Goal: Transaction & Acquisition: Purchase product/service

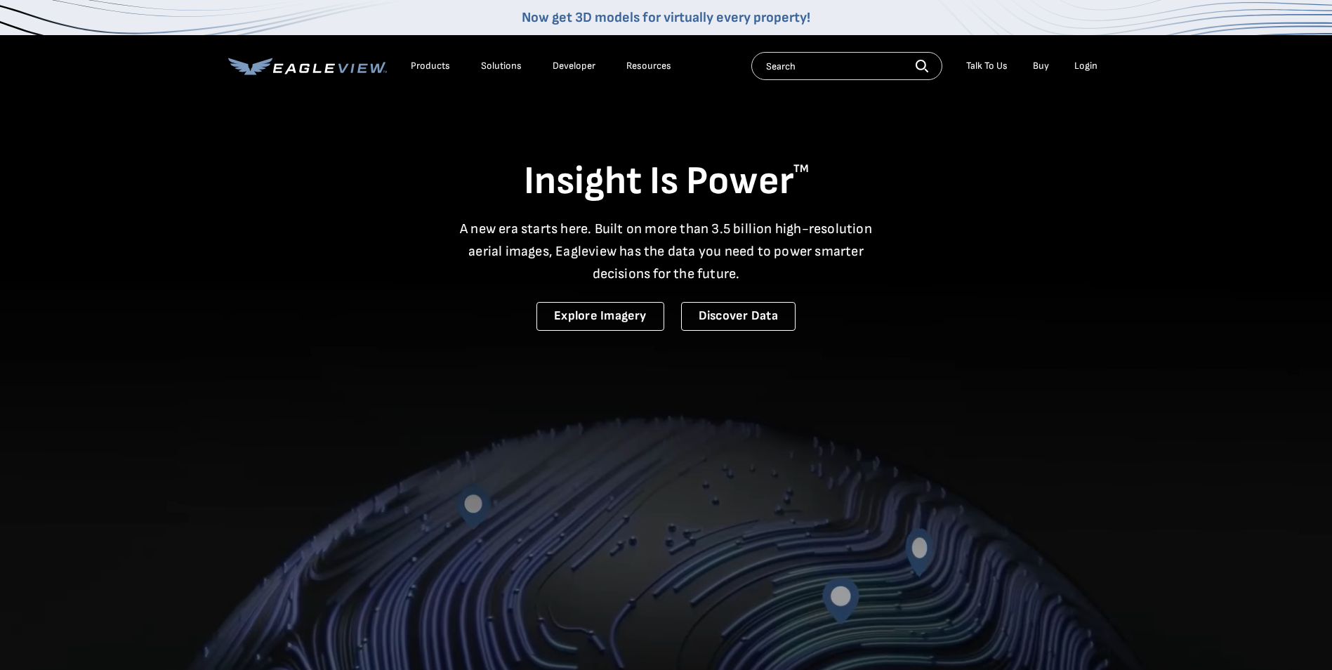
click at [1107, 74] on nav "Now get 3D models for virtually every property! Products Solutions Developer Re…" at bounding box center [666, 48] width 1332 height 97
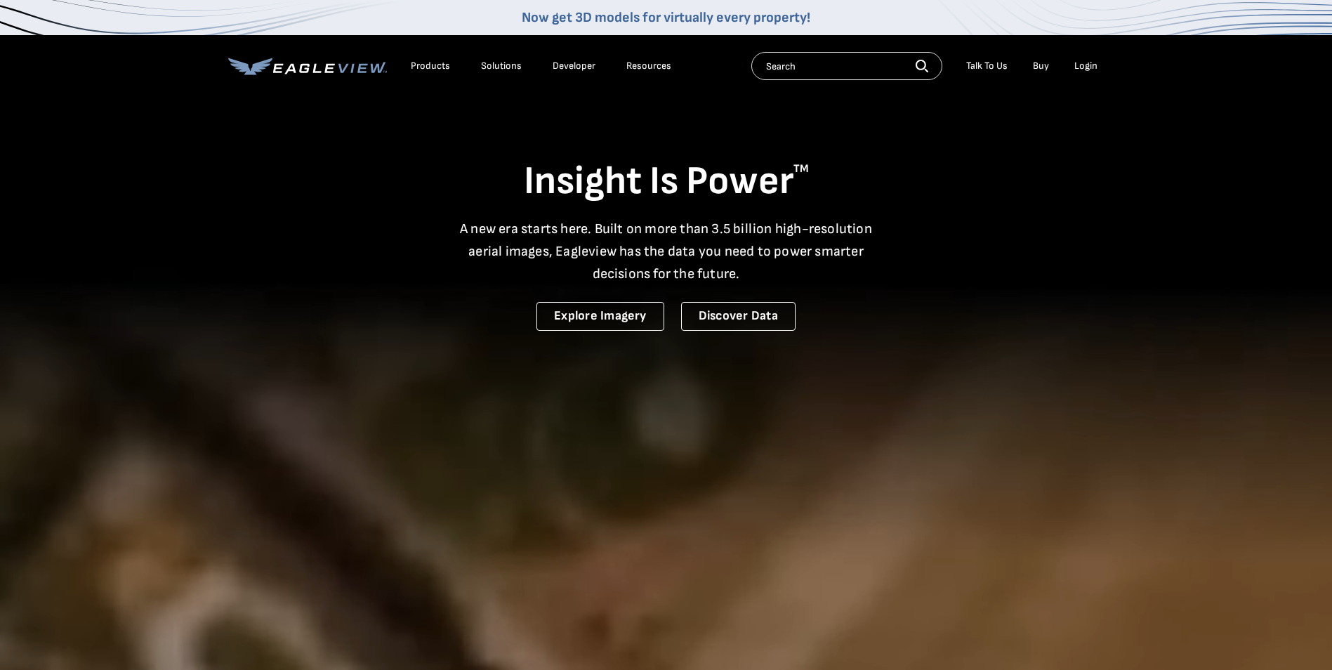
click at [1091, 67] on div "Login" at bounding box center [1085, 66] width 23 height 13
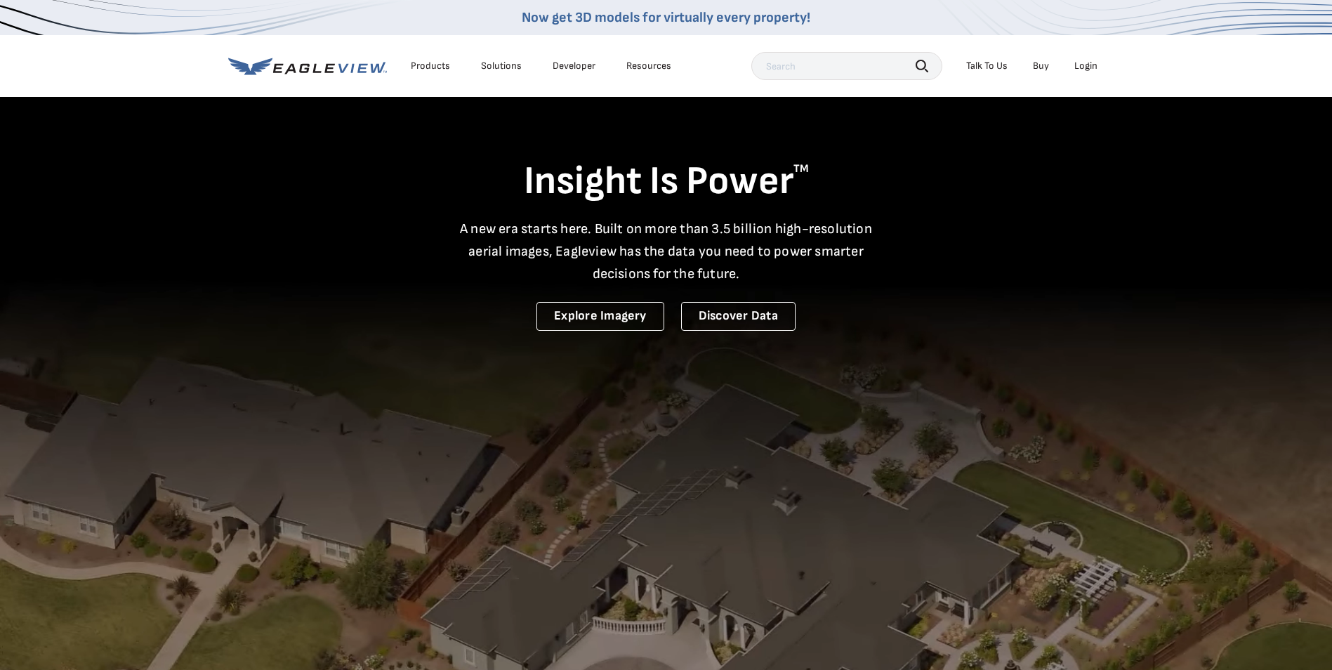
click at [1091, 62] on div "Login" at bounding box center [1085, 66] width 23 height 13
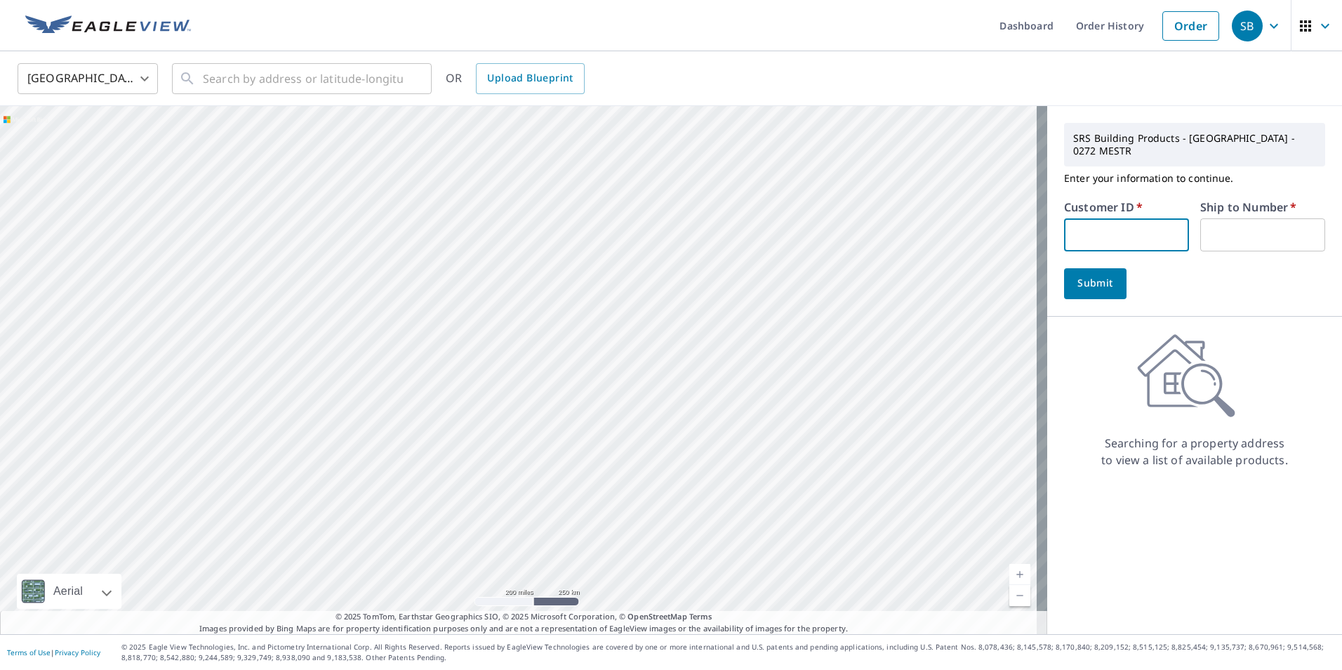
click at [1107, 237] on input "text" at bounding box center [1126, 234] width 125 height 33
type input "s036655"
click at [1260, 230] on input "text" at bounding box center [1263, 234] width 125 height 33
type input "1"
click at [1064, 268] on button "Submit" at bounding box center [1095, 283] width 62 height 31
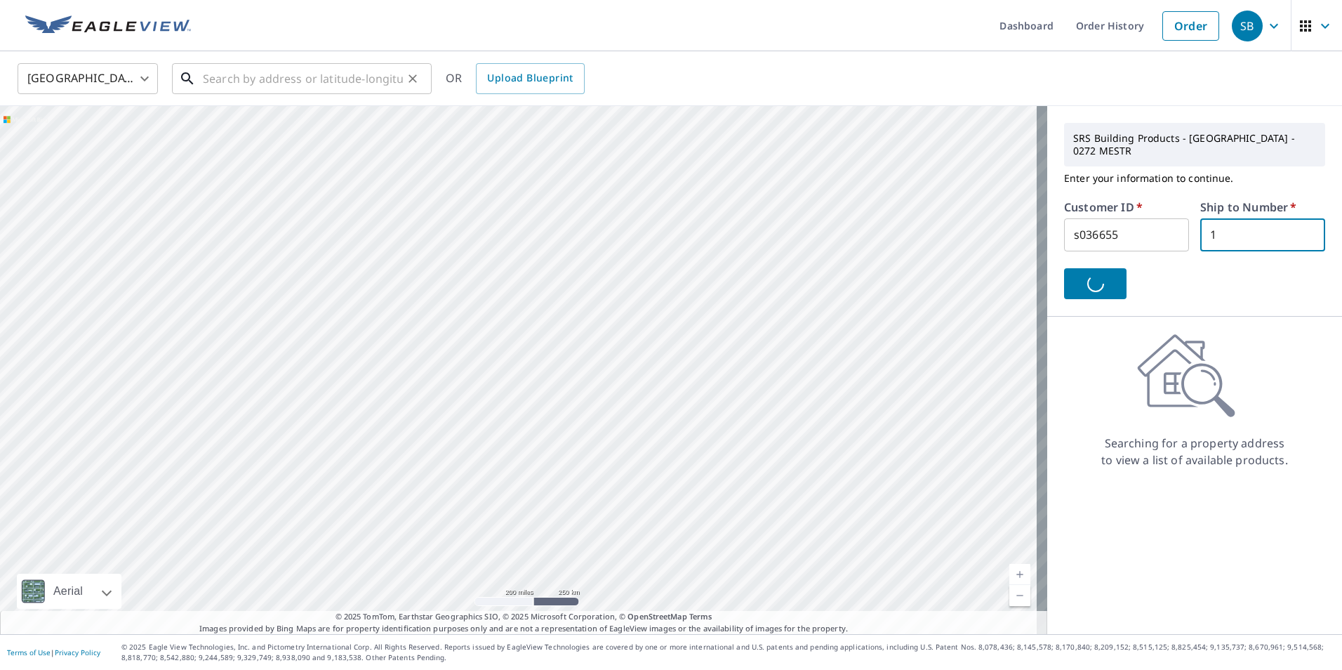
click at [231, 65] on input "text" at bounding box center [303, 78] width 200 height 39
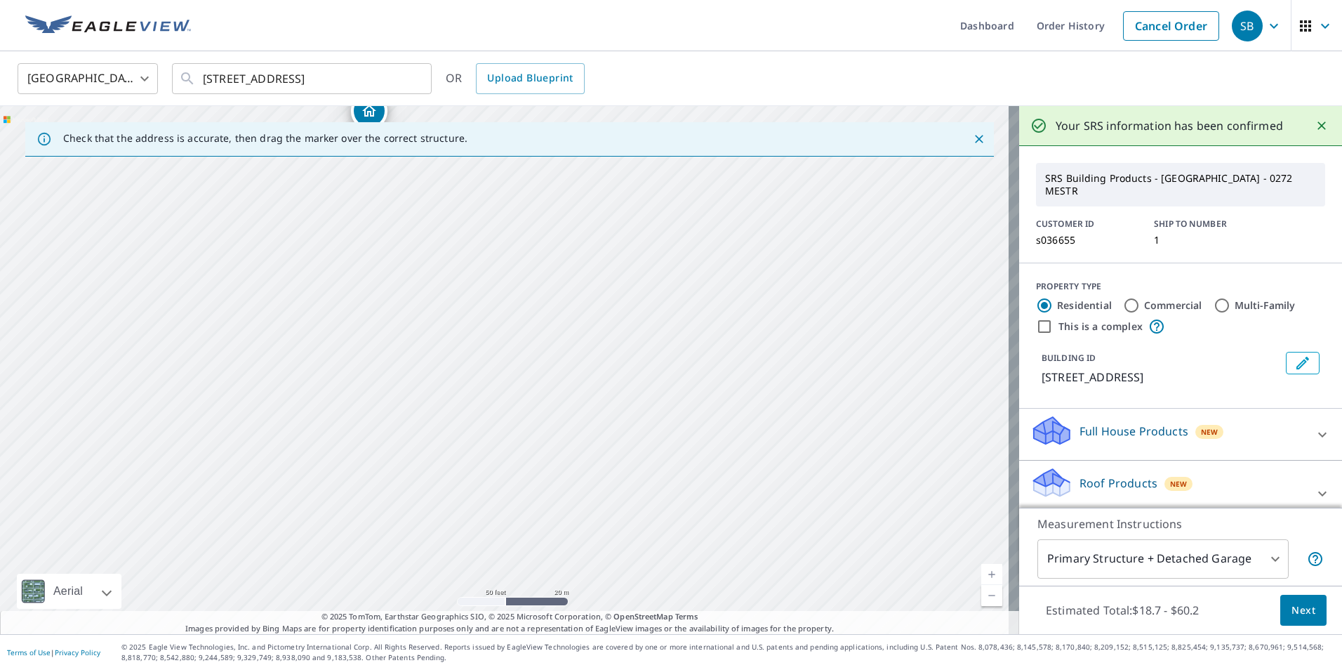
drag, startPoint x: 365, startPoint y: 292, endPoint x: 413, endPoint y: 421, distance: 137.1
click at [413, 421] on div "2 Trinity Pl Norwalk, CT 06854" at bounding box center [509, 370] width 1019 height 528
drag, startPoint x: 404, startPoint y: 258, endPoint x: 452, endPoint y: 295, distance: 61.1
click at [452, 295] on div "2 Trinity Pl Norwalk, CT 06854" at bounding box center [509, 370] width 1019 height 528
drag, startPoint x: 644, startPoint y: 543, endPoint x: 867, endPoint y: 216, distance: 396.1
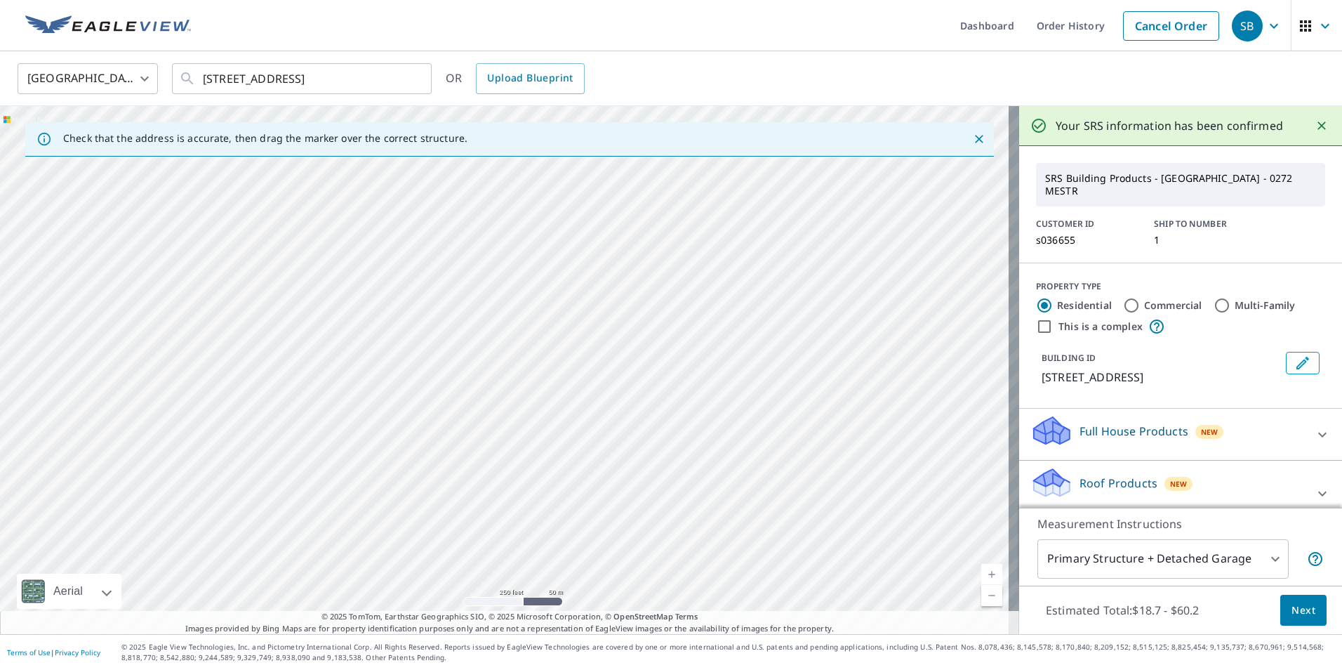
click at [867, 216] on div "2 Trinity Pl Norwalk, CT 06854" at bounding box center [509, 370] width 1019 height 528
drag, startPoint x: 805, startPoint y: 318, endPoint x: 517, endPoint y: 623, distance: 418.7
click at [522, 627] on div "Check that the address is accurate, then drag the marker over the correct struc…" at bounding box center [509, 370] width 1019 height 528
click at [385, 74] on input "2 trinity place south norwalk ct" at bounding box center [303, 78] width 200 height 39
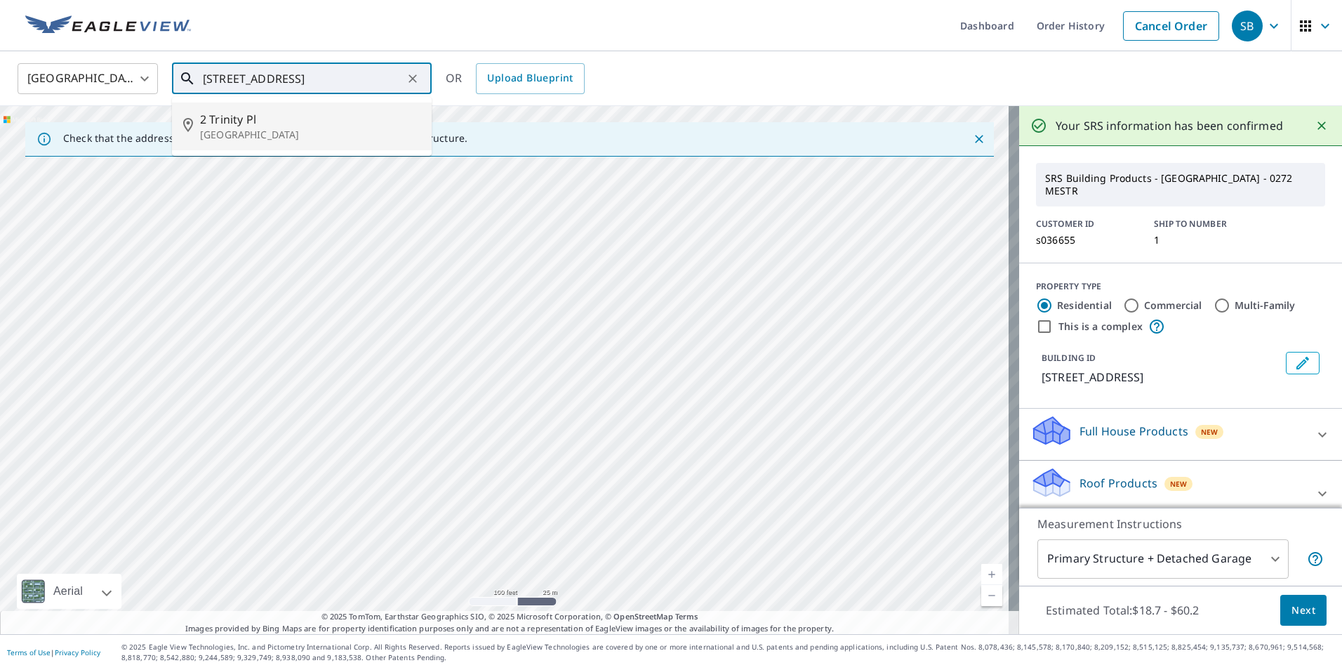
click at [234, 136] on p "Norwalk, CT 06854" at bounding box center [310, 135] width 220 height 14
type input "2 Trinity Pl Norwalk, CT 06854"
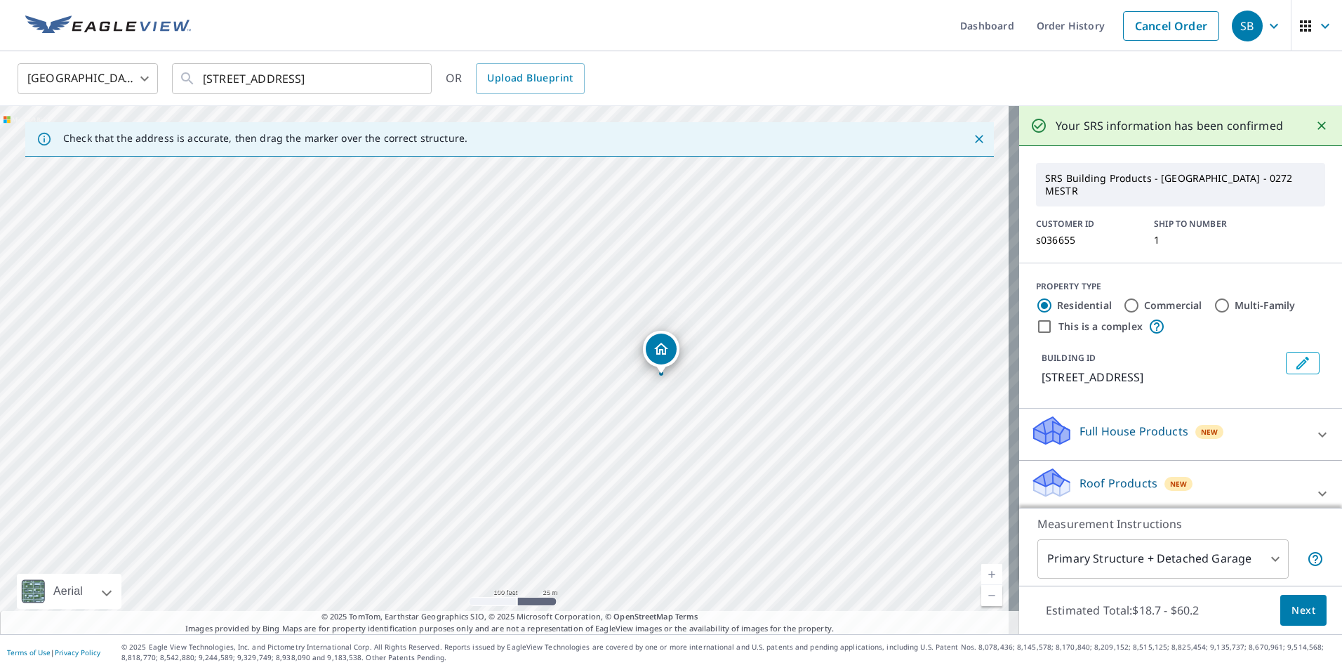
click at [951, 74] on div "United States US ​ 2 Trinity Pl Norwalk, CT 06854 ​ OR Upload Blueprint" at bounding box center [666, 78] width 1319 height 33
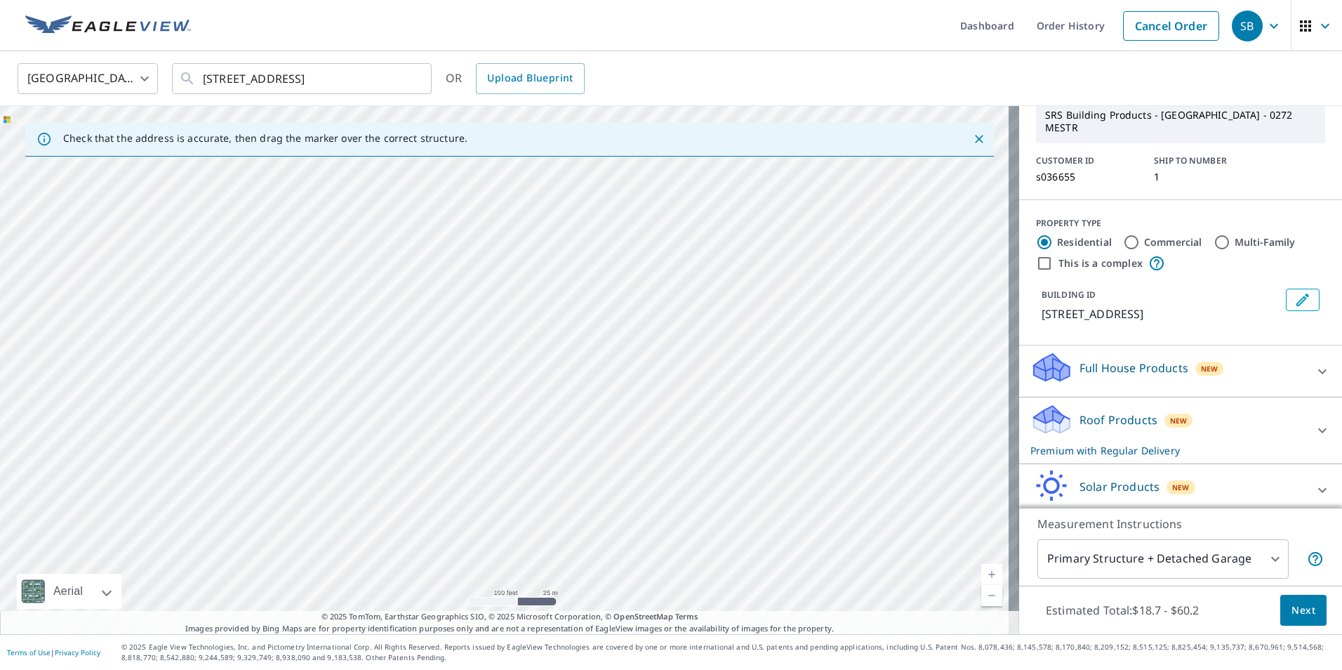
scroll to position [41, 0]
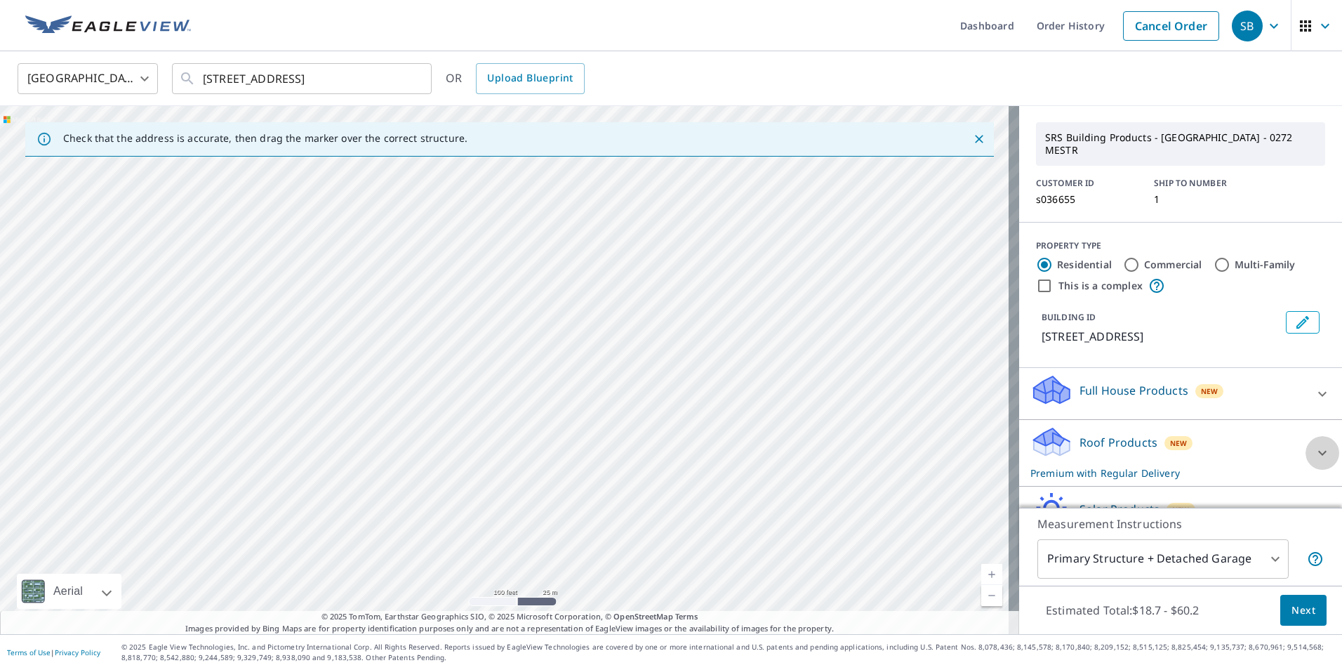
click at [1306, 437] on div at bounding box center [1323, 453] width 34 height 34
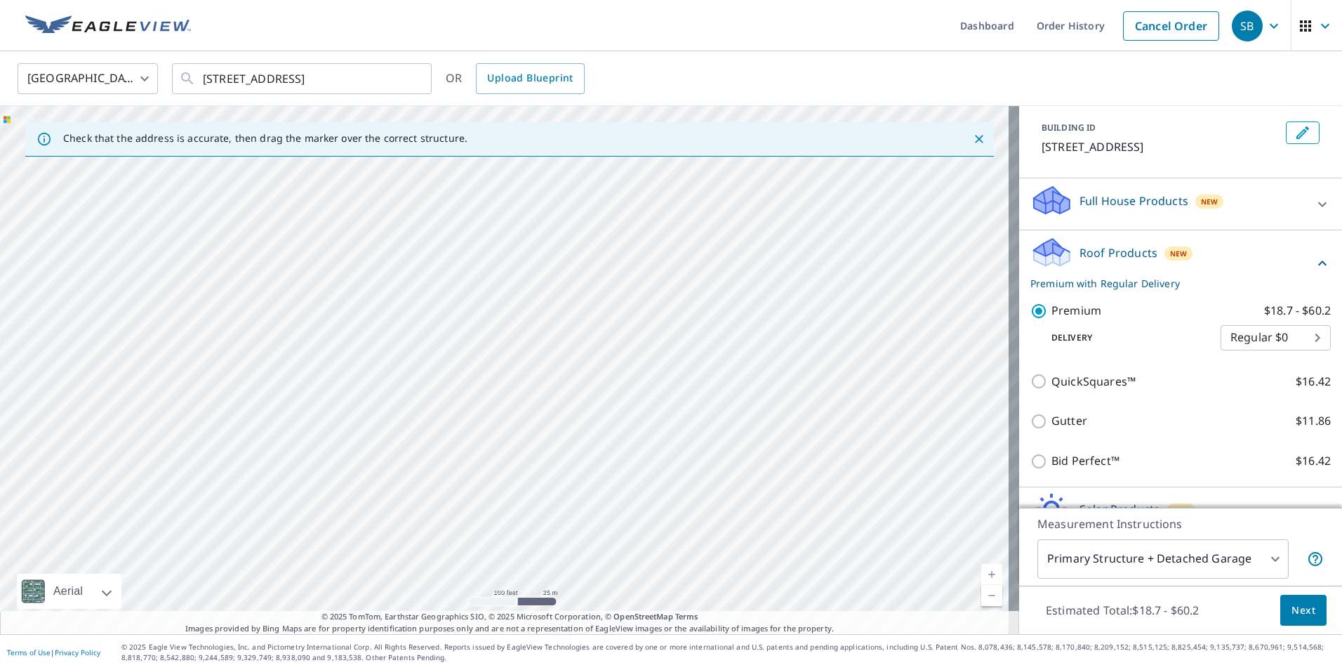
scroll to position [251, 0]
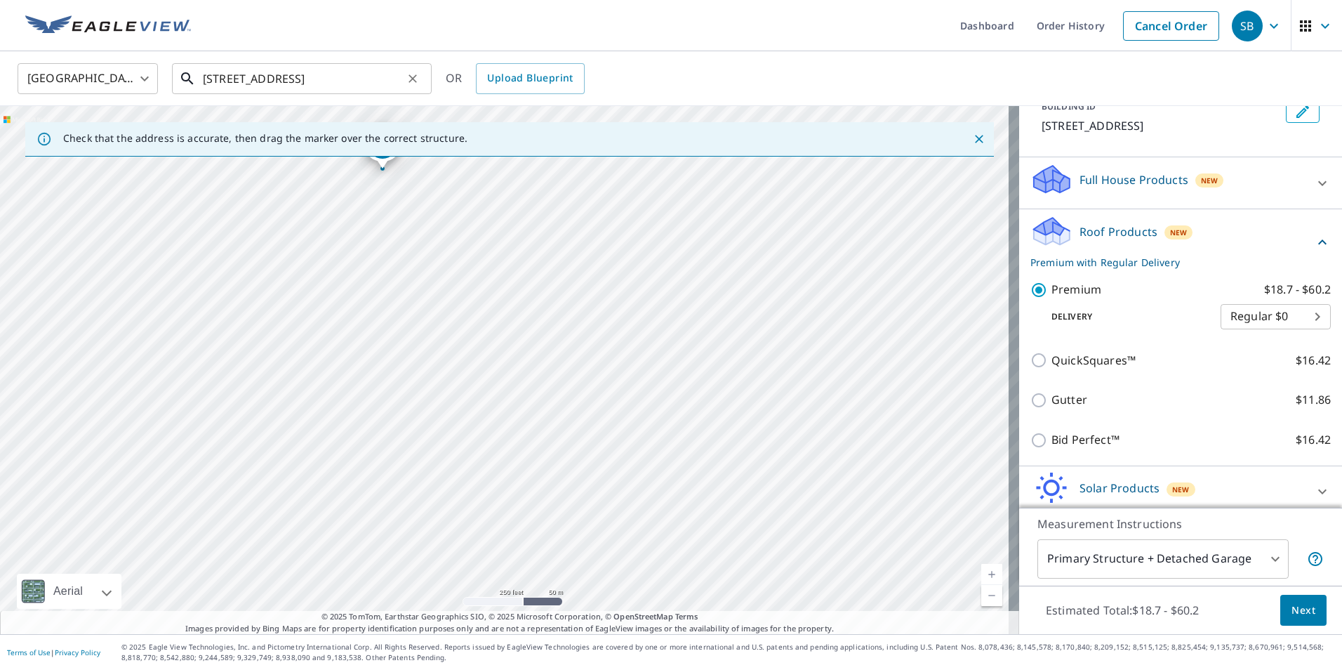
click at [384, 82] on input "2 Trinity Pl Norwalk, CT 06854" at bounding box center [303, 78] width 200 height 39
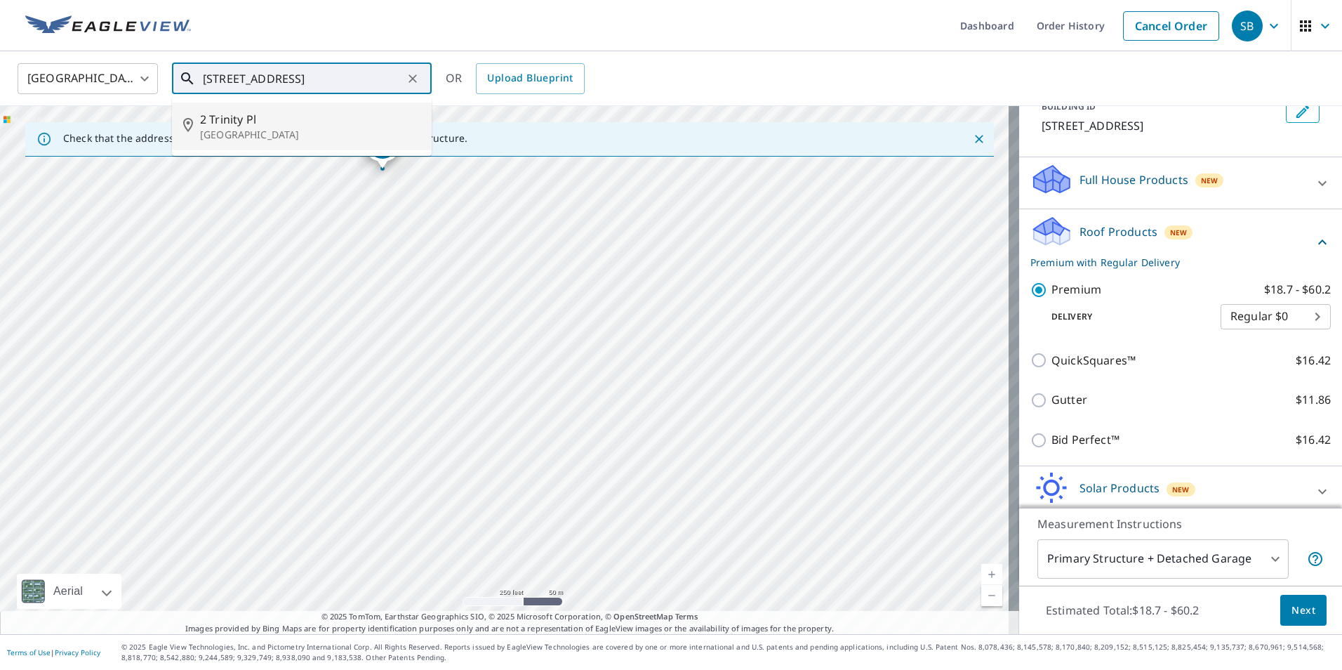
click at [211, 130] on p "Norwalk, CT 06854" at bounding box center [310, 135] width 220 height 14
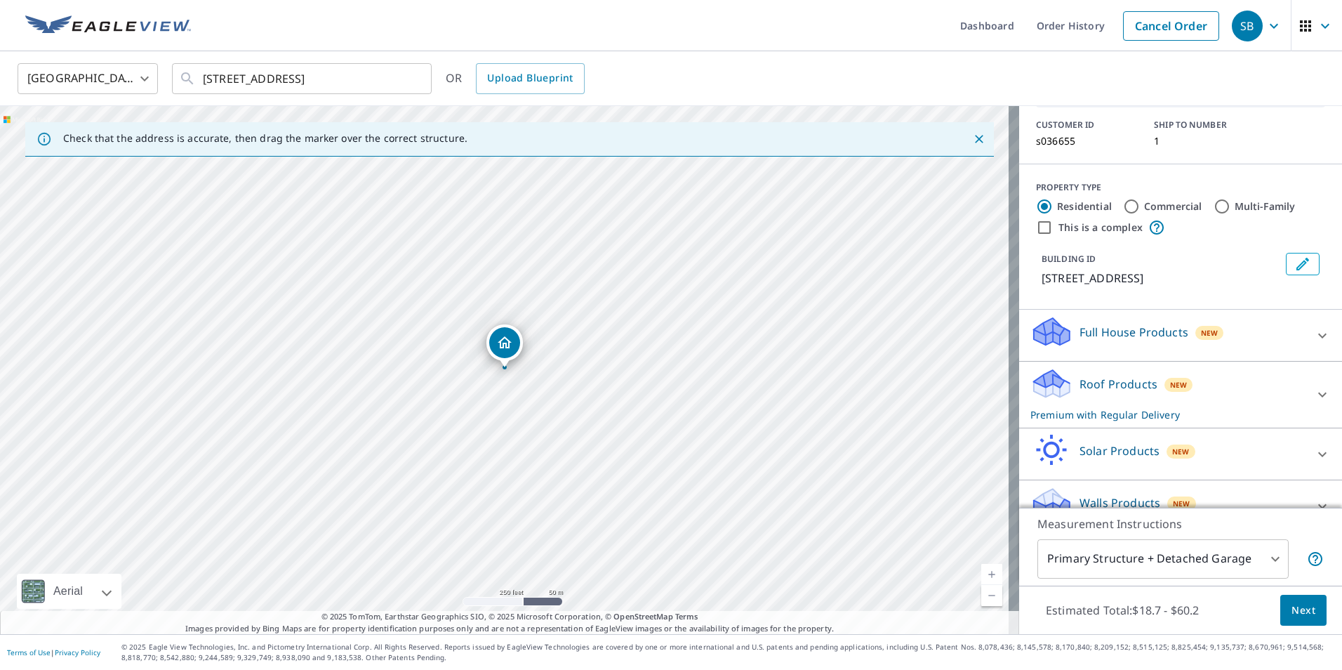
scroll to position [111, 0]
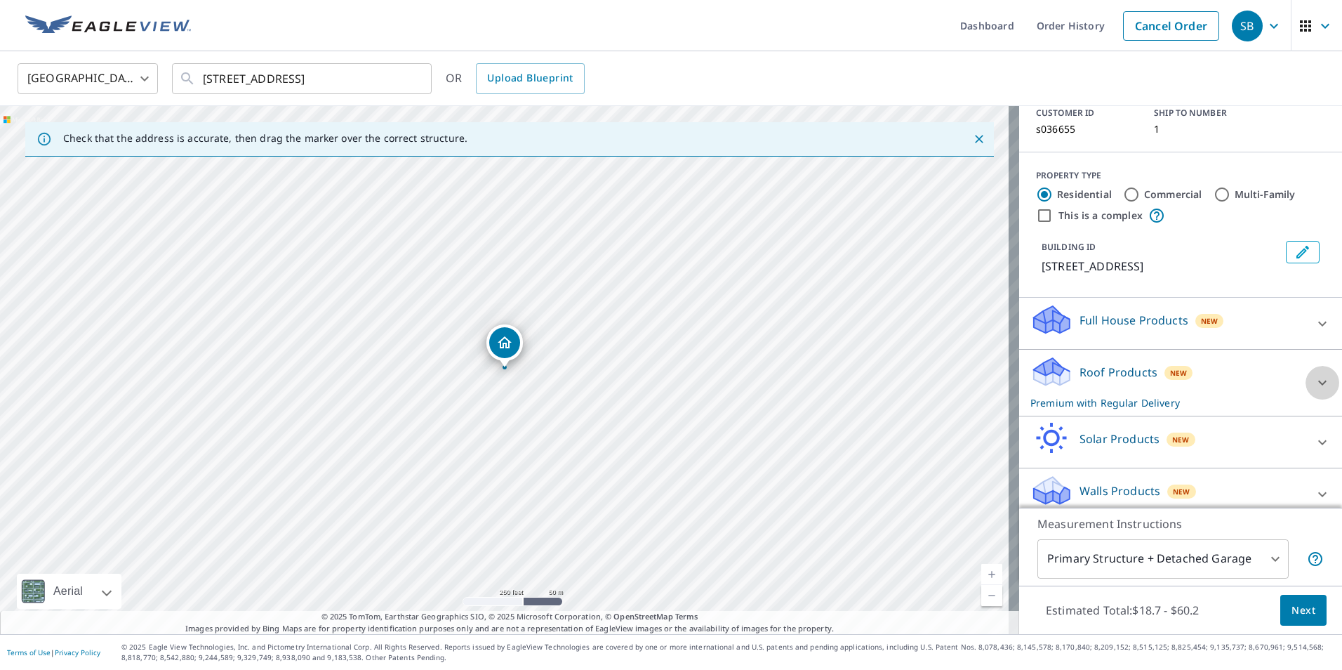
click at [1314, 374] on icon at bounding box center [1322, 382] width 17 height 17
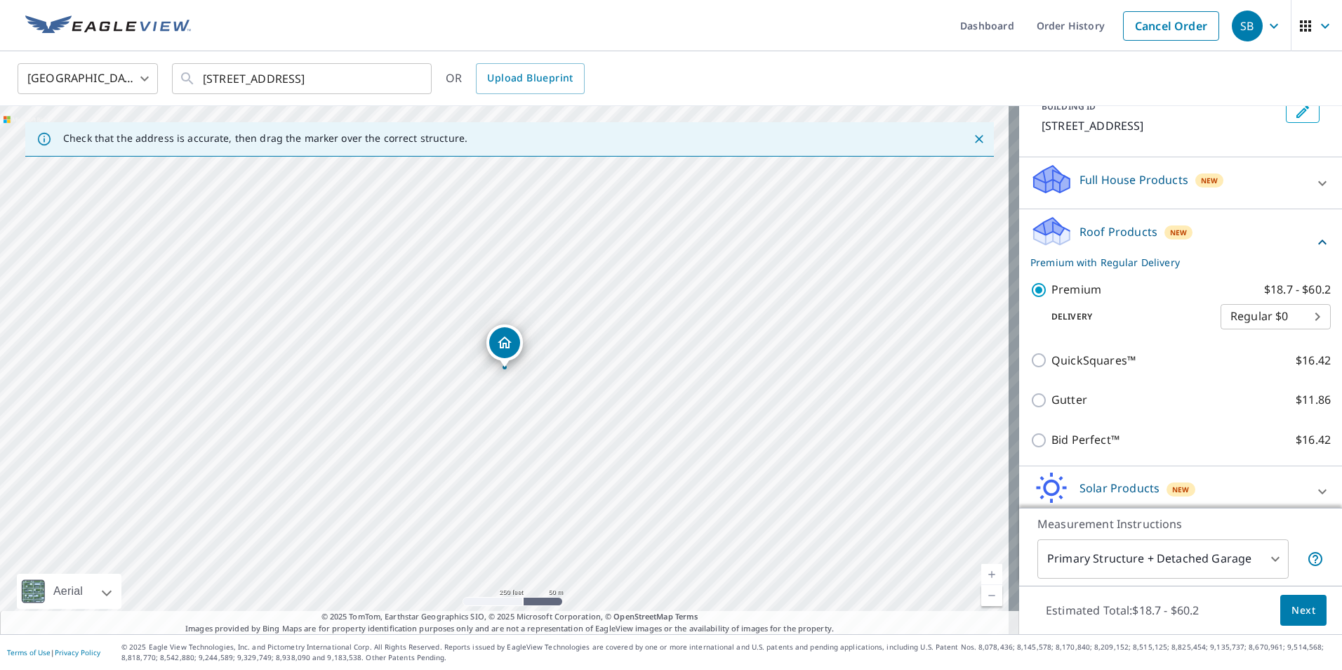
scroll to position [181, 0]
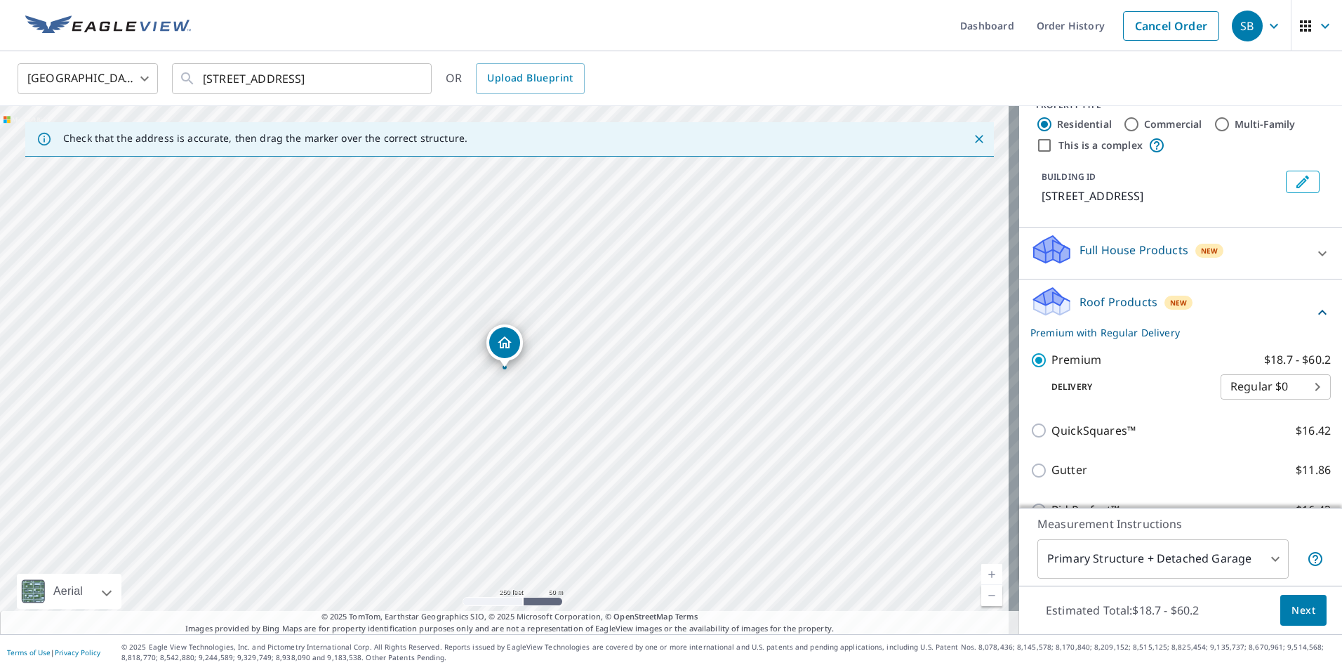
click at [1292, 605] on span "Next" at bounding box center [1304, 611] width 24 height 18
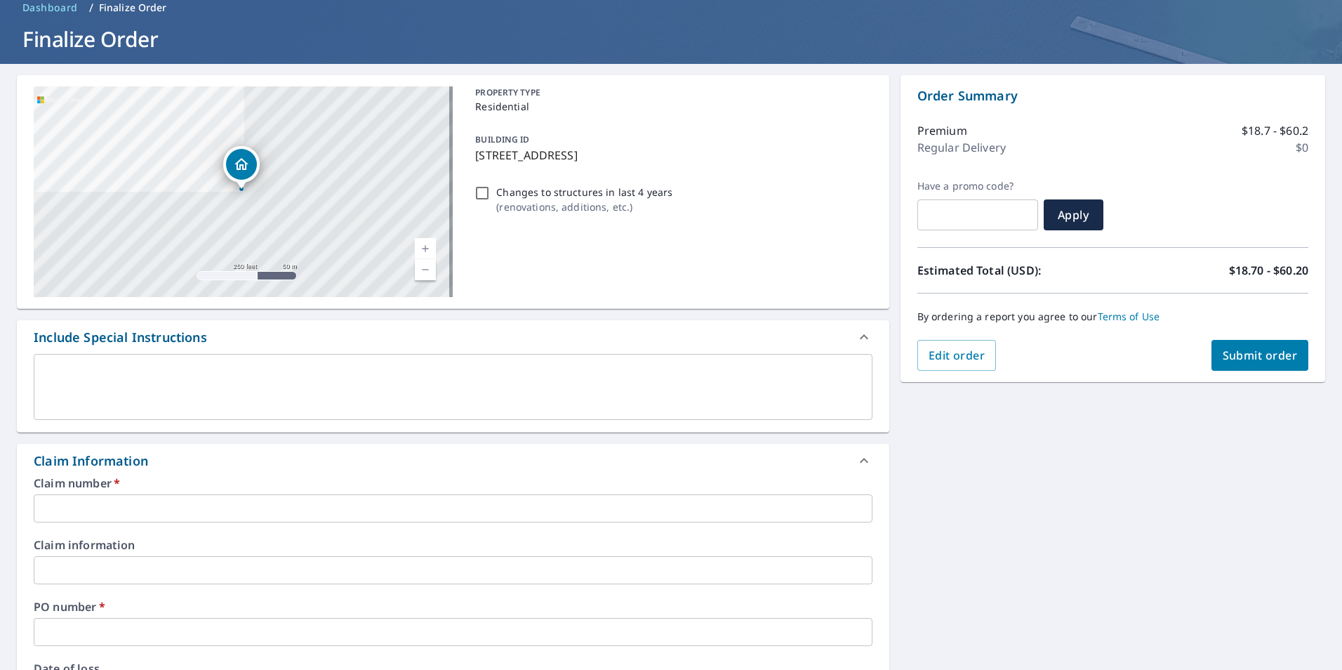
scroll to position [140, 0]
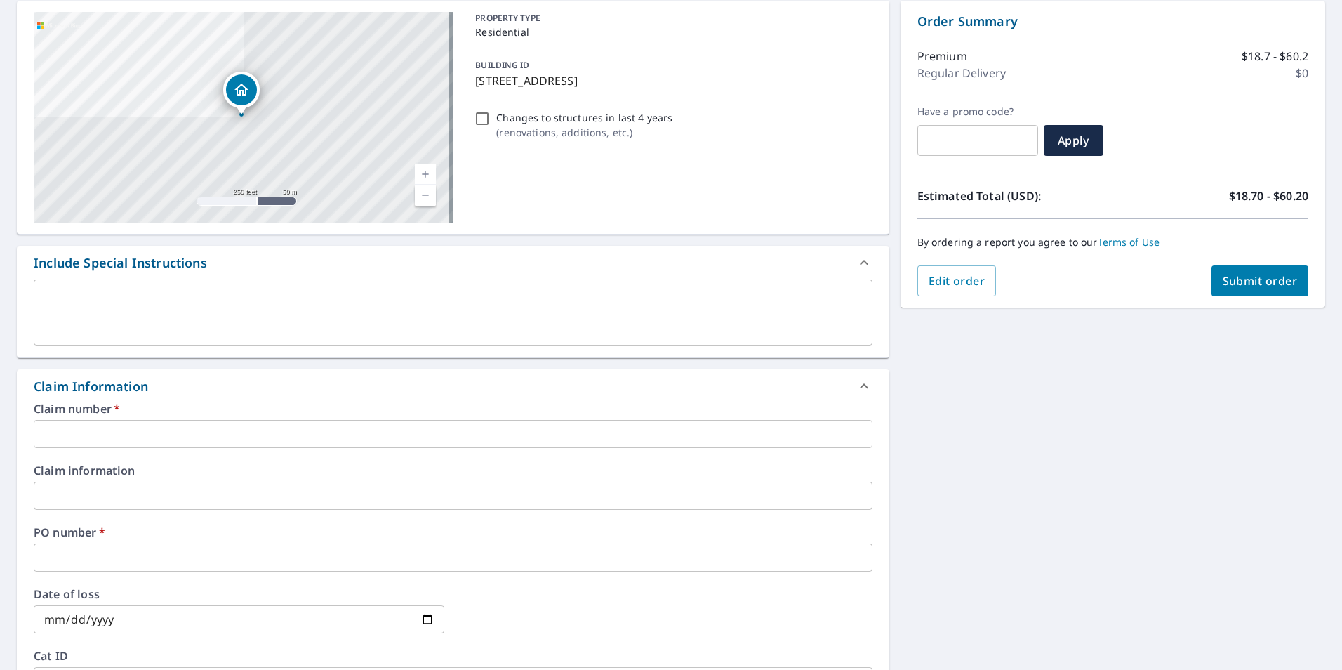
click at [91, 559] on input "text" at bounding box center [453, 557] width 839 height 28
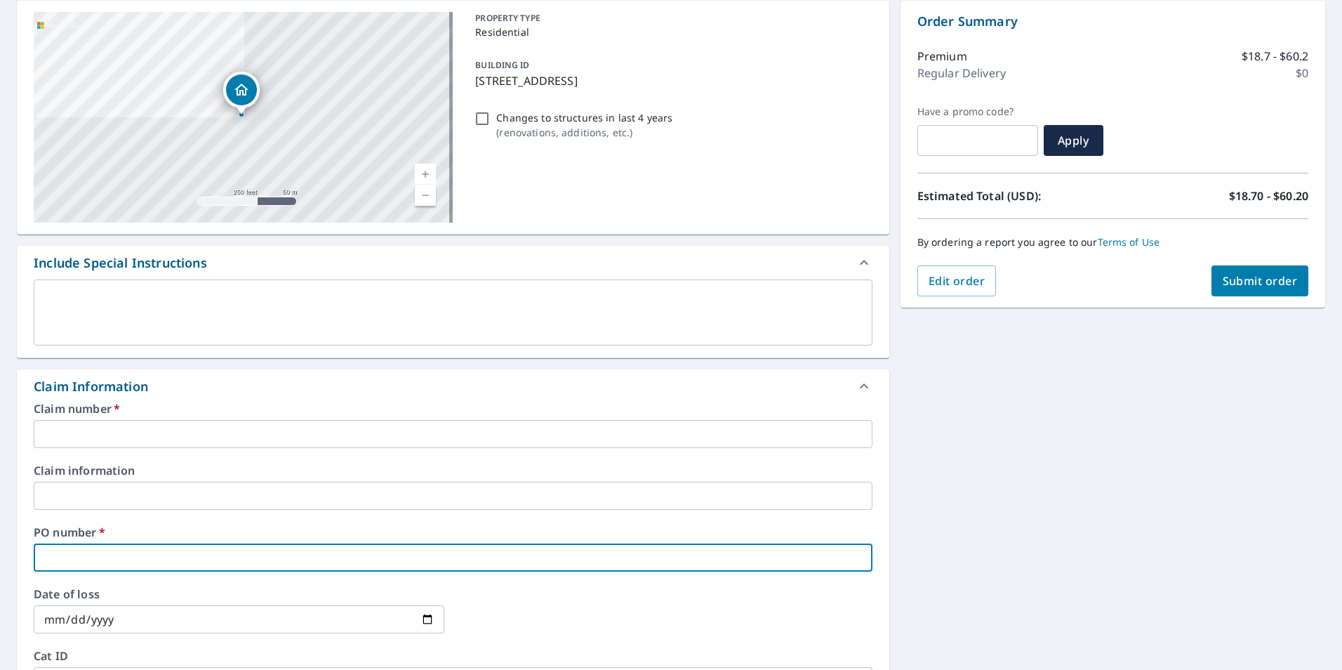
type input "s"
checkbox input "true"
type input "so"
checkbox input "true"
type input "sou"
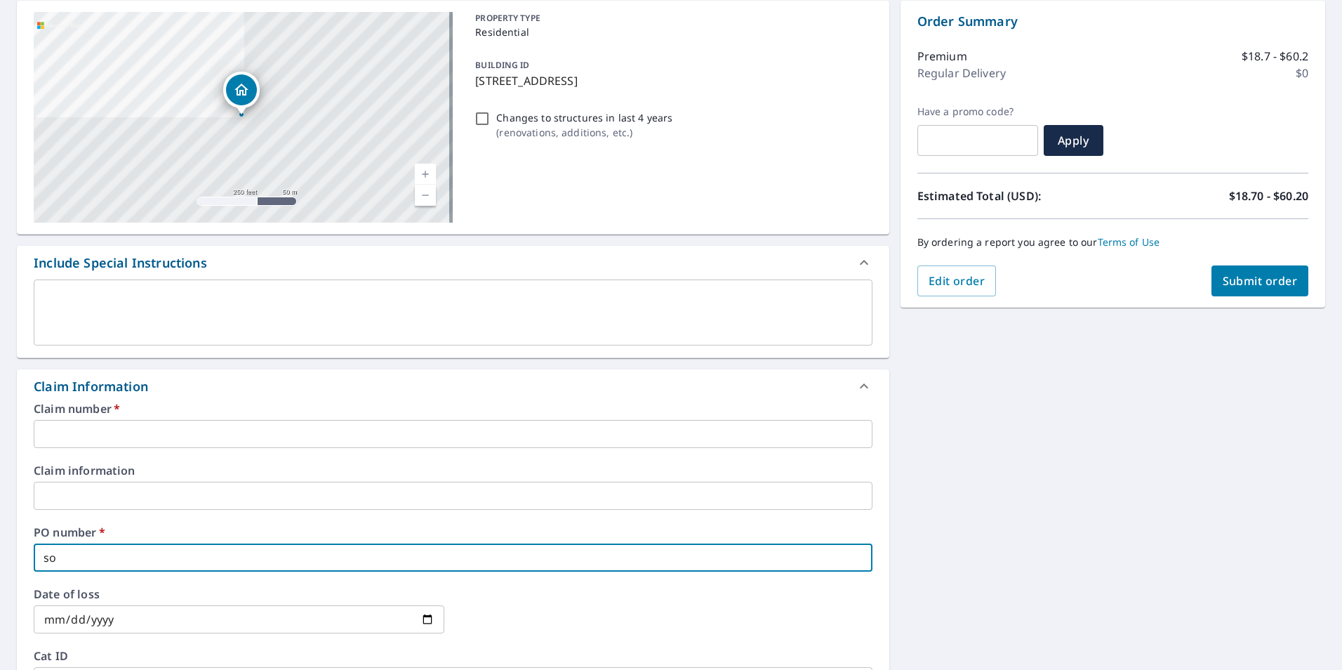
checkbox input "true"
type input "sout"
checkbox input "true"
type input "south"
checkbox input "true"
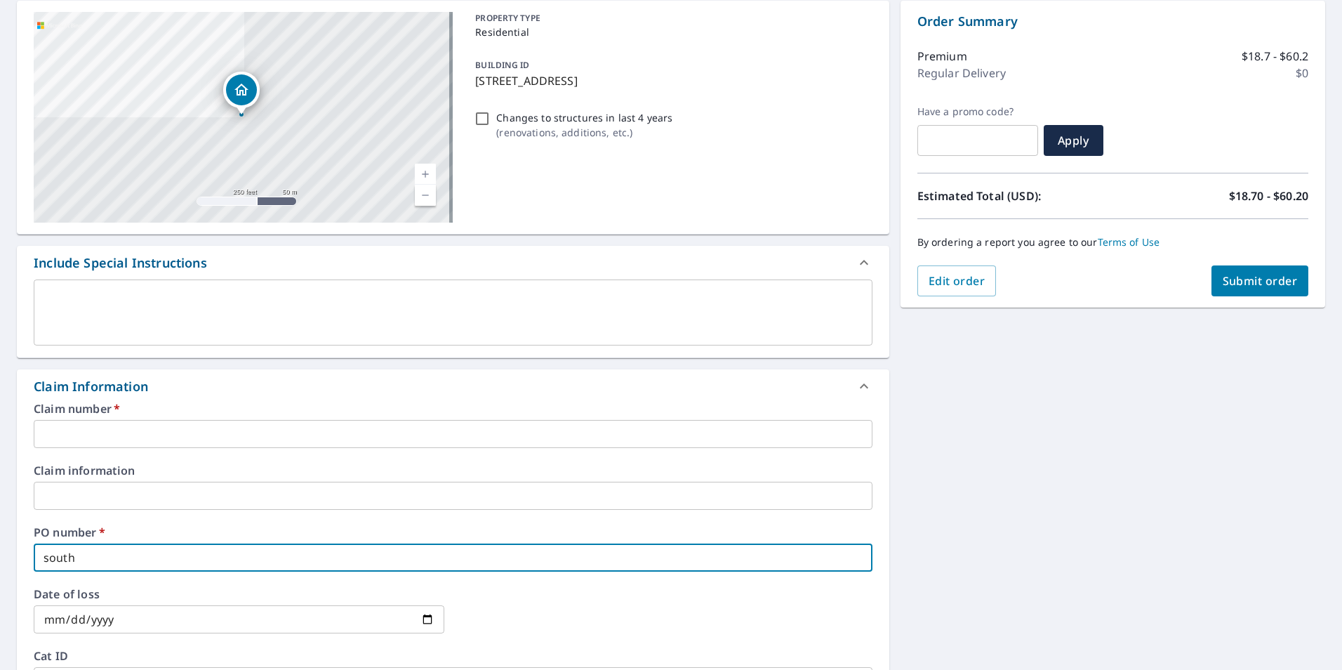
type input "sout"
checkbox input "true"
type input "sou"
checkbox input "true"
type input "so"
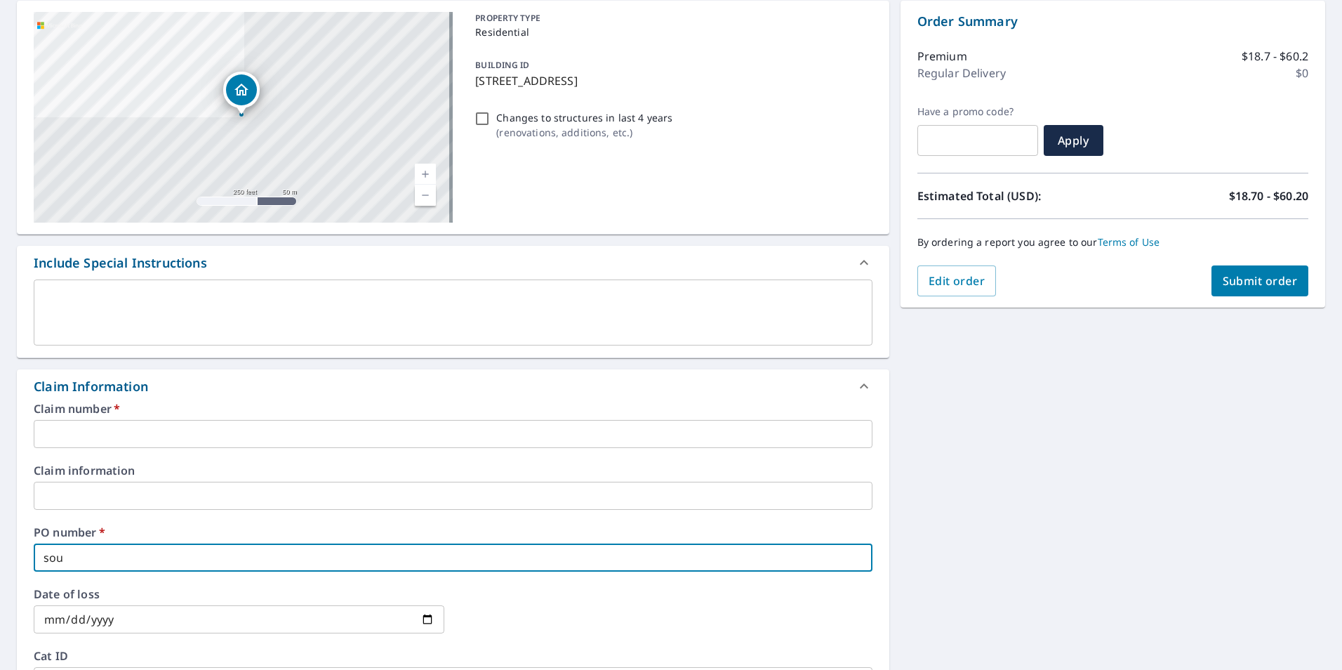
checkbox input "true"
type input "s"
checkbox input "true"
type input "S"
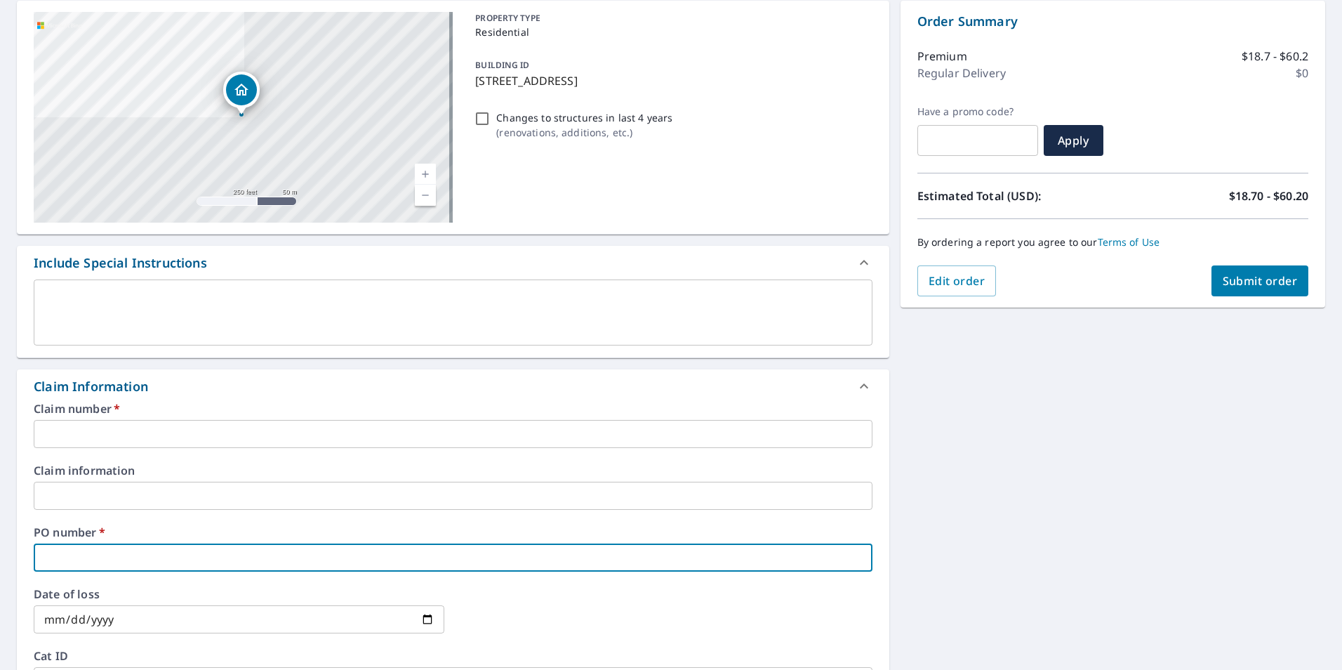
checkbox input "true"
type input "SO"
checkbox input "true"
type input "SOU"
checkbox input "true"
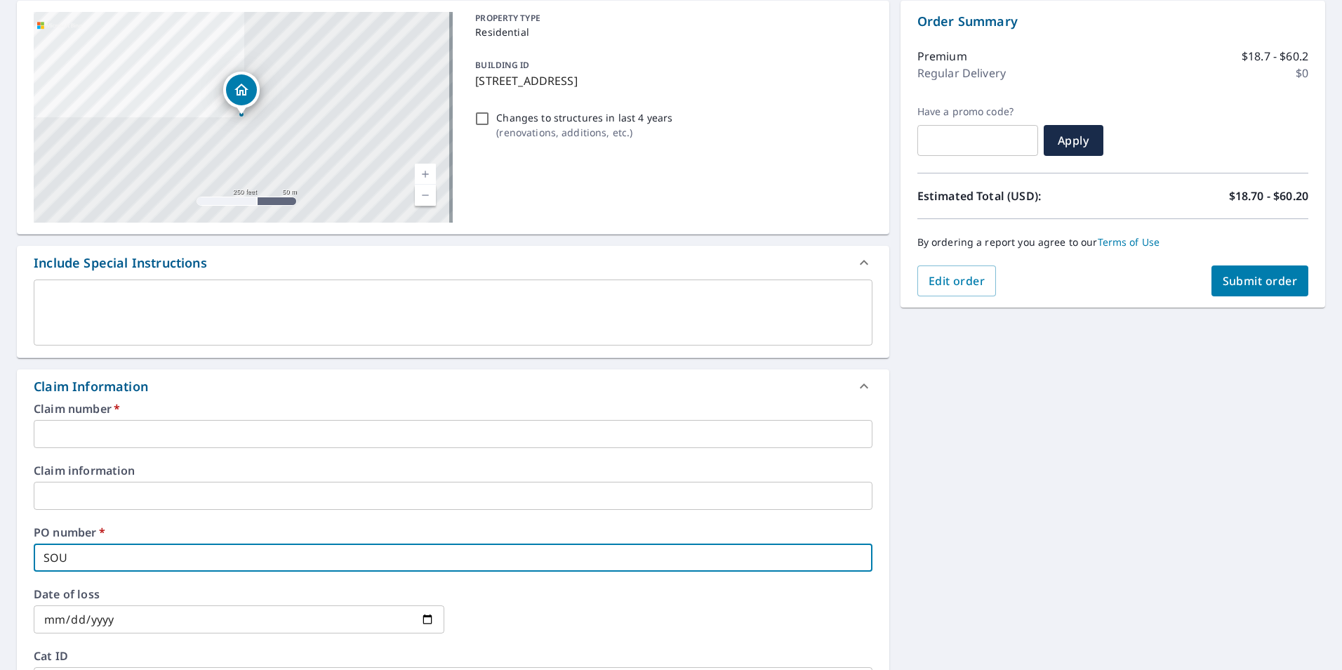
type input "SOUT"
checkbox input "true"
type input "SOUTH"
checkbox input "true"
type input "SOUTH"
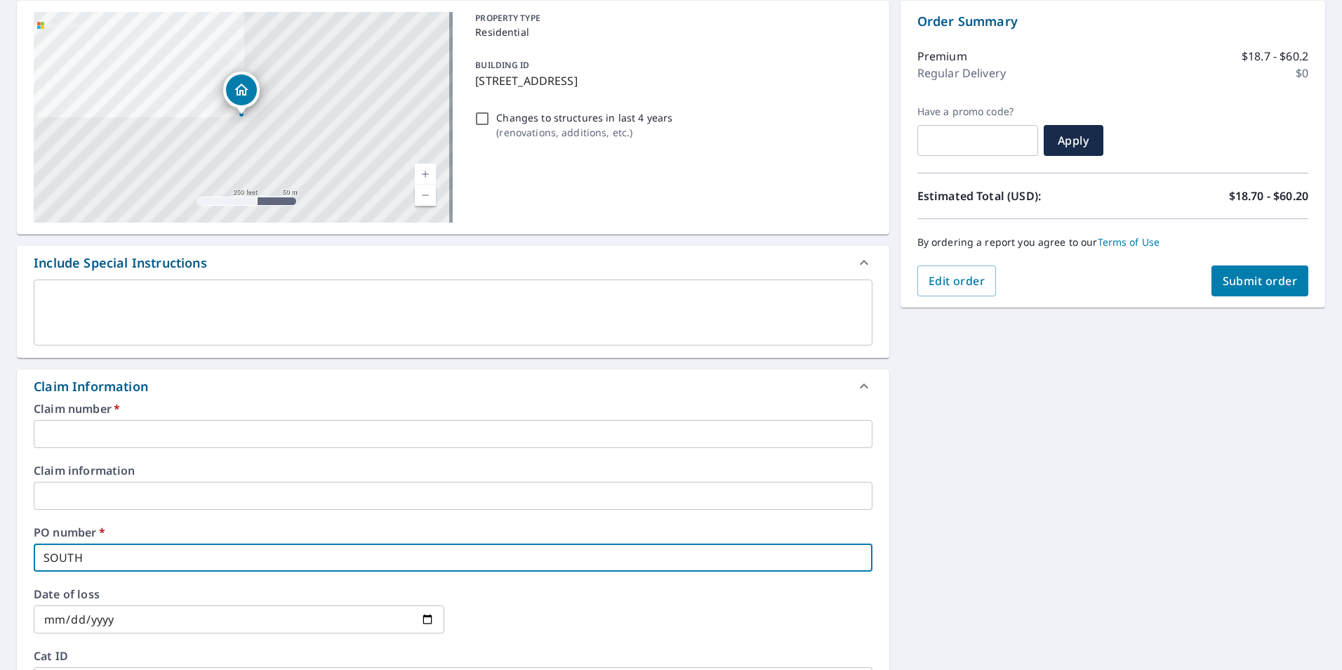
checkbox input "true"
type input "SOUTH N"
checkbox input "true"
type input "SOUTH NO"
checkbox input "true"
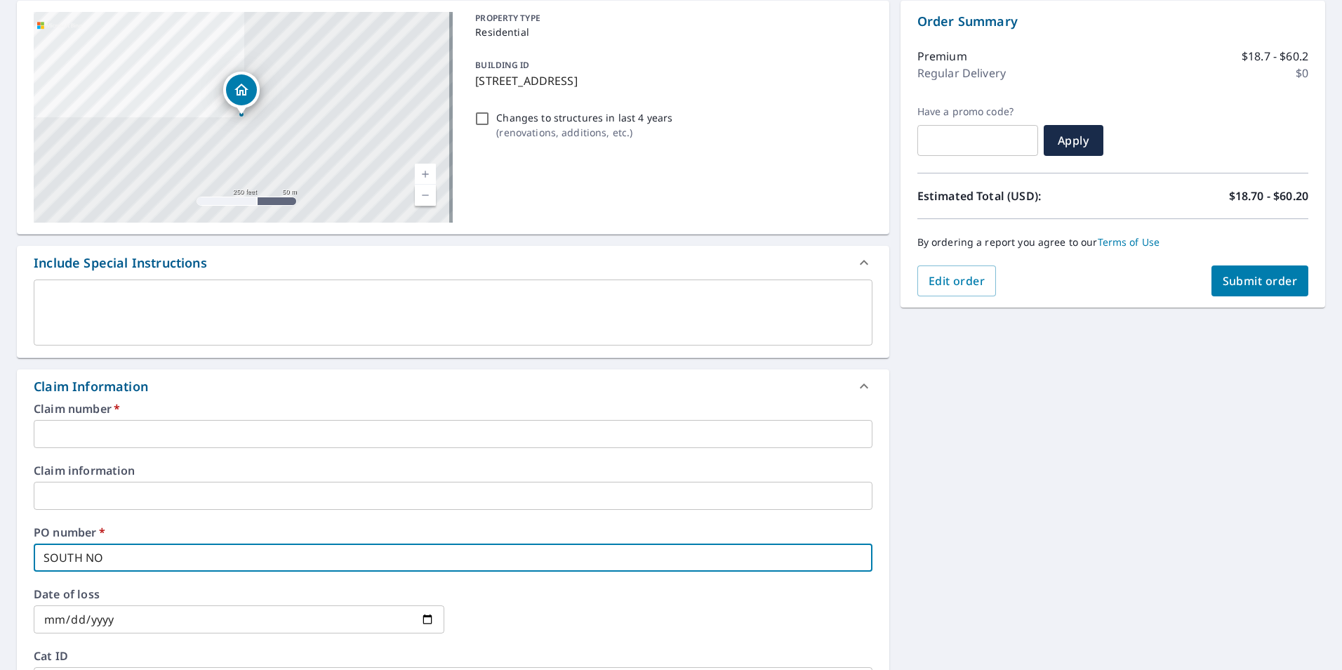
type input "SOUTH NOR"
checkbox input "true"
type input "SOUTH NORW"
checkbox input "true"
type input "SOUTH NORWA"
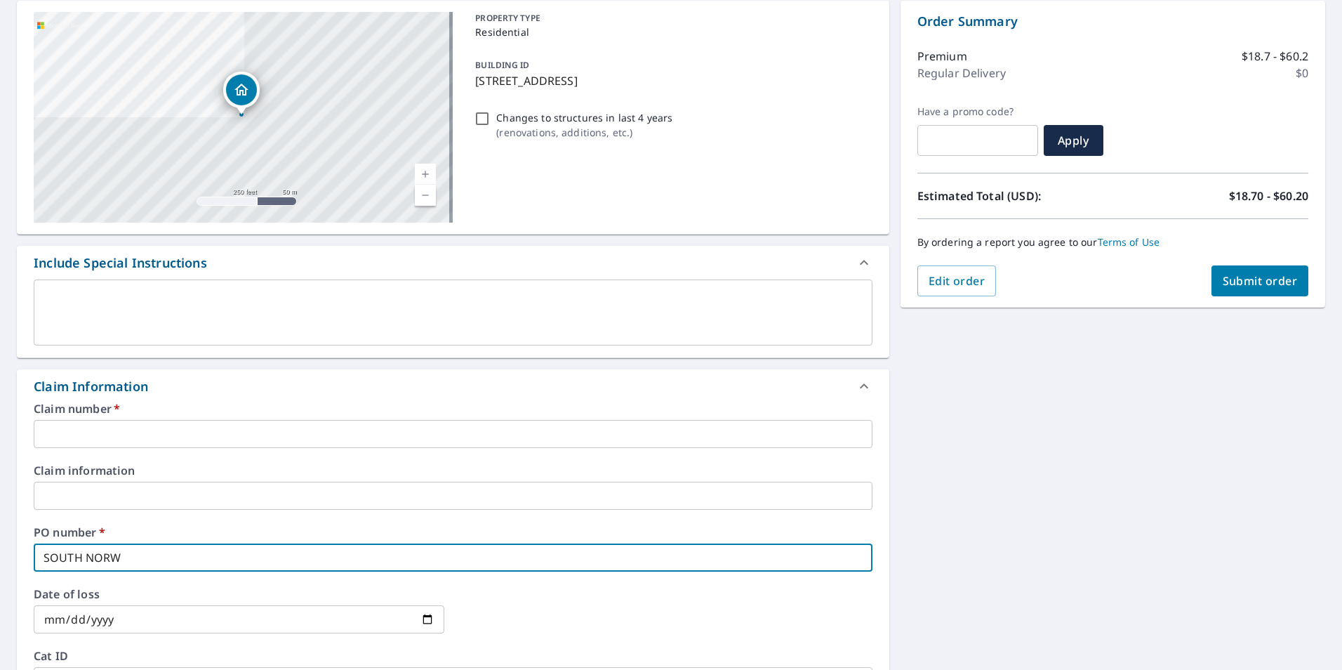
checkbox input "true"
type input "SOUTH NORWAL"
checkbox input "true"
type input "SOUTH NORWALK"
checkbox input "true"
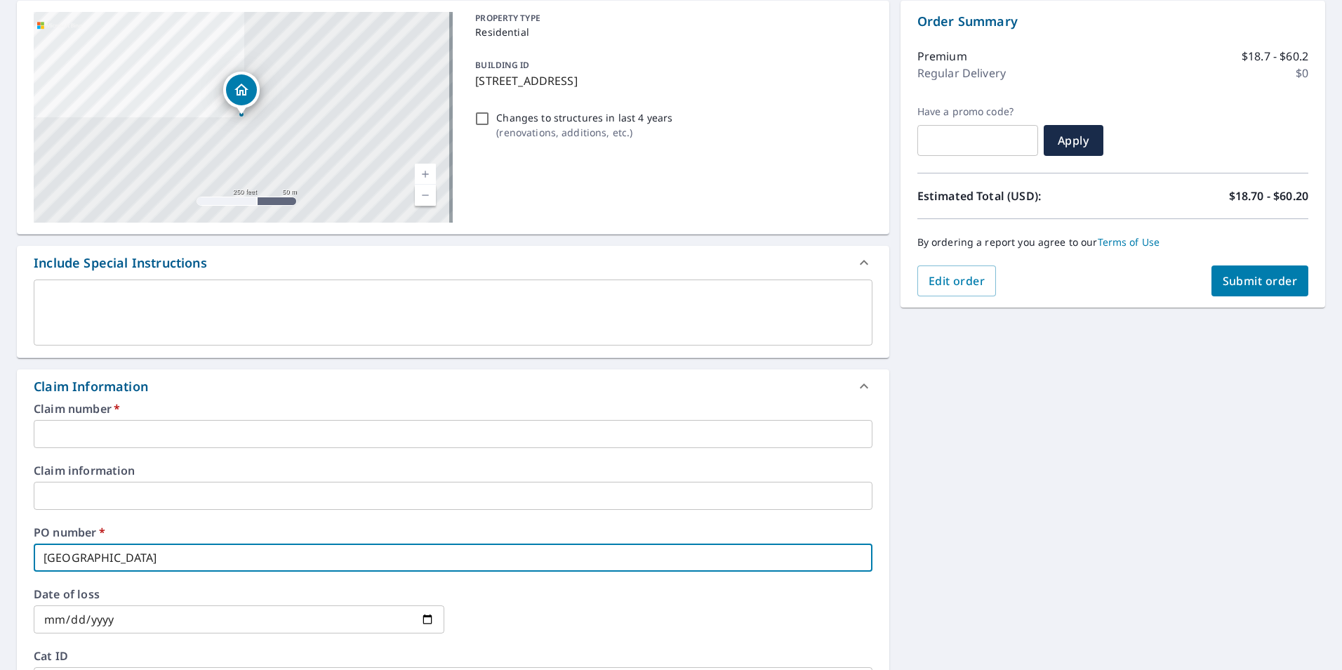
type input "SOUTH NORWALK"
checkbox input "true"
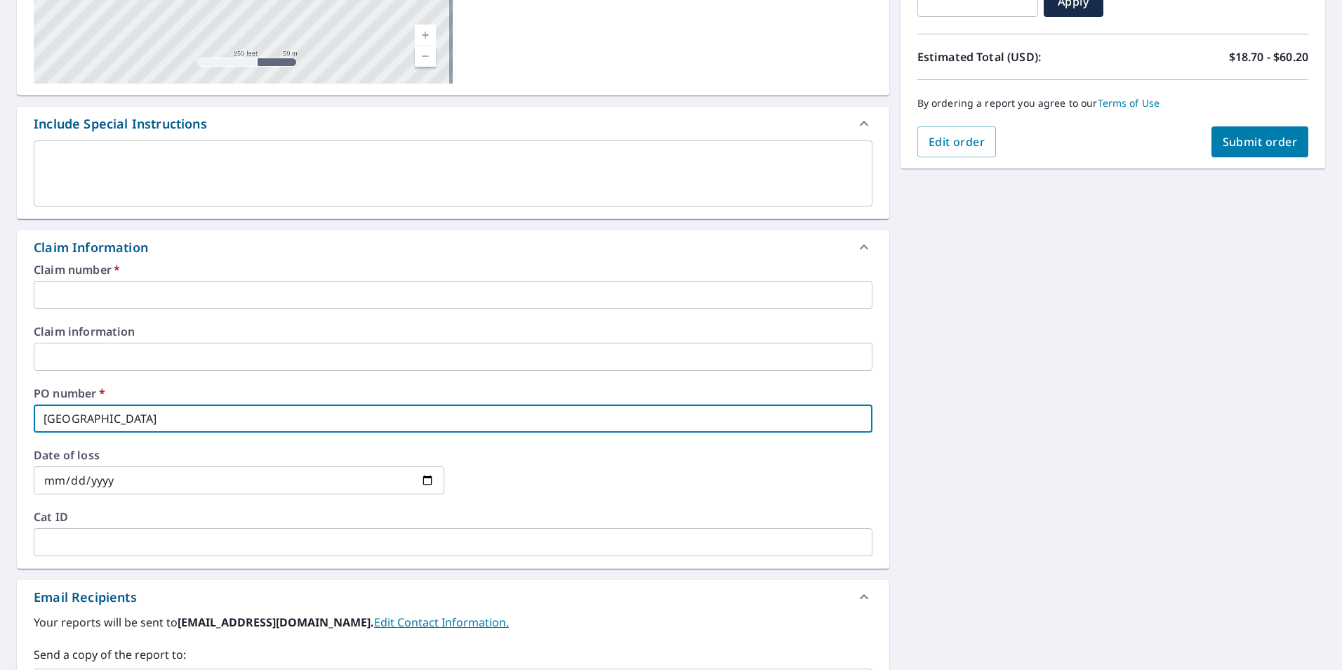
scroll to position [281, 0]
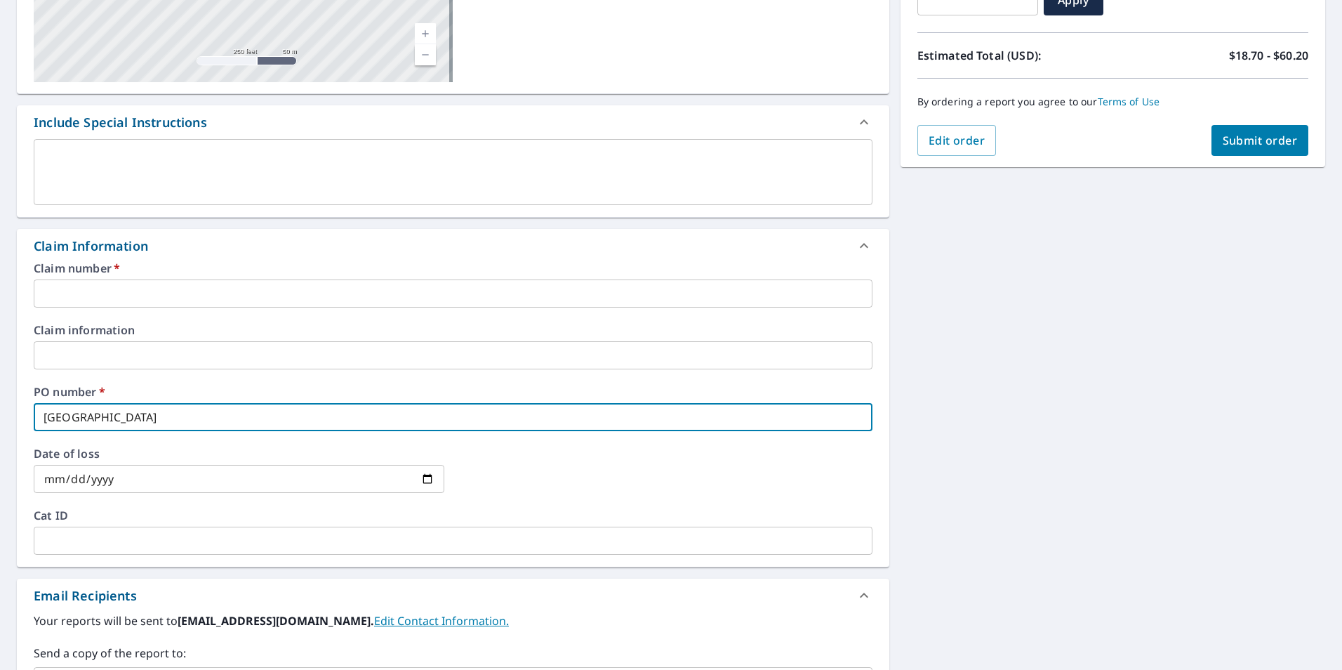
type input "SOUTH NORWALK"
click at [86, 547] on input "text" at bounding box center [453, 541] width 839 height 28
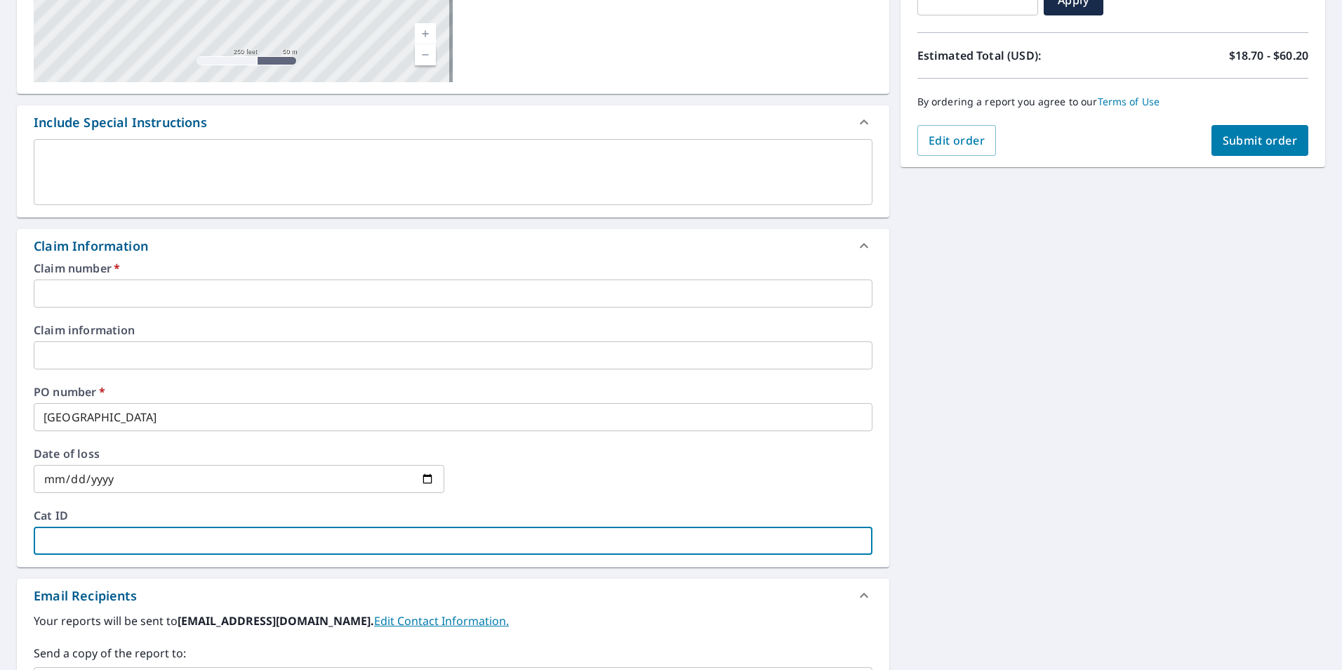
type input "N"
checkbox input "true"
type input "NO"
checkbox input "true"
type input "NOE"
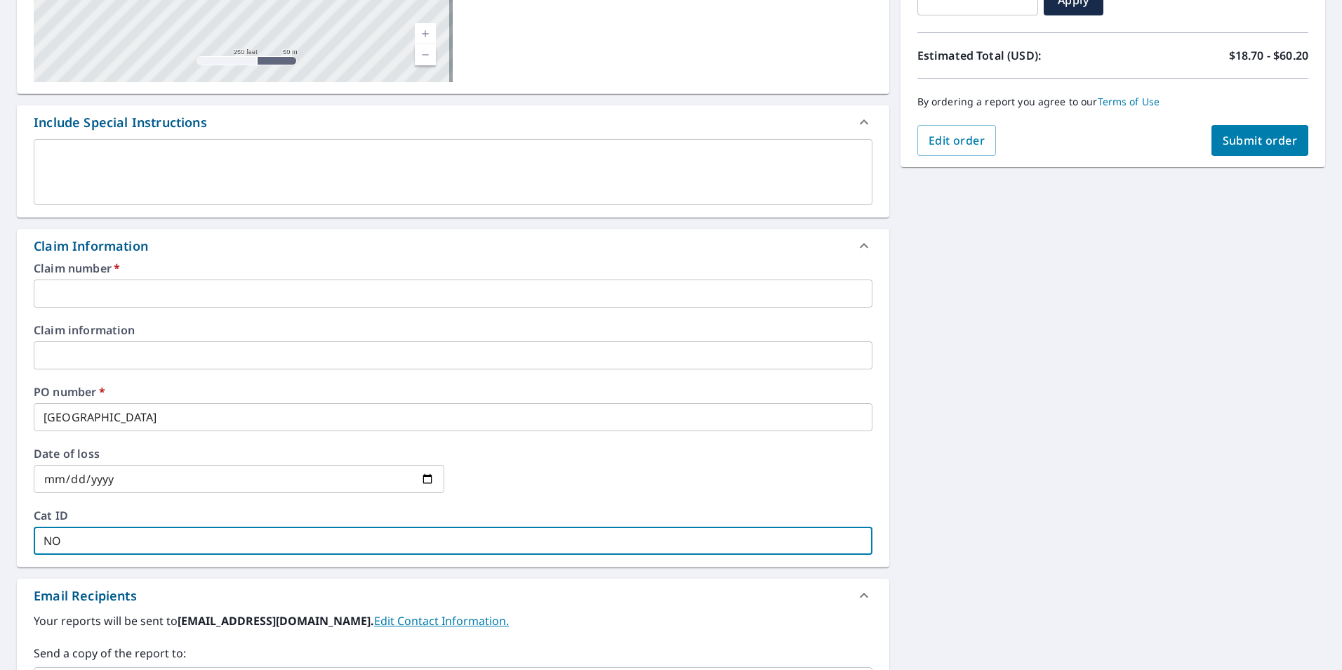
checkbox input "true"
type input "NOEL"
checkbox input "true"
type input "NOEL."
checkbox input "true"
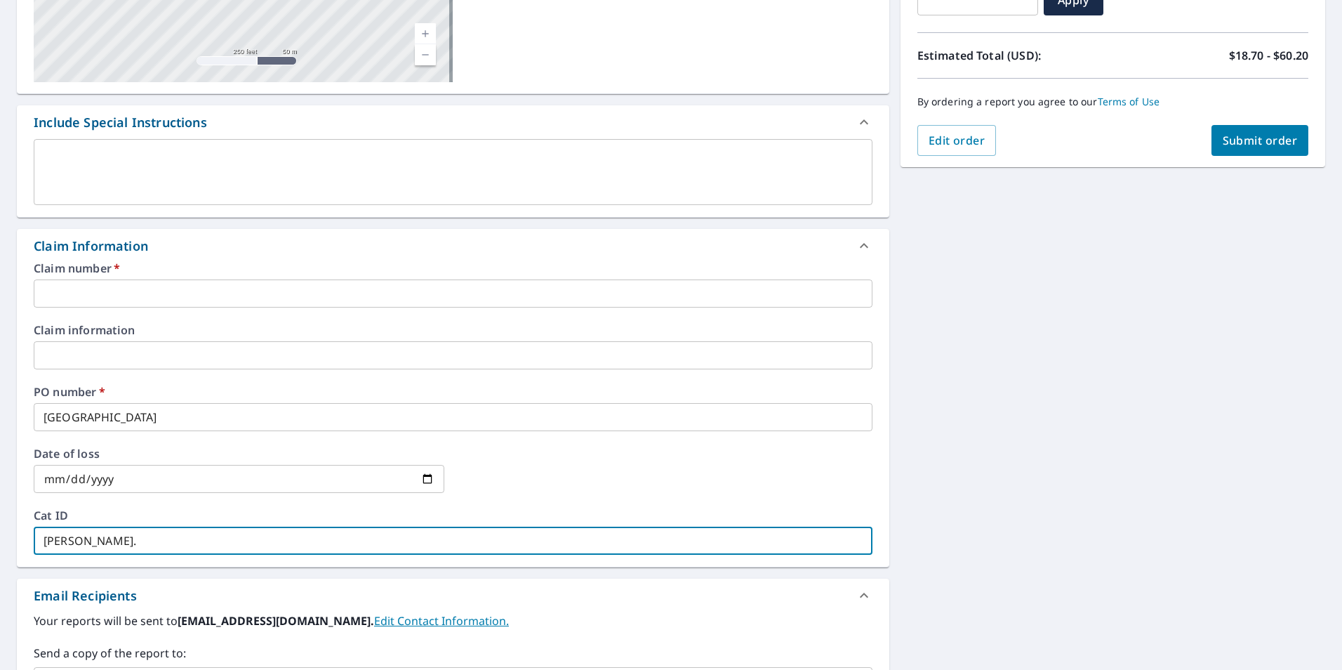
type input "NOEL.D"
checkbox input "true"
type input "NOEL.DA"
checkbox input "true"
type input "NOEL.DAV"
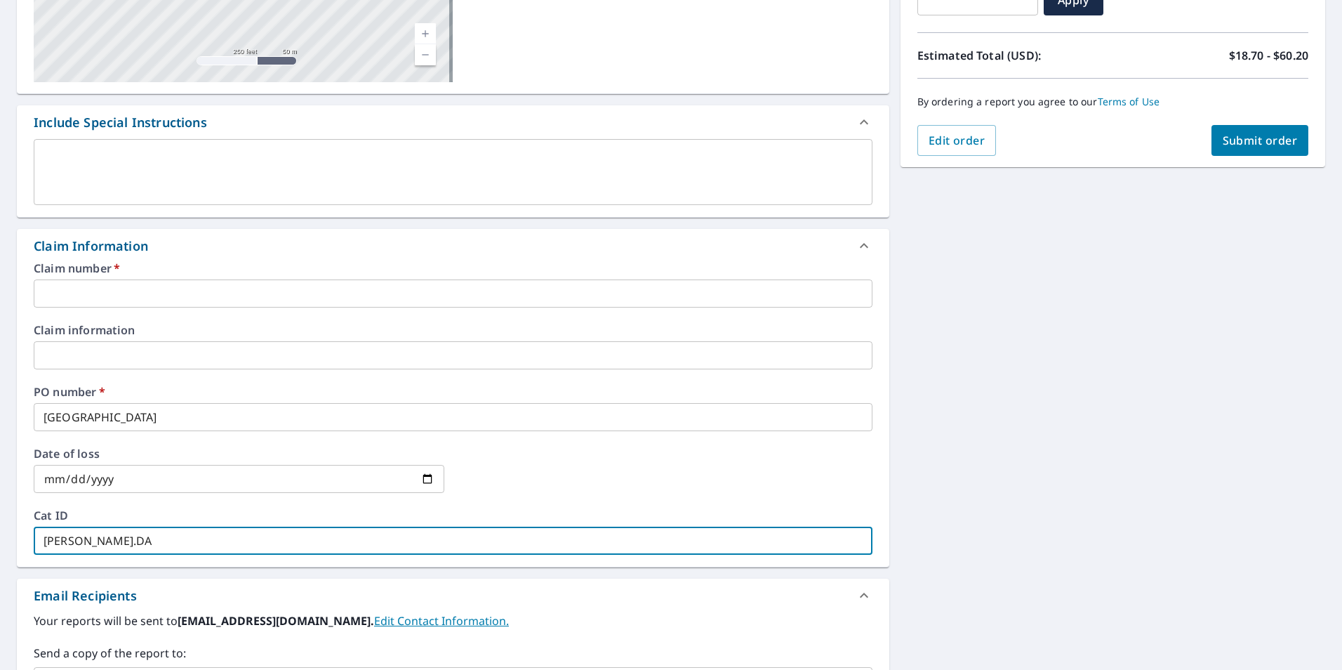
checkbox input "true"
type input "NOEL.DAVI"
checkbox input "true"
type input "NOEL.DAVIL"
checkbox input "true"
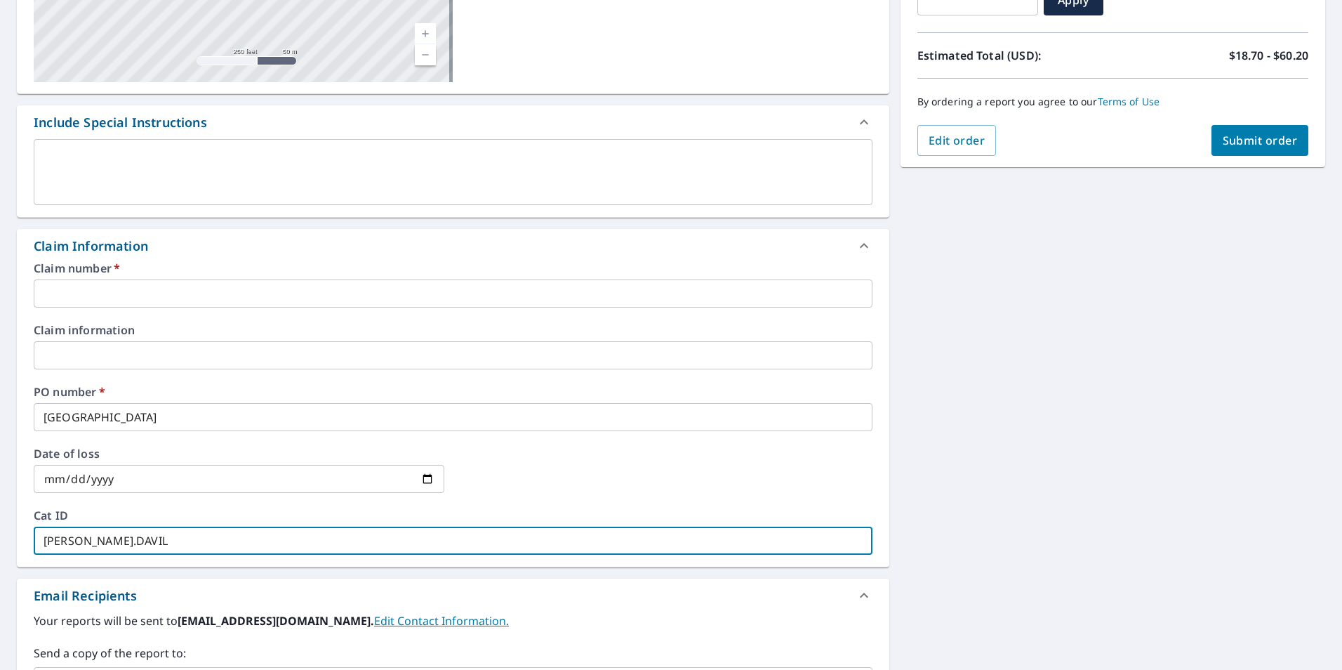
type input "NOEL.DAVILA"
checkbox input "true"
type input "NOEL.DAVILA@"
checkbox input "true"
type input "NOEL.DAVILA@S"
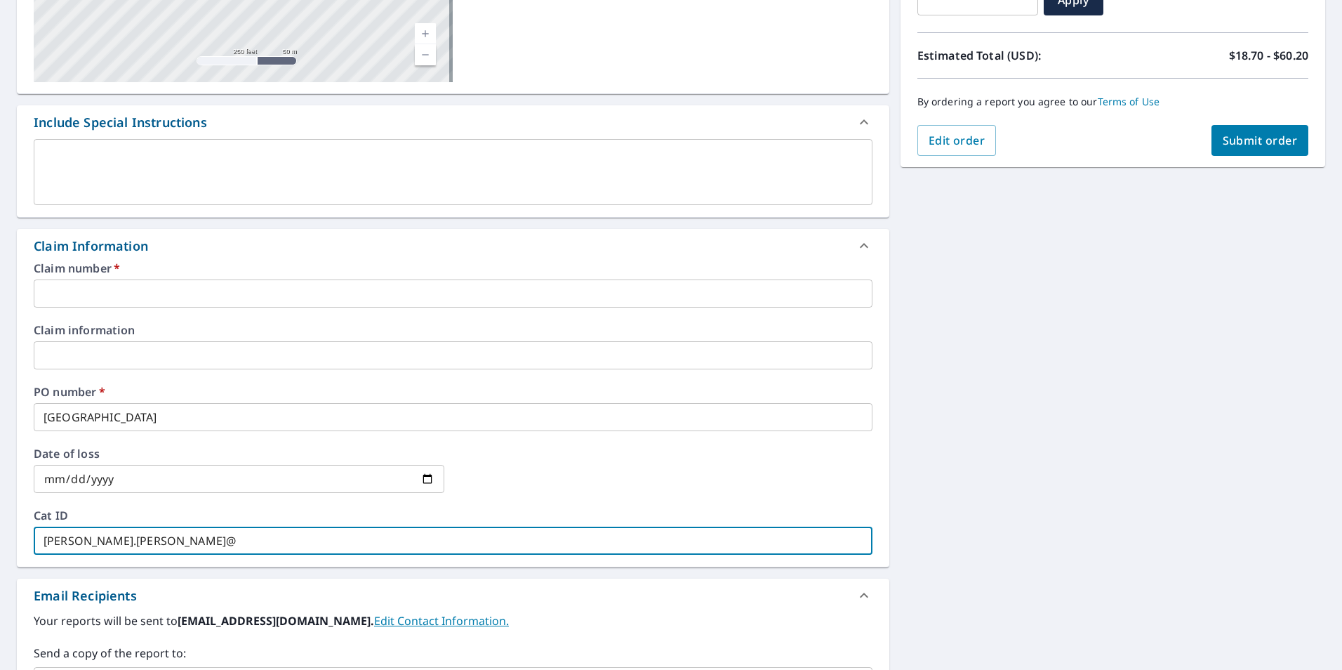
checkbox input "true"
type input "NOEL.DAVILA@SR"
checkbox input "true"
type input "NOEL.DAVILA@SRS"
checkbox input "true"
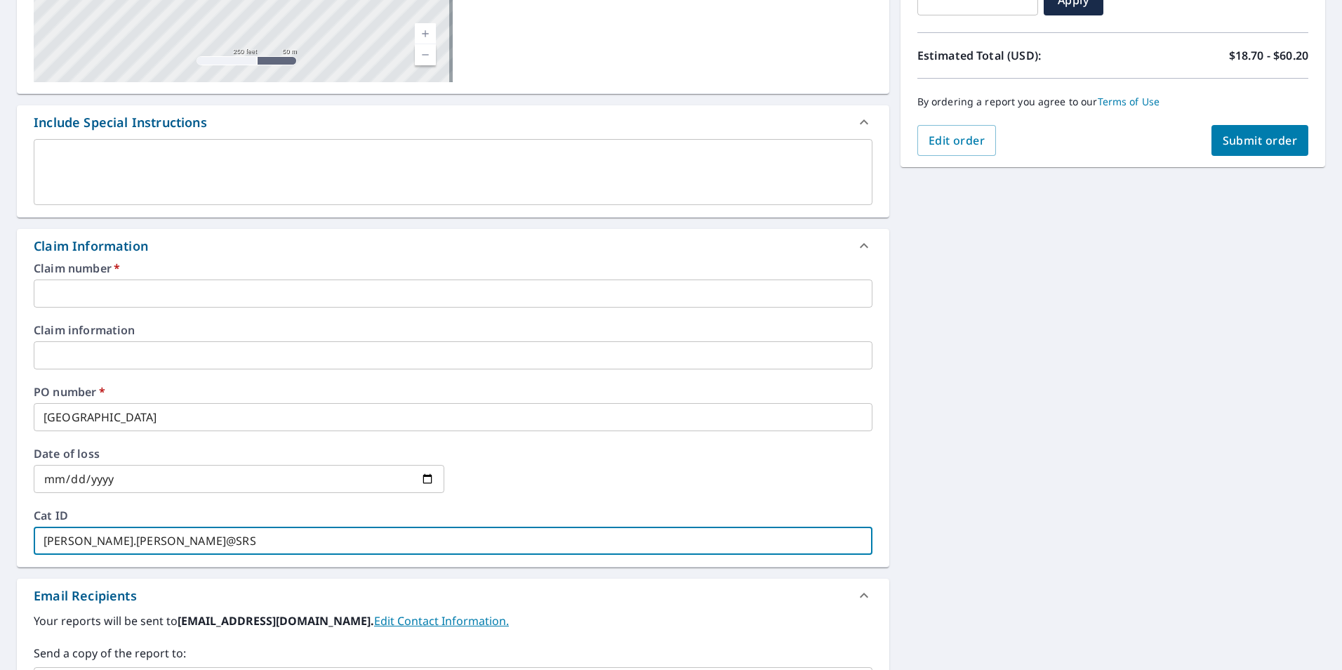
type input "NOEL.DAVILA@SRSB"
checkbox input "true"
type input "NOEL.DAVILA@SRSBU"
checkbox input "true"
type input "NOEL.DAVILA@SRSBUI"
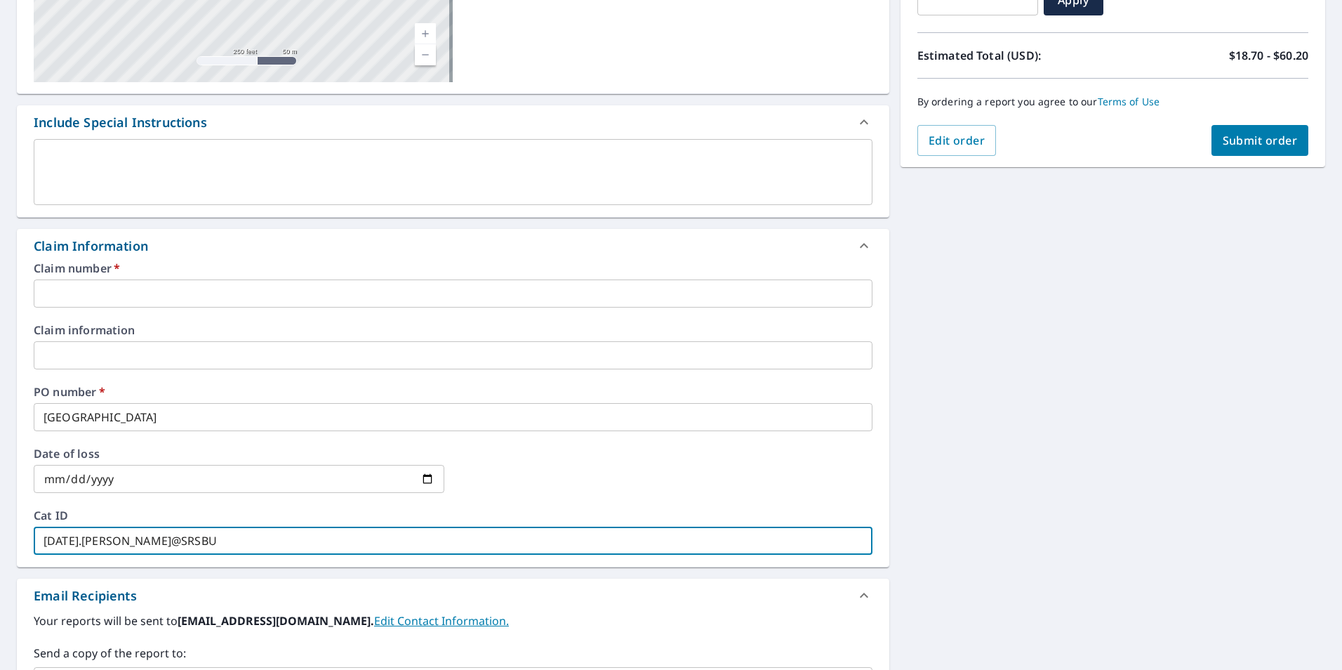
checkbox input "true"
type input "NOEL.DAVILA@SRSBUIL"
checkbox input "true"
type input "NOEL.DAVILA@SRSBUILD"
checkbox input "true"
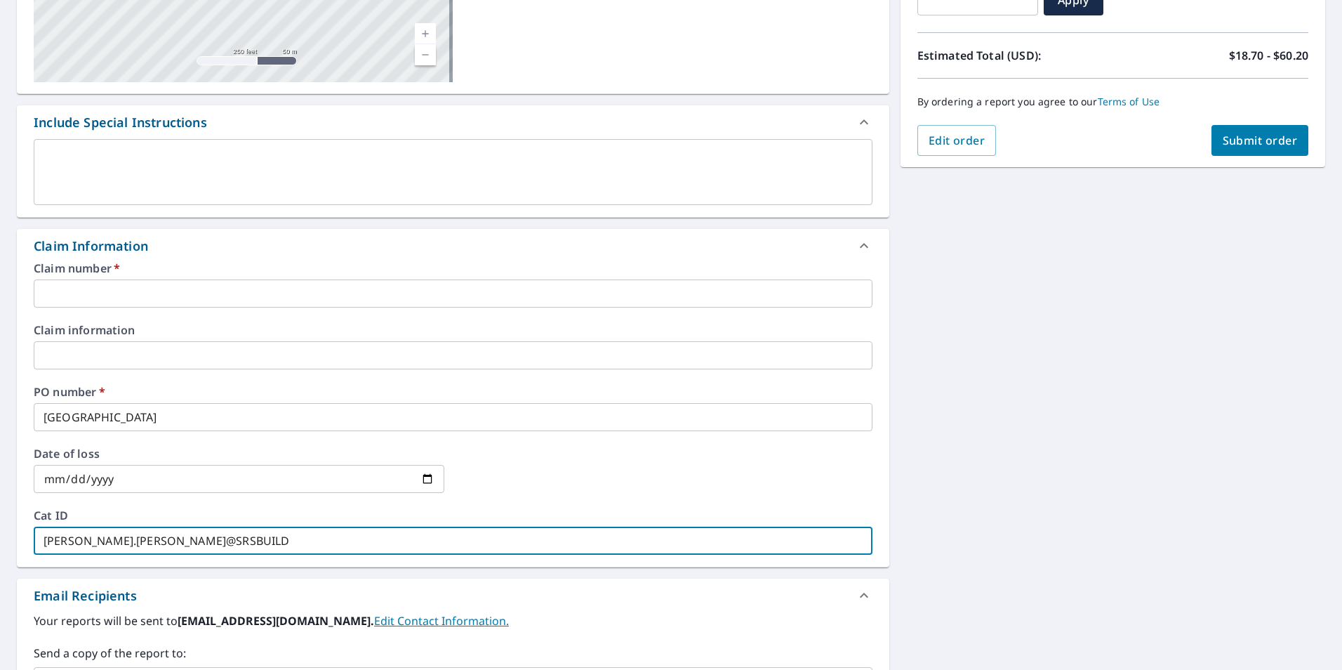
type input "NOEL.DAVILA@SRSBUILDI"
checkbox input "true"
type input "NOEL.DAVILA@SRSBUILDIN"
checkbox input "true"
type input "NOEL.DAVILA@SRSBUILDING"
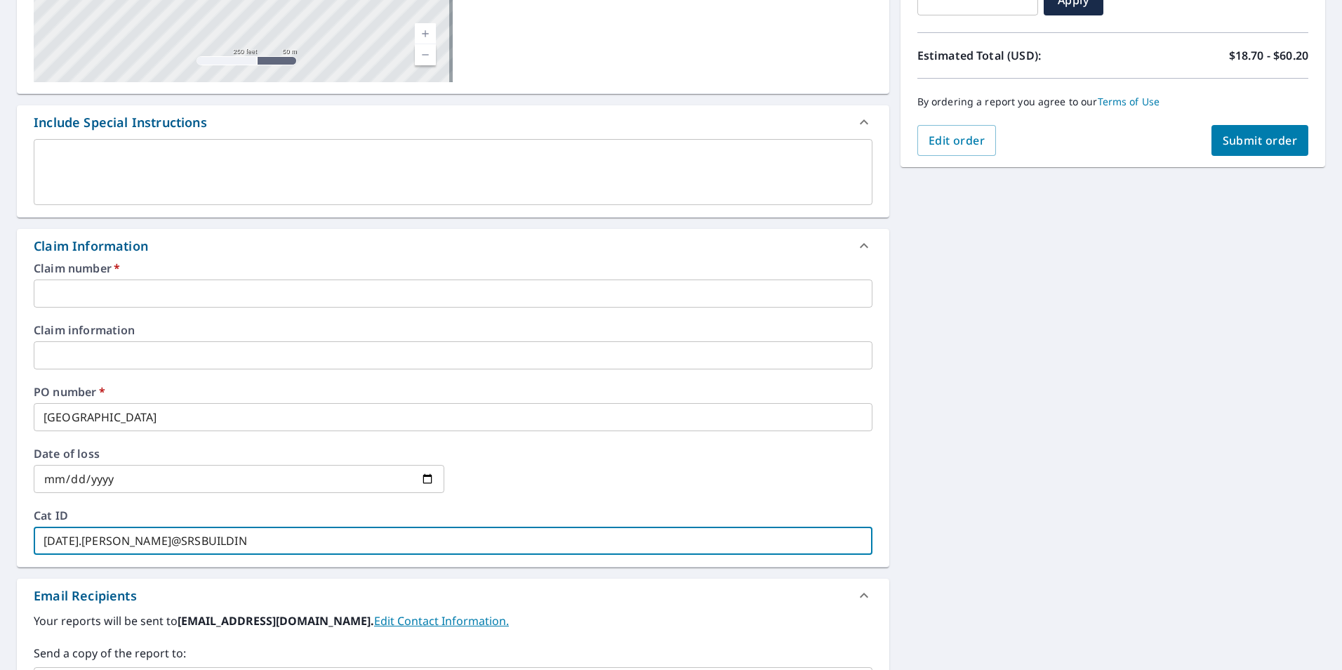
checkbox input "true"
type input "NOEL.DAVILA@SRSBUILDINGP"
checkbox input "true"
type input "NOEL.DAVILA@SRSBUILDINGPR"
checkbox input "true"
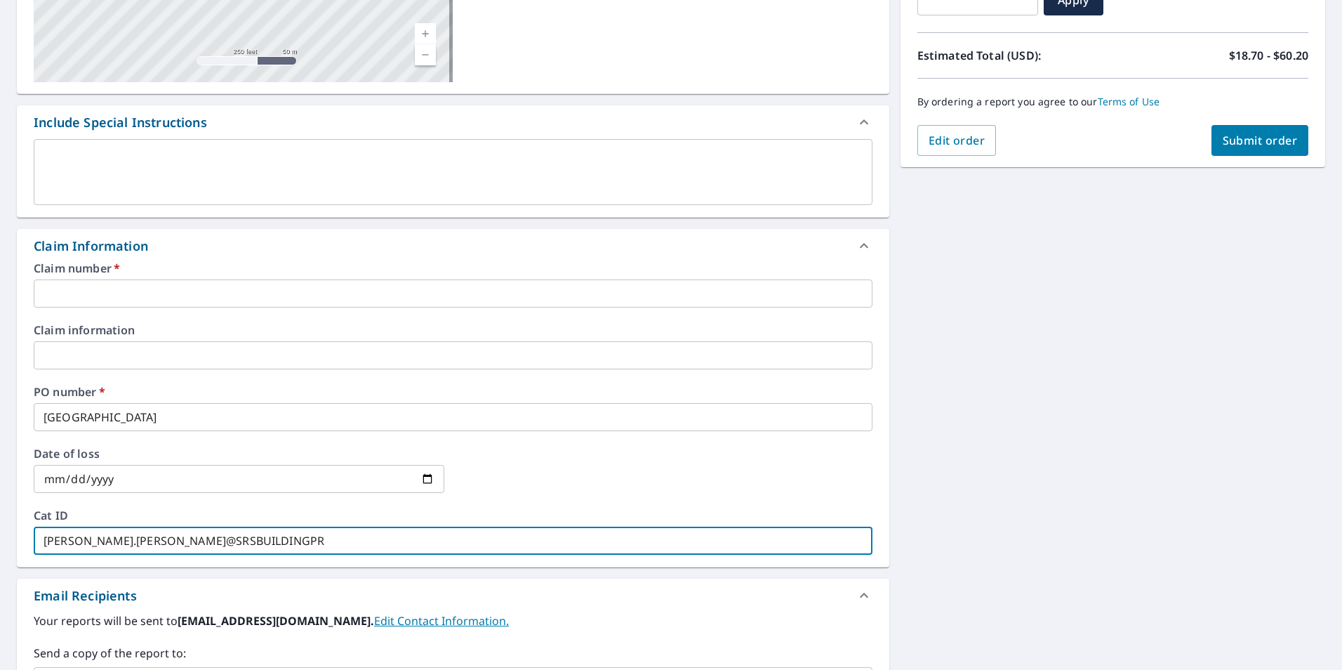
type input "NOEL.DAVILA@SRSBUILDINGPRO"
checkbox input "true"
type input "NOEL.DAVILA@SRSBUILDINGPROD"
checkbox input "true"
type input "NOEL.DAVILA@SRSBUILDINGPRODU"
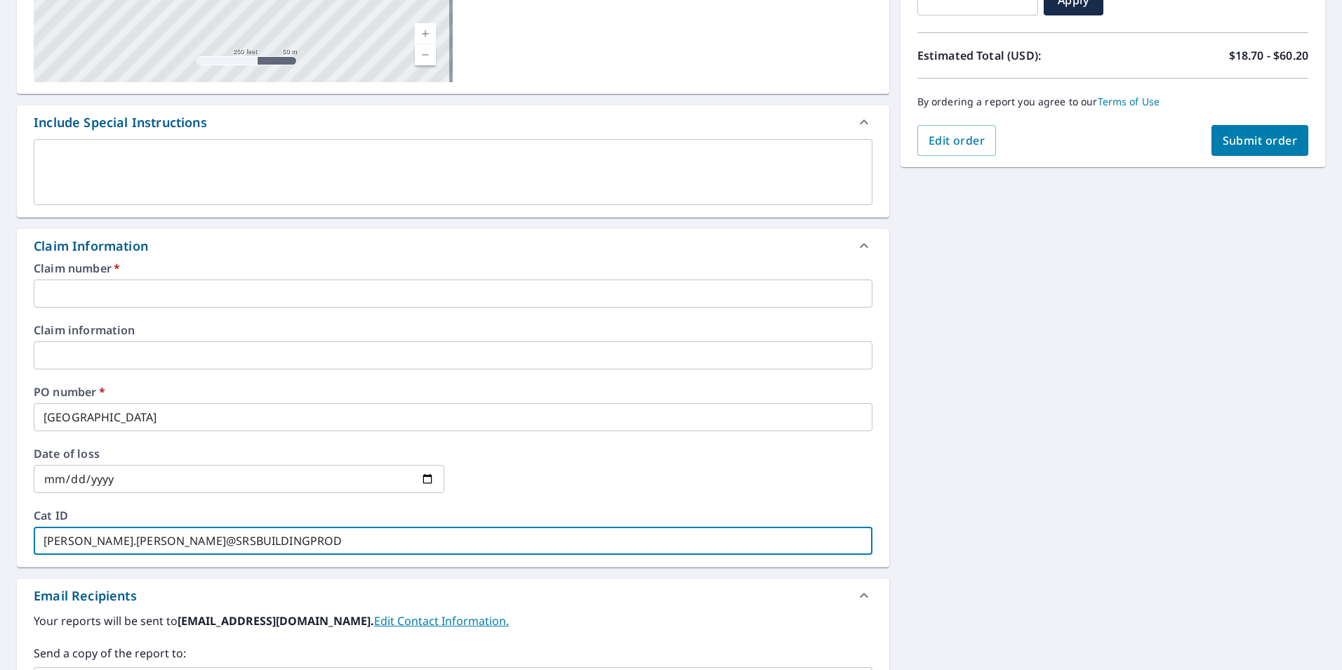
checkbox input "true"
type input "NOEL.DAVILA@SRSBUILDINGPRODUC"
checkbox input "true"
type input "NOEL.DAVILA@SRSBUILDINGPRODUCT"
checkbox input "true"
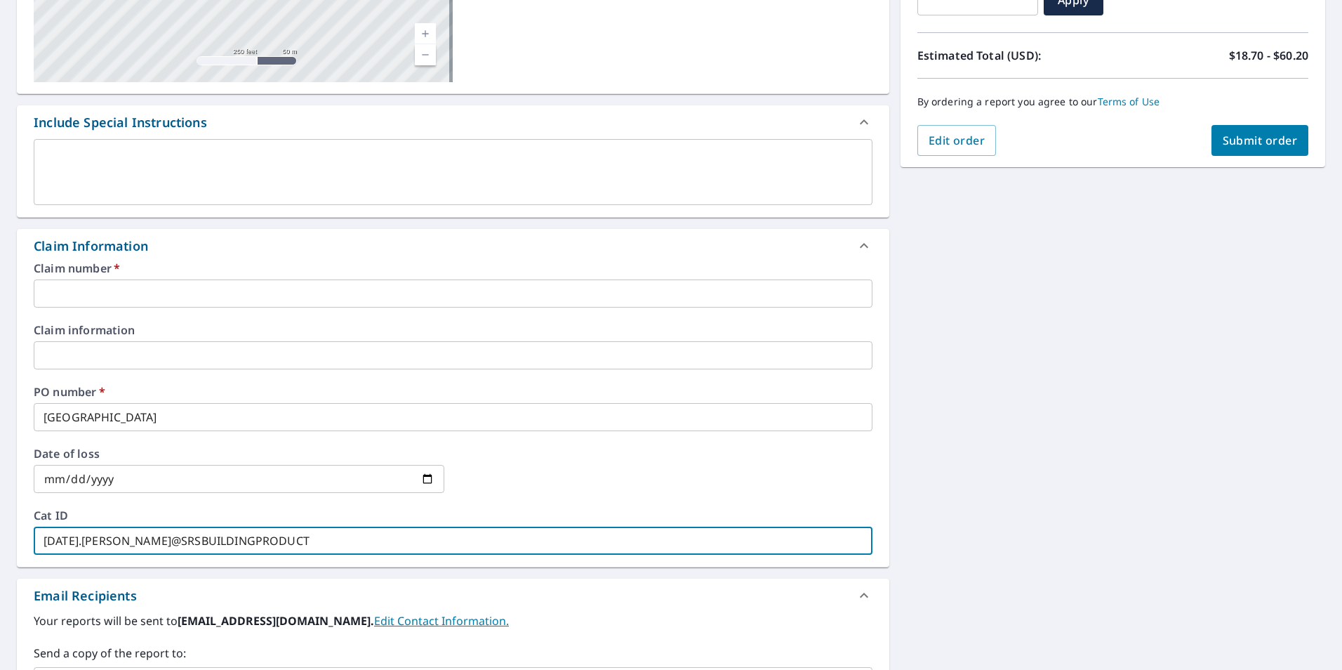
type input "NOEL.DAVILA@SRSBUILDINGPRODUCTS"
checkbox input "true"
type input "NOEL.DAVILA@SRSBUILDINGPRODUCTS."
checkbox input "true"
type input "NOEL.DAVILA@SRSBUILDINGPRODUCTS.C"
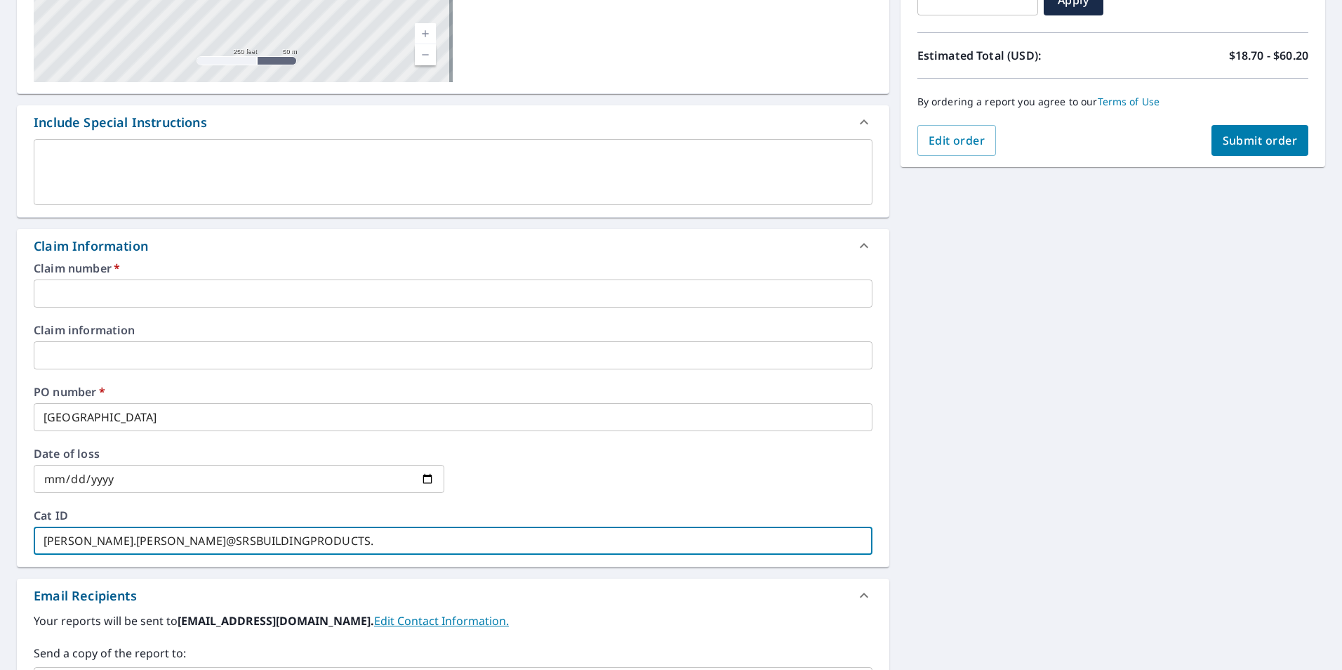
checkbox input "true"
type input "NOEL.DAVILA@SRSBUILDINGPRODUCTS.CO"
checkbox input "true"
type input "NOEL.DAVILA@SRSBUILDINGPRODUCTS.COM"
checkbox input "true"
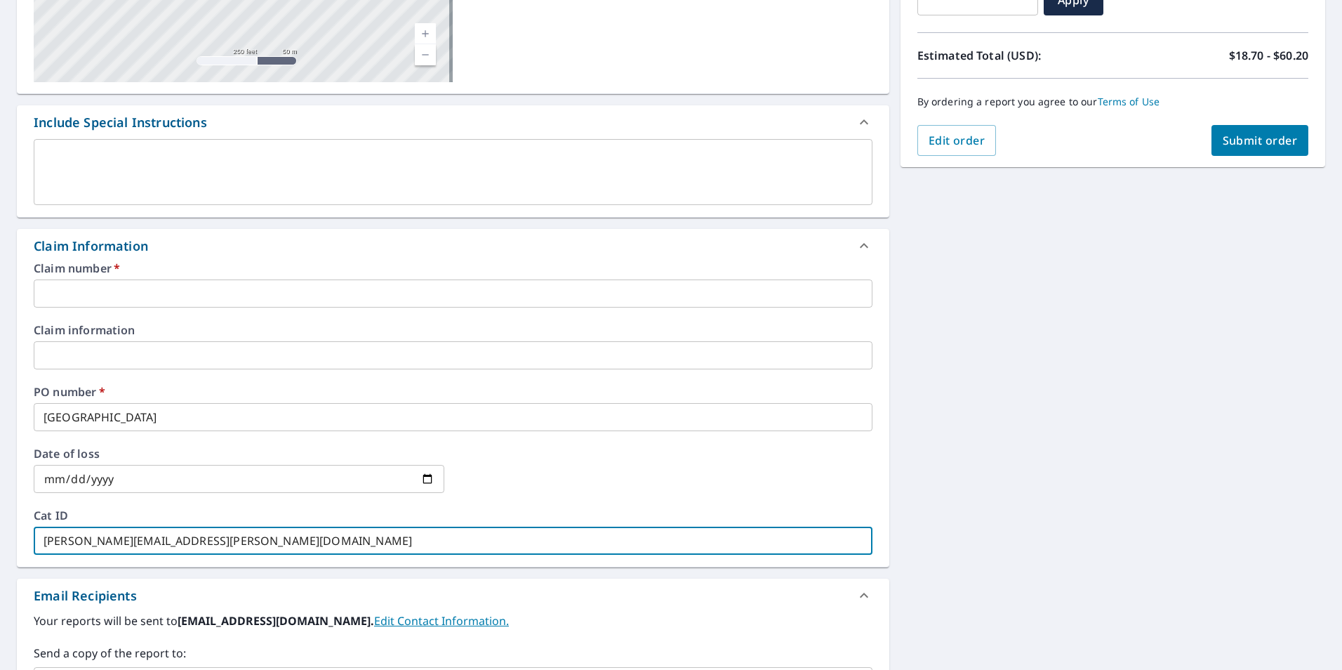
type input "NOEL.DAVILA@SRSBUILDINGPRODUCTS.COM"
checkbox input "true"
type input "NOEL.DAVILA@SRSBUILDINGPRODUCTS.COM"
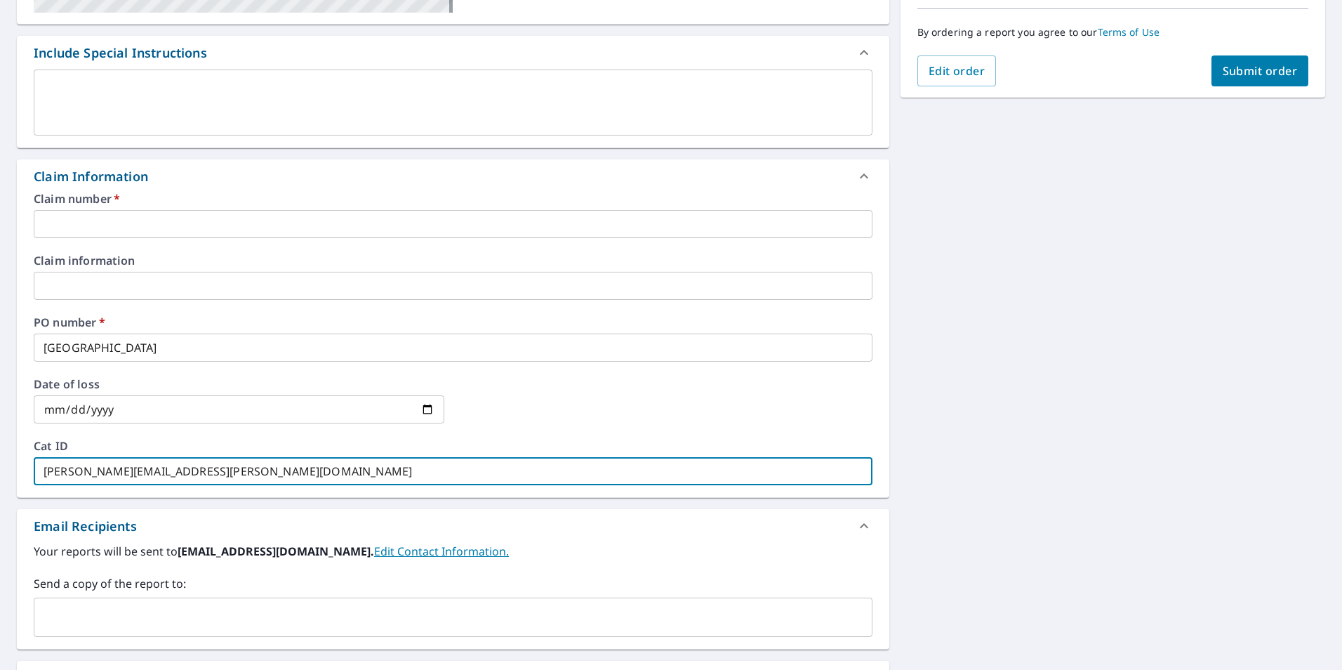
scroll to position [421, 0]
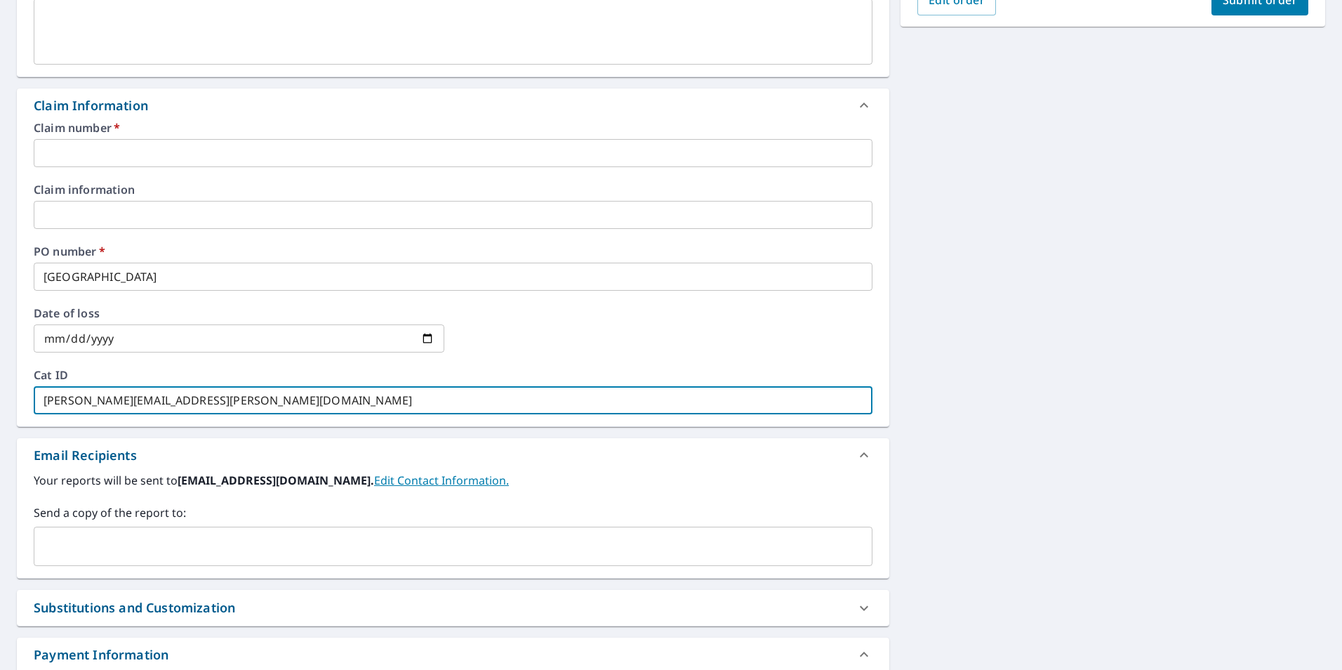
click at [69, 540] on input "text" at bounding box center [442, 546] width 805 height 27
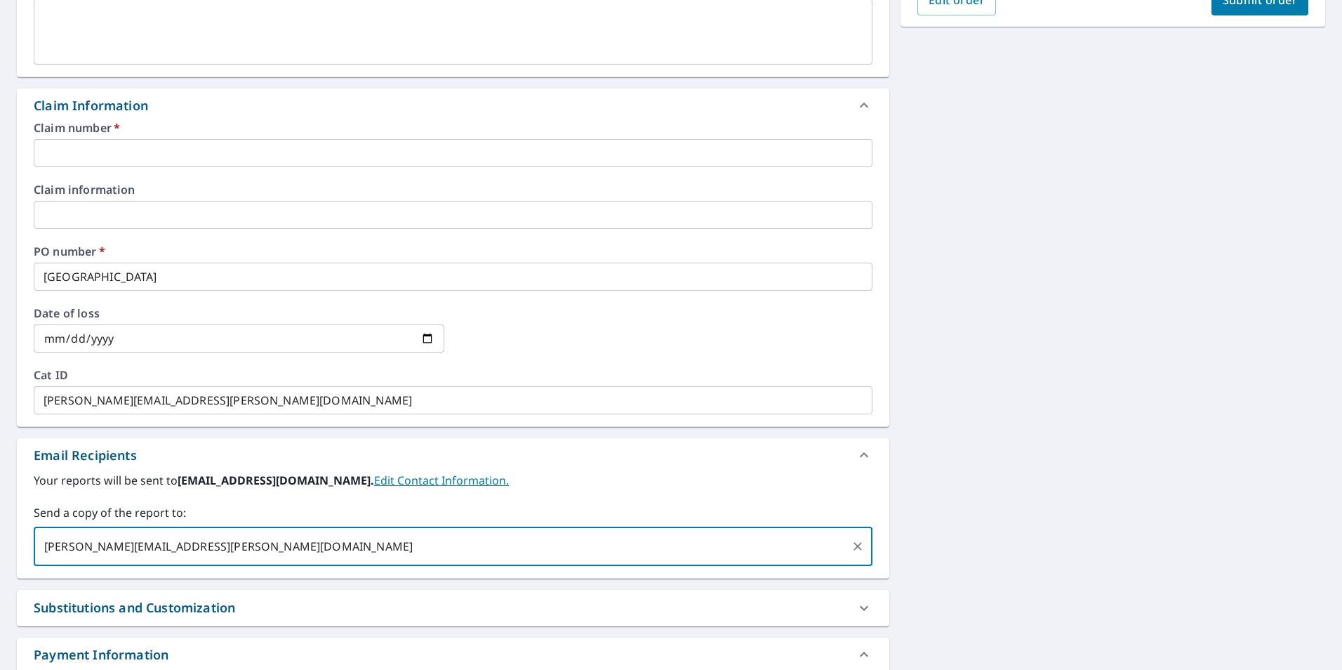
type input "noel.davila@srsbuildingproducts.com"
checkbox input "true"
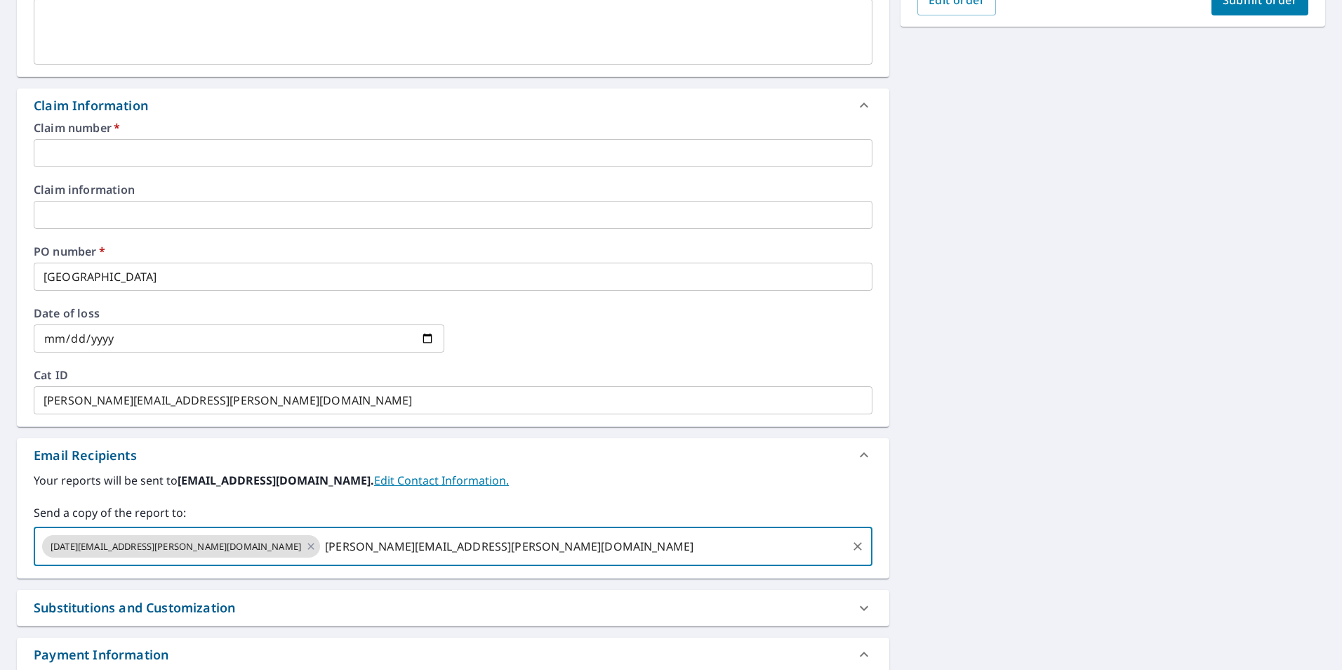
type input "leslie.clark@srsbuildingproducts.com"
checkbox input "true"
type input "carlos.vega@srsbuildingproducts.com"
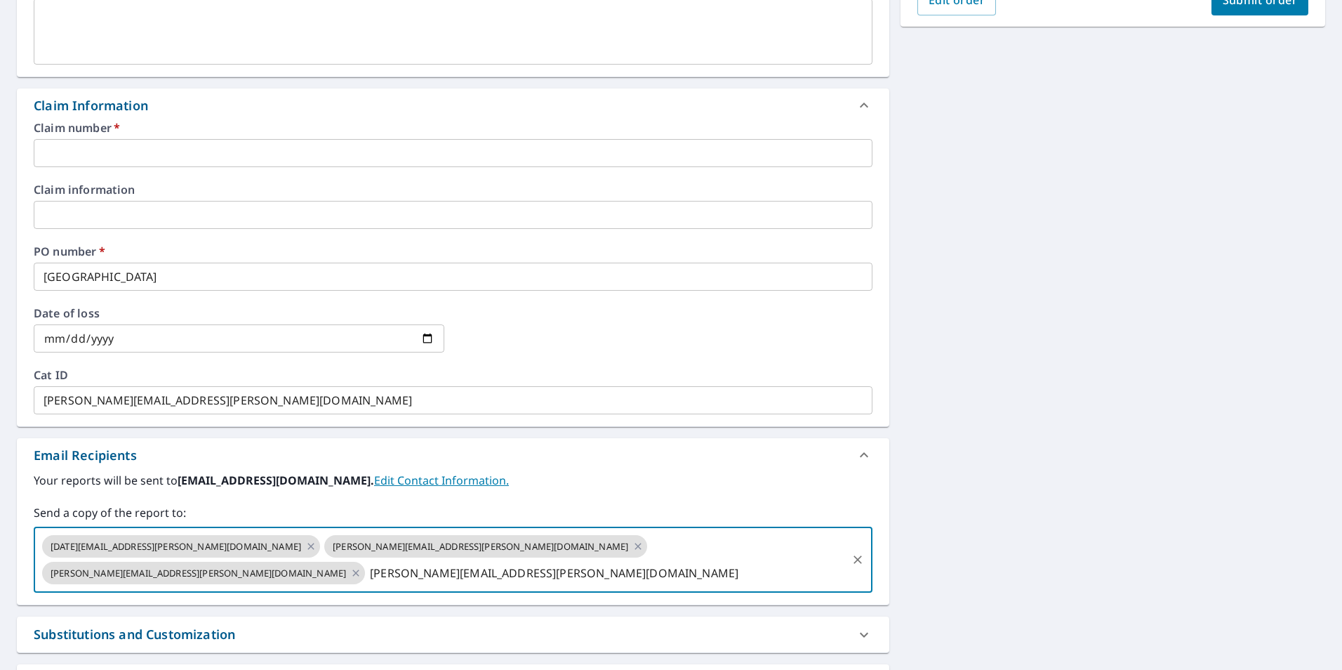
checkbox input "true"
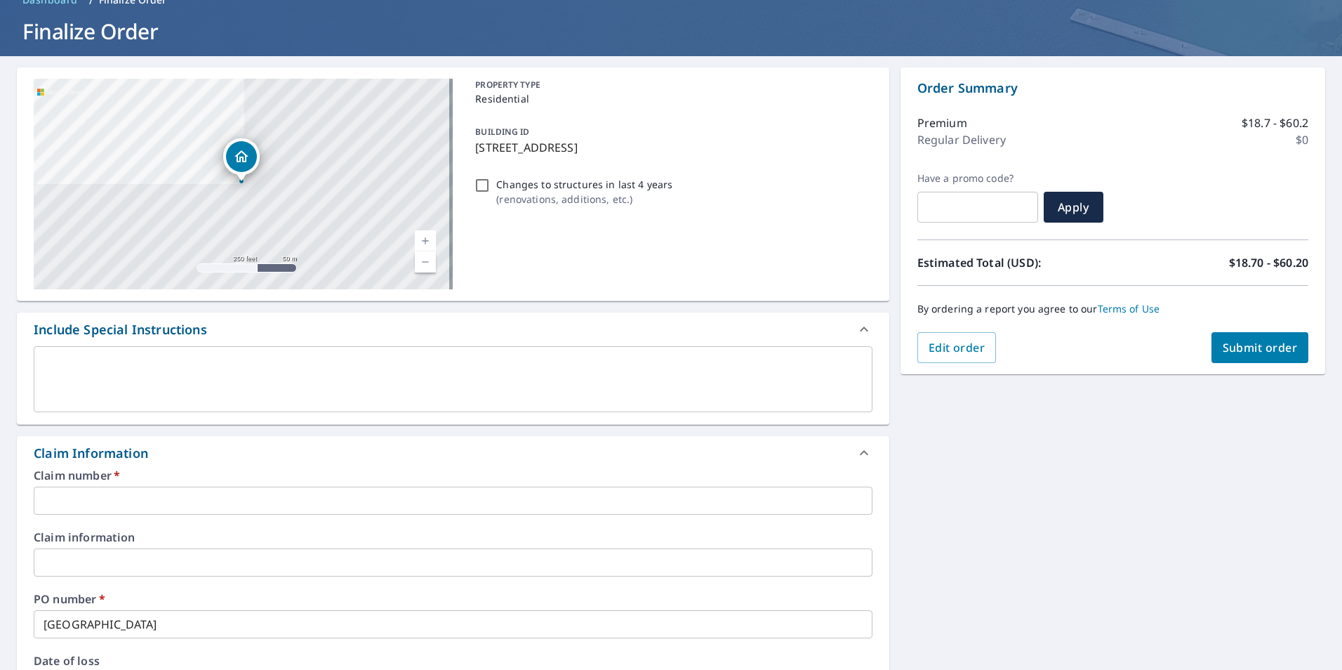
scroll to position [70, 0]
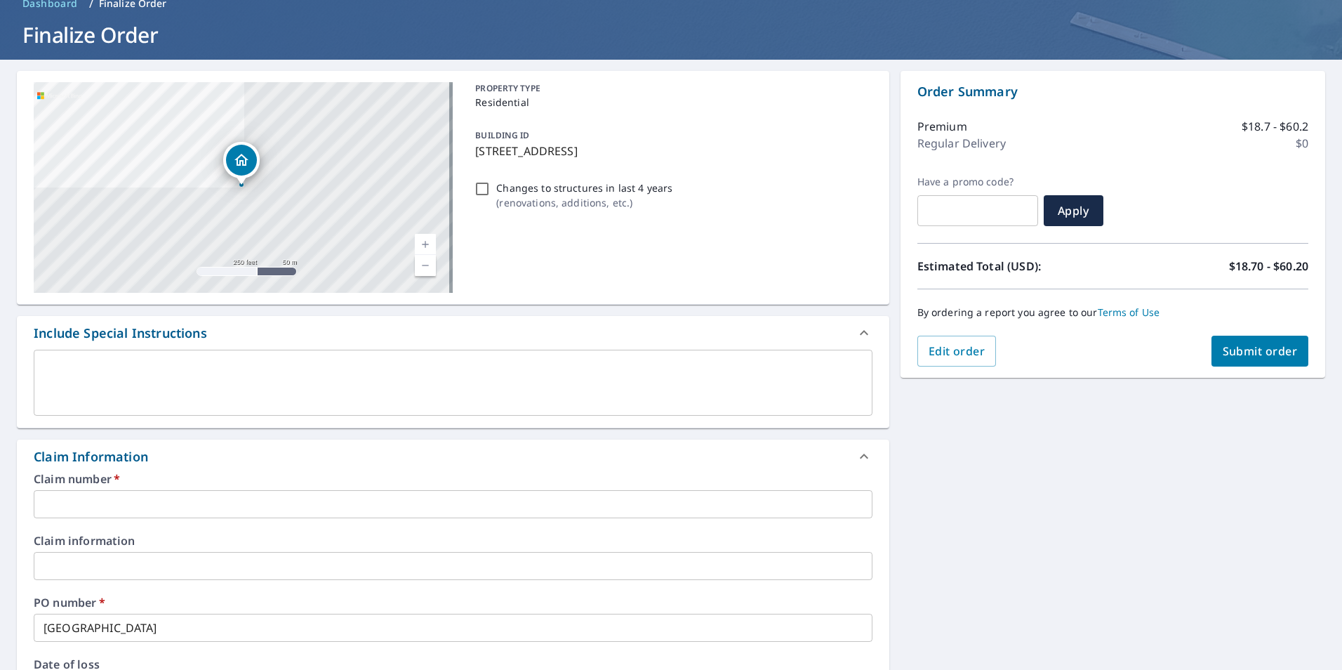
click at [81, 510] on input "text" at bounding box center [453, 504] width 839 height 28
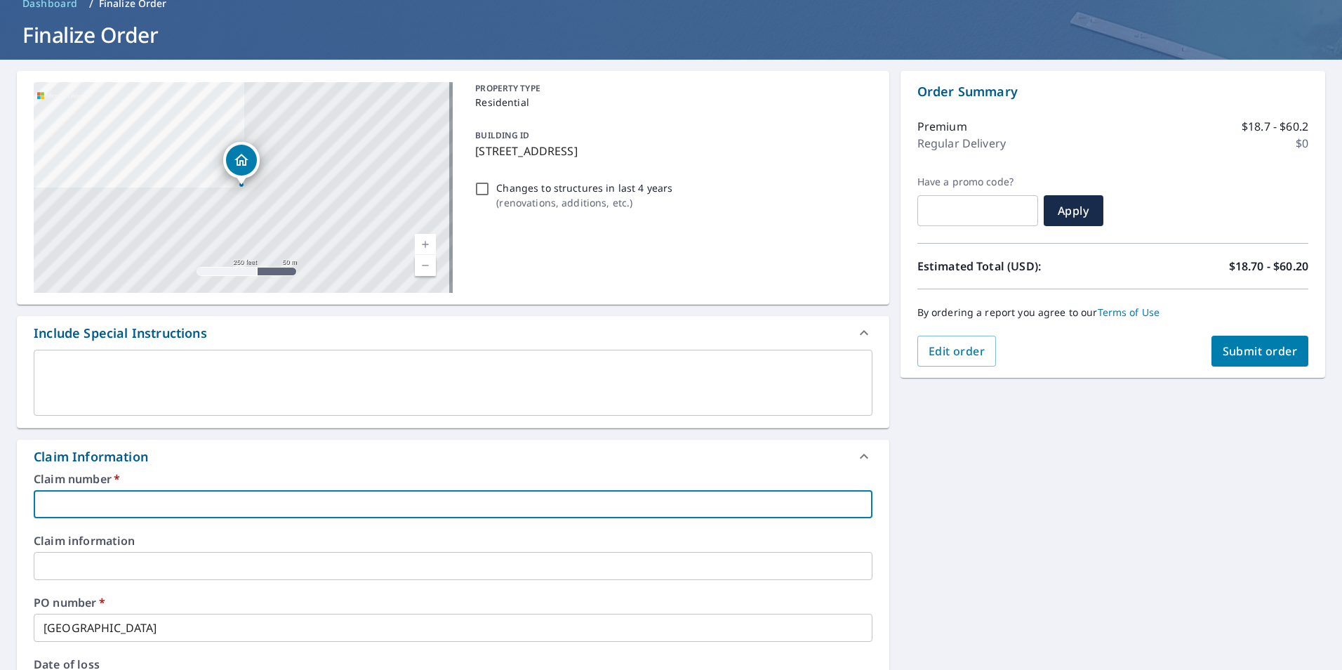
type input "s"
checkbox input "true"
type input "so"
checkbox input "true"
type input "sou"
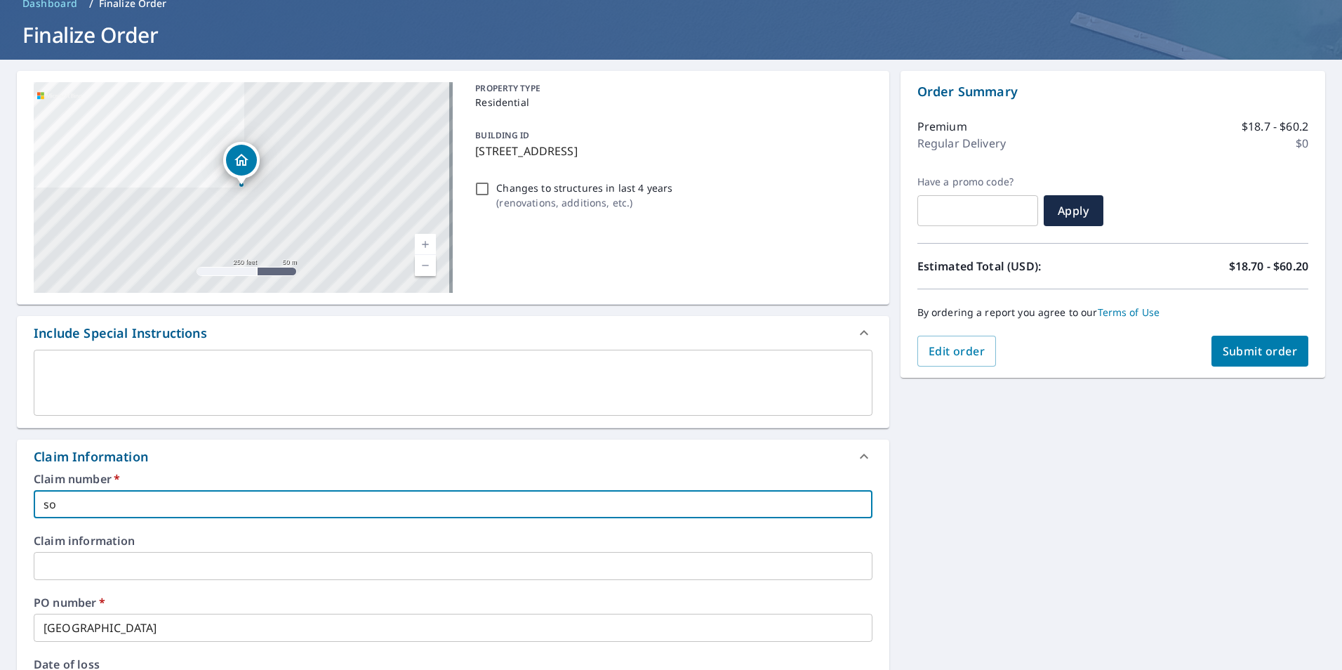
checkbox input "true"
type input "sout"
checkbox input "true"
type input "south"
checkbox input "true"
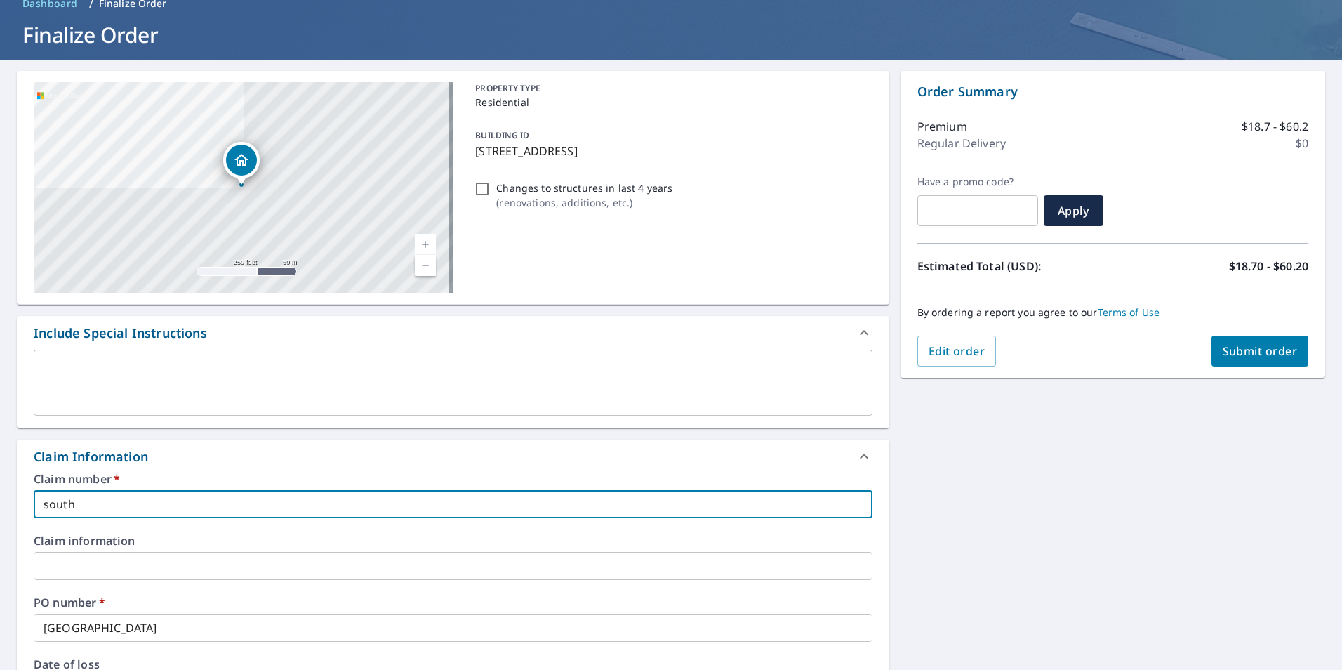
type input "south"
checkbox input "true"
type input "south n"
checkbox input "true"
type input "south no"
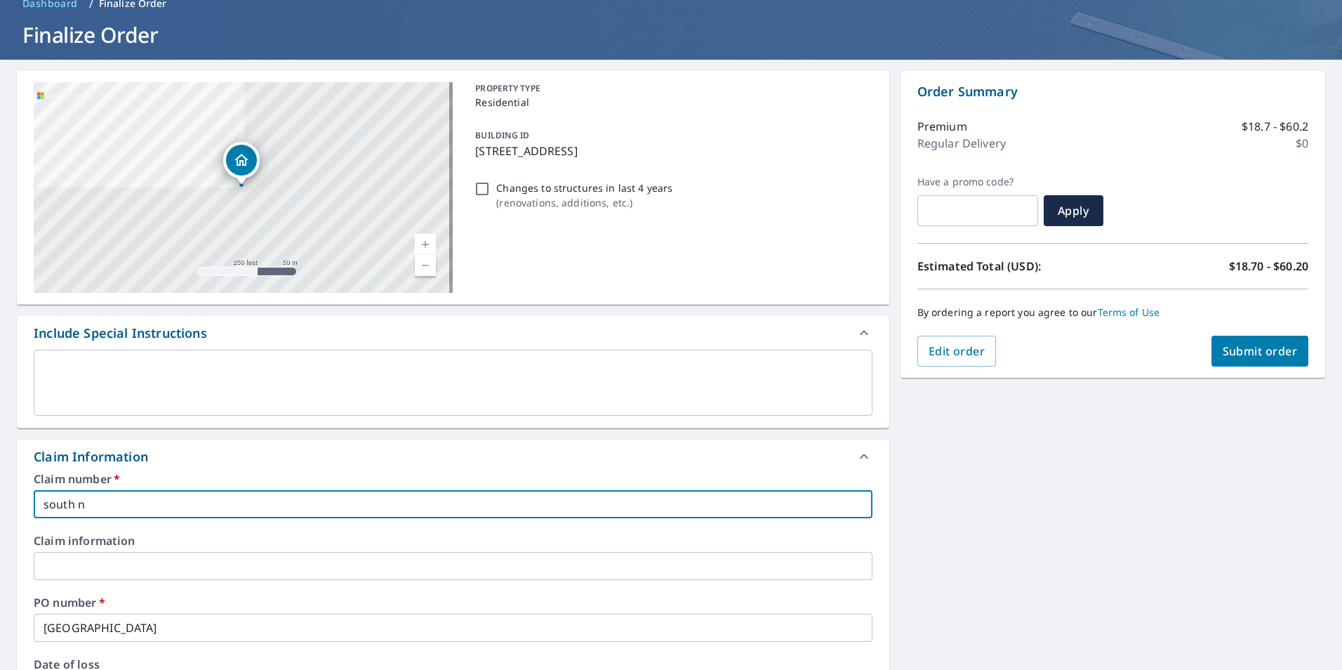
checkbox input "true"
type input "south nor"
checkbox input "true"
type input "south norw"
checkbox input "true"
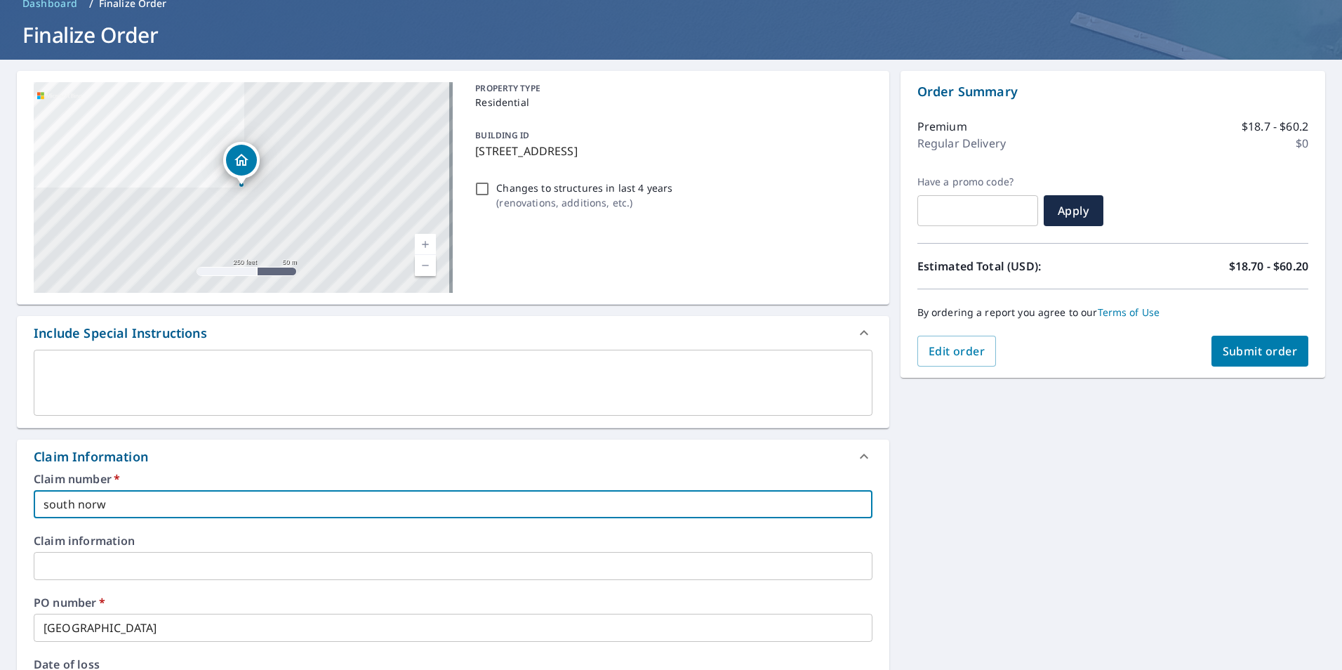
type input "south norwa"
checkbox input "true"
type input "south norwal"
checkbox input "true"
type input "south norwalk"
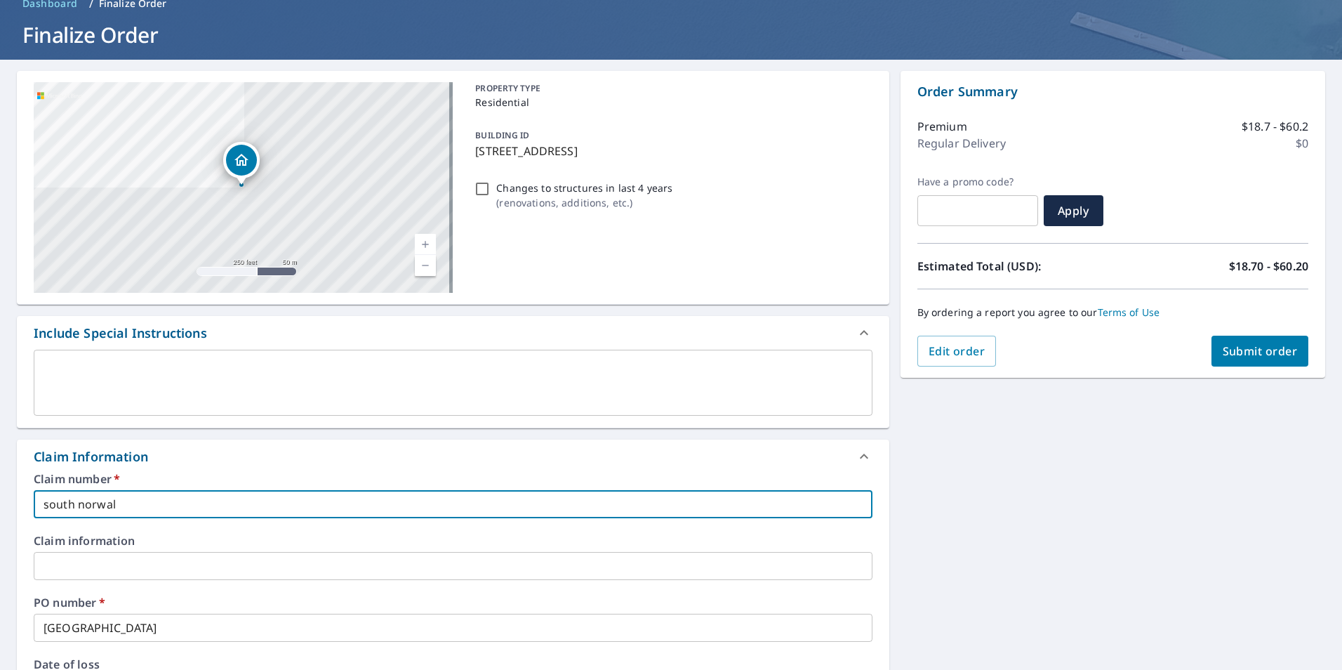
checkbox input "true"
type input "south norwalk"
checkbox input "true"
type input "south norwalk o"
checkbox input "true"
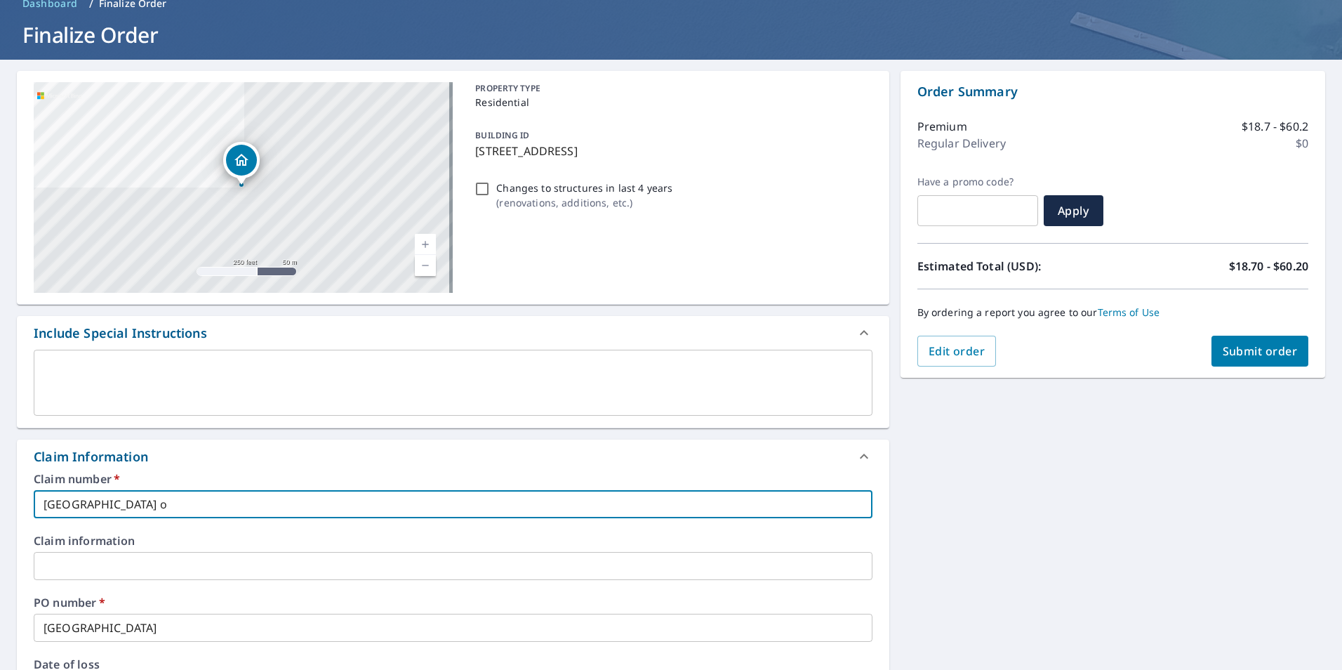
type input "south norwalk"
checkbox input "true"
type input "south norwalk j"
checkbox input "true"
type input "south norwalk jo"
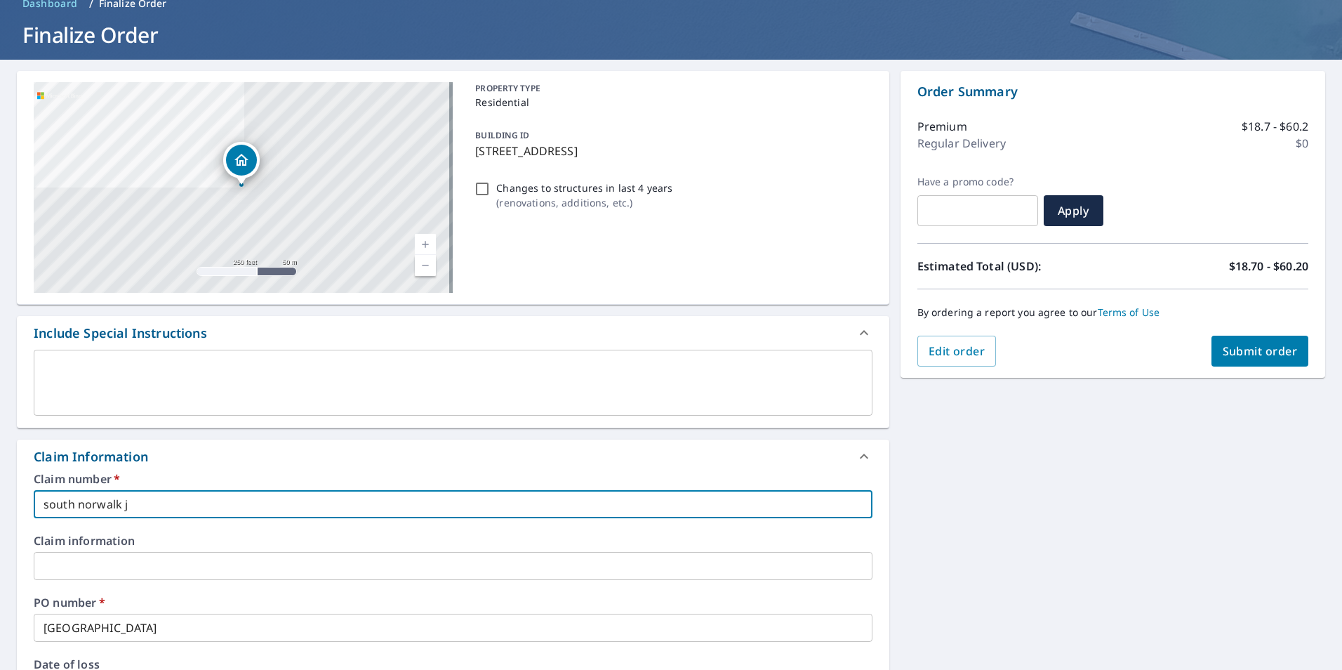
checkbox input "true"
type input "south norwalk job"
checkbox input "true"
type input "south norwalk job"
checkbox input "true"
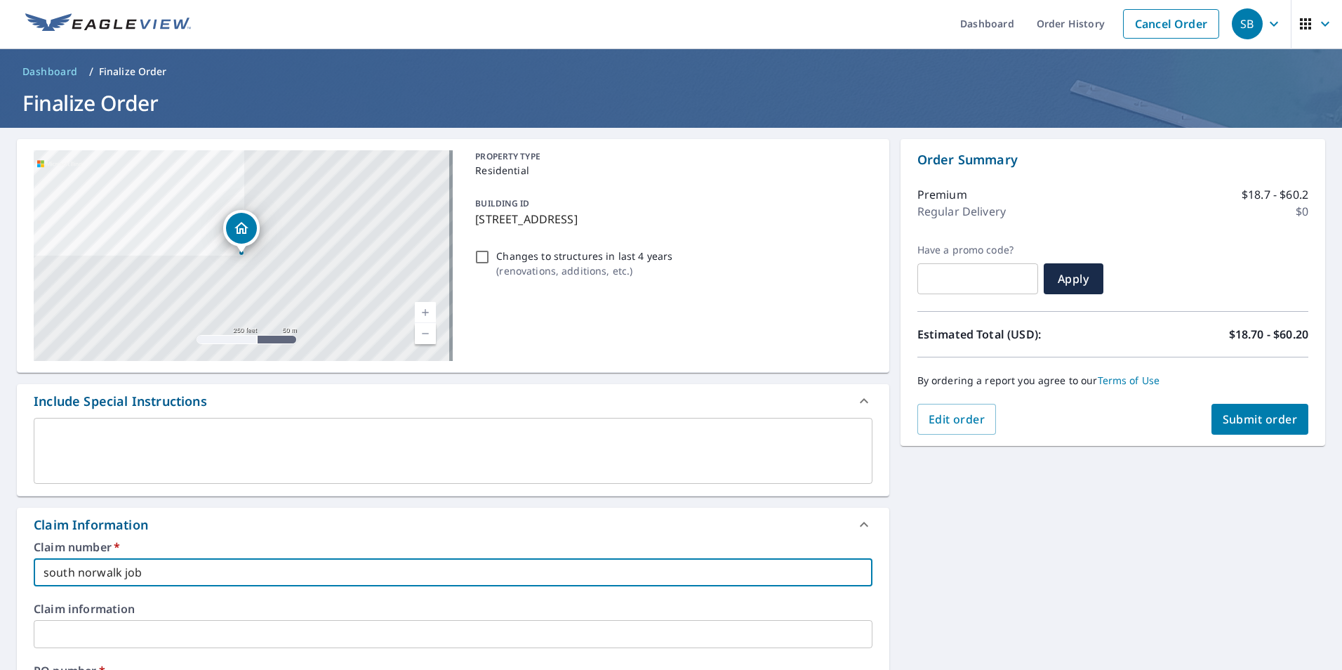
scroll to position [0, 0]
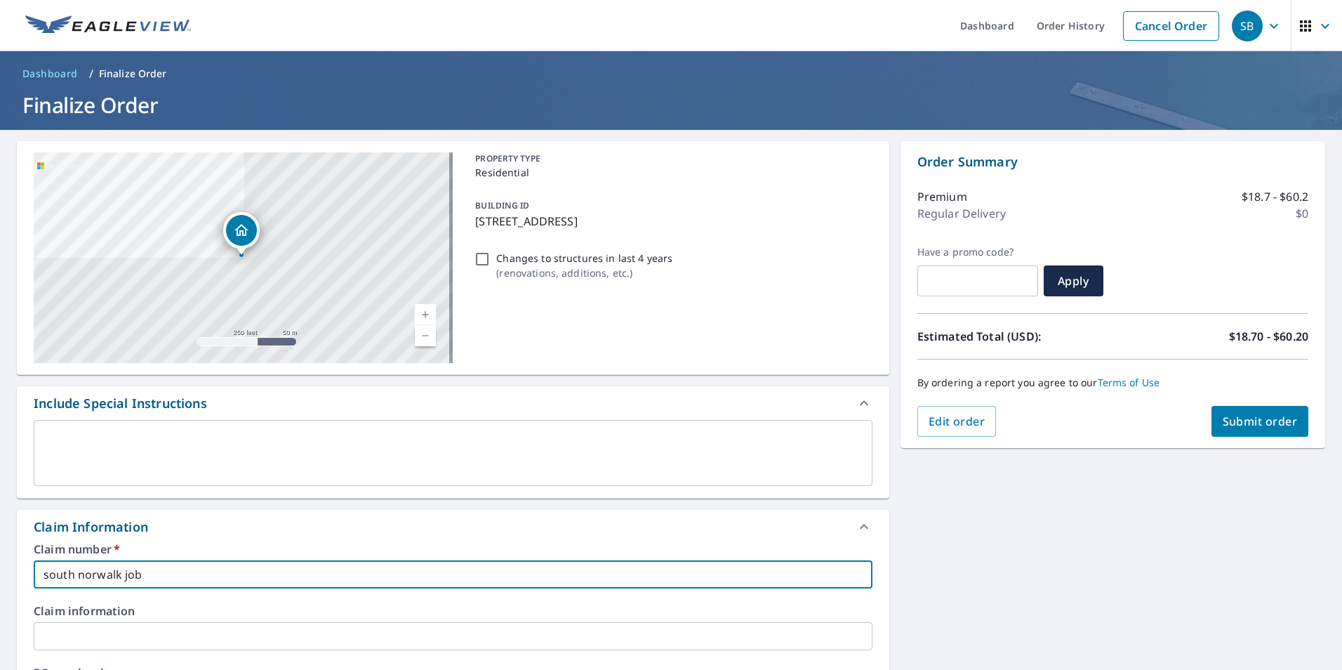
type input "south norwalk job"
click at [1224, 421] on span "Submit order" at bounding box center [1260, 421] width 75 height 15
checkbox input "true"
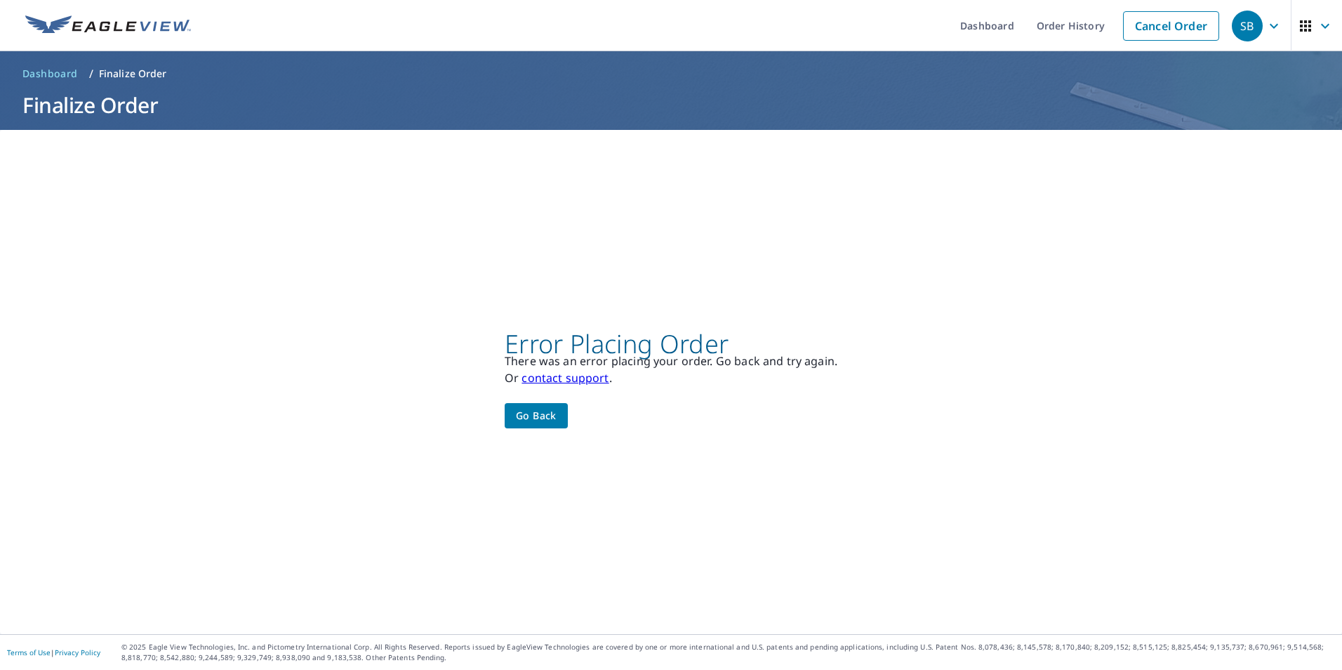
click at [540, 411] on span "Go back" at bounding box center [536, 416] width 41 height 18
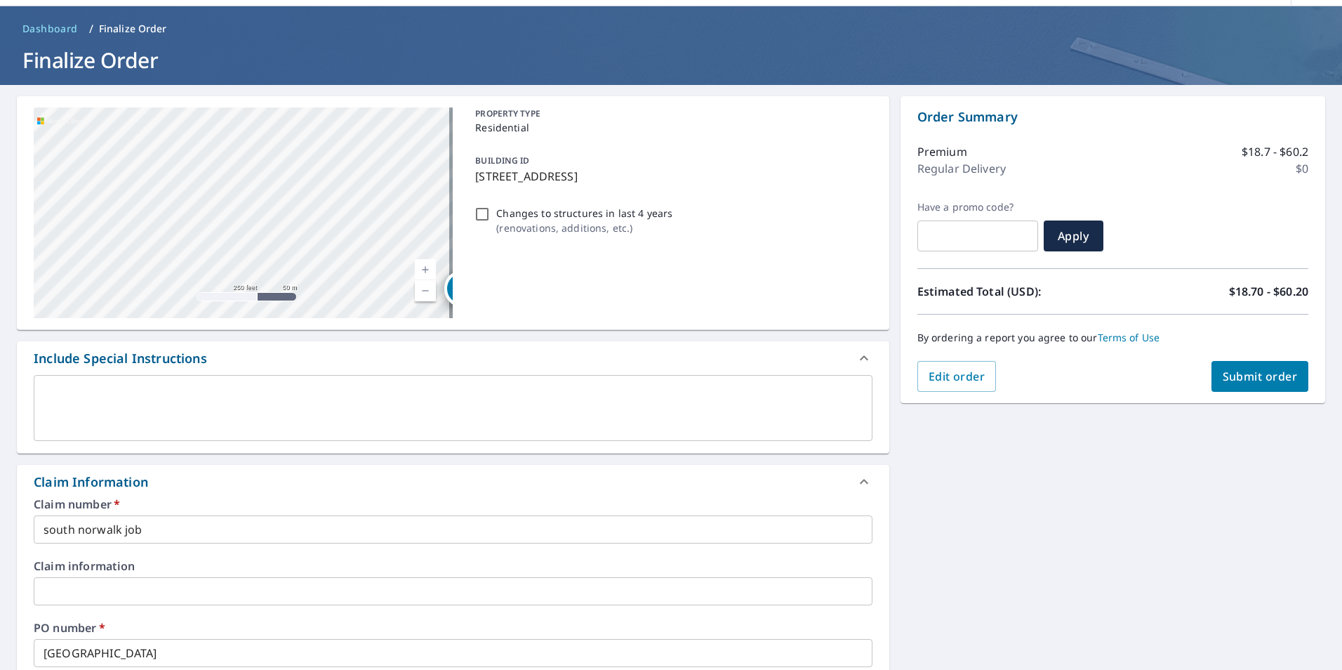
scroll to position [70, 0]
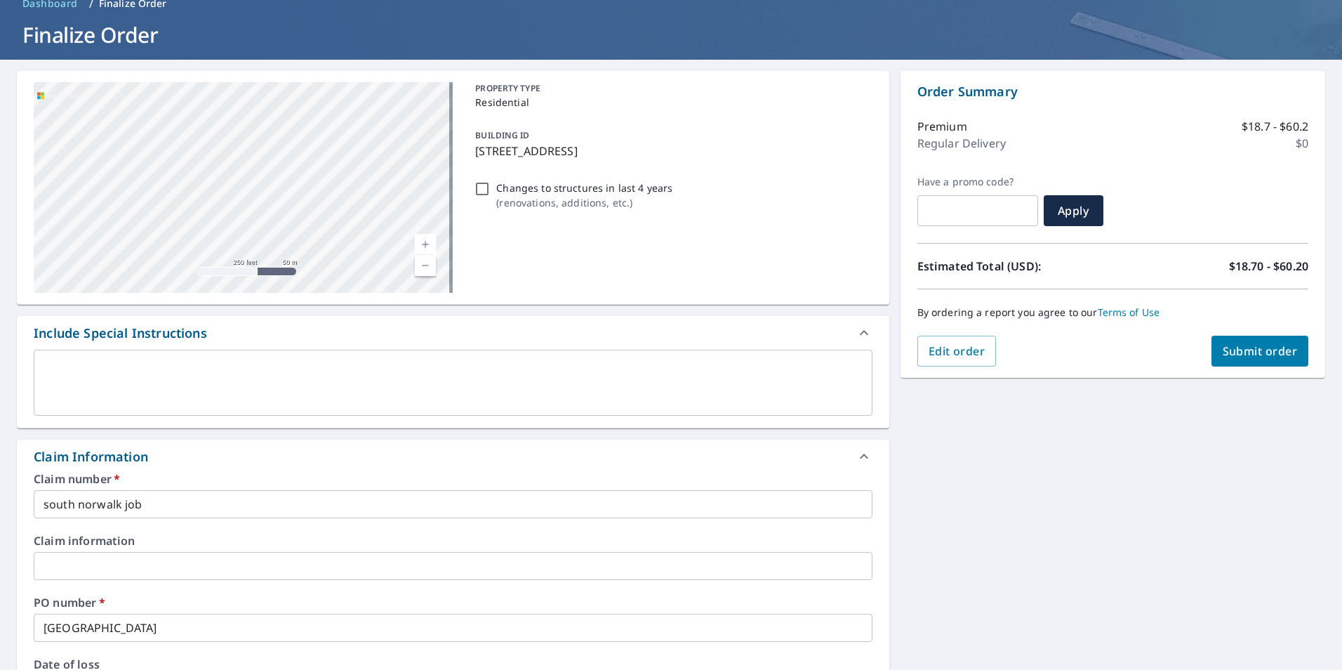
click at [575, 333] on div "Include Special Instructions" at bounding box center [441, 333] width 814 height 19
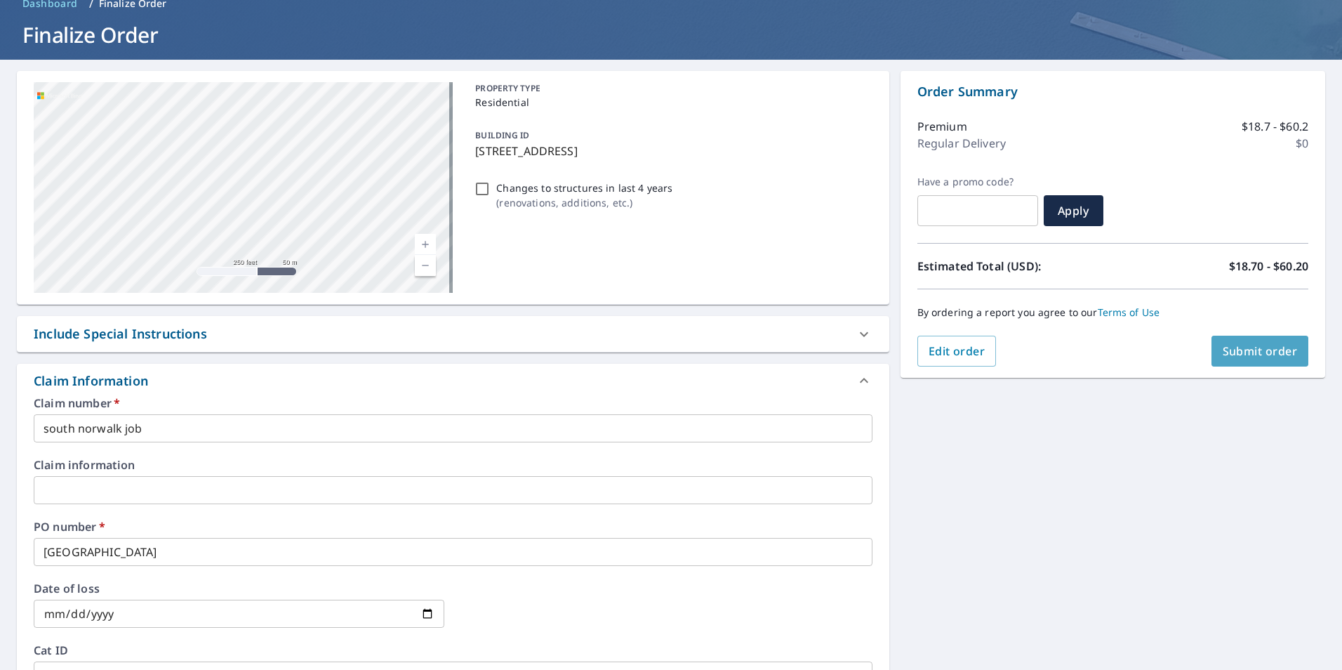
click at [1227, 345] on span "Submit order" at bounding box center [1260, 350] width 75 height 15
checkbox input "true"
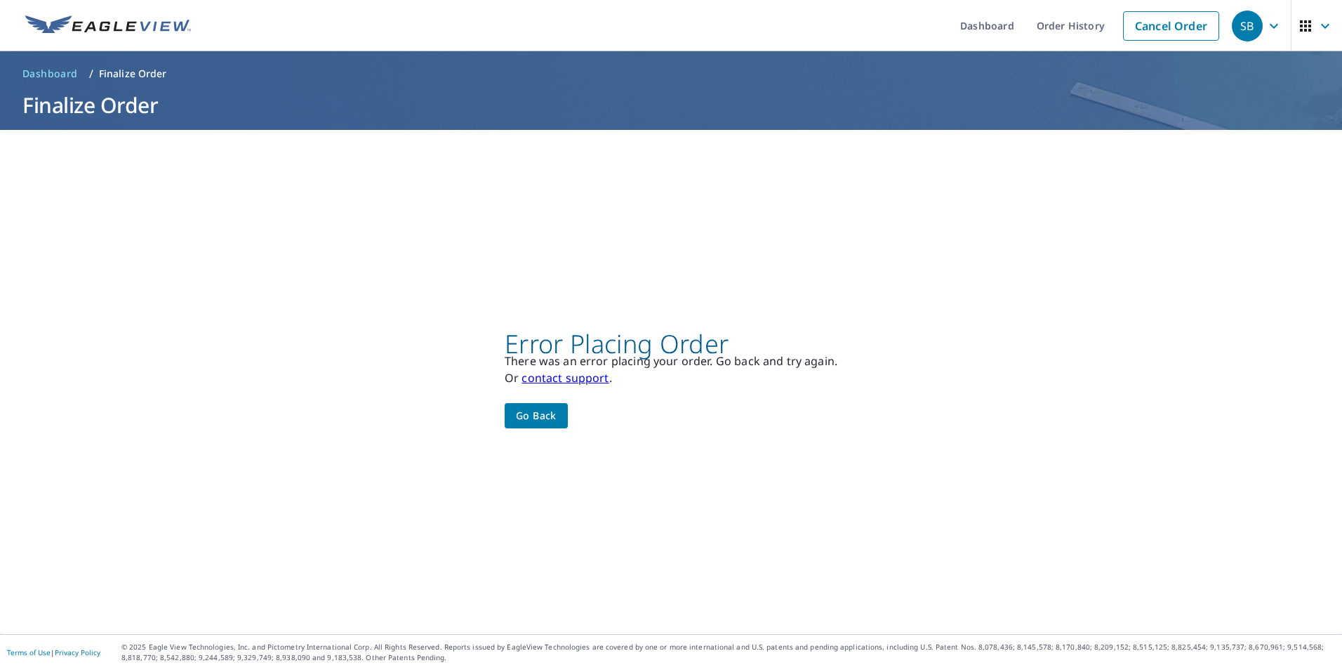
scroll to position [0, 0]
click at [543, 415] on span "Go back" at bounding box center [536, 416] width 41 height 18
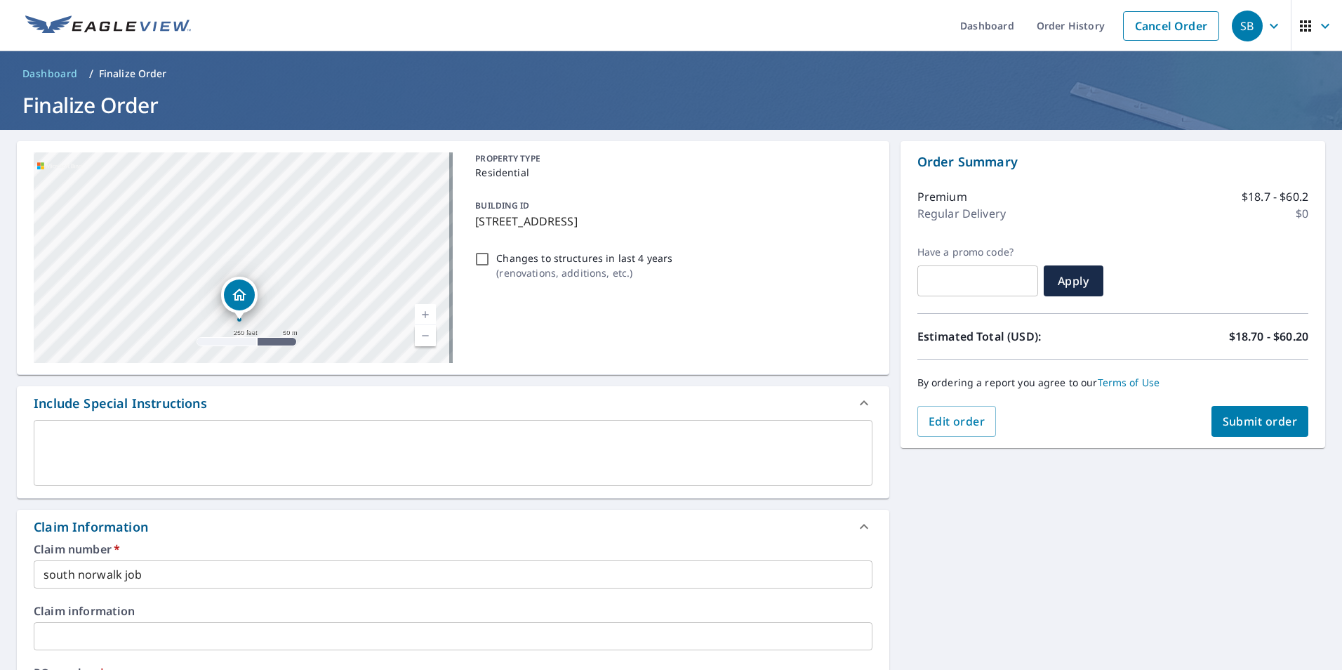
click at [508, 335] on div "PROPERTY TYPE Residential BUILDING ID 2 Trinity Pl, Norwalk, CT, 06854 Changes …" at bounding box center [671, 257] width 402 height 211
checkbox input "true"
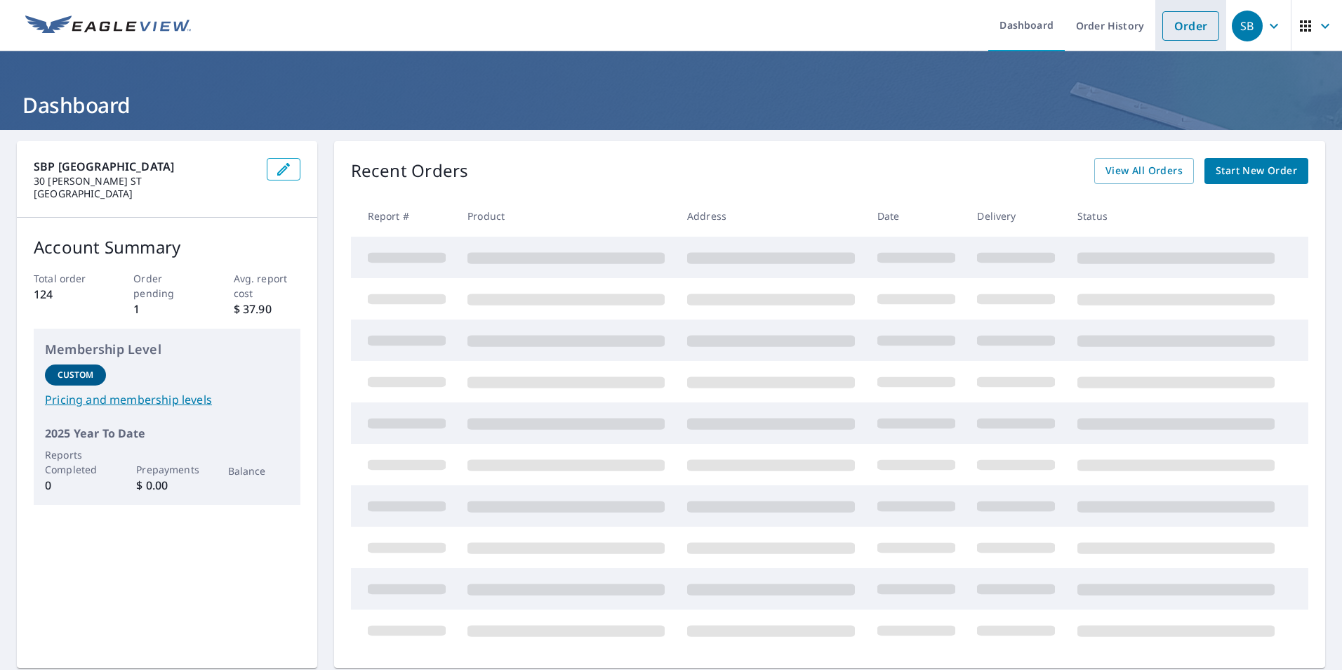
click at [1177, 20] on link "Order" at bounding box center [1191, 25] width 57 height 29
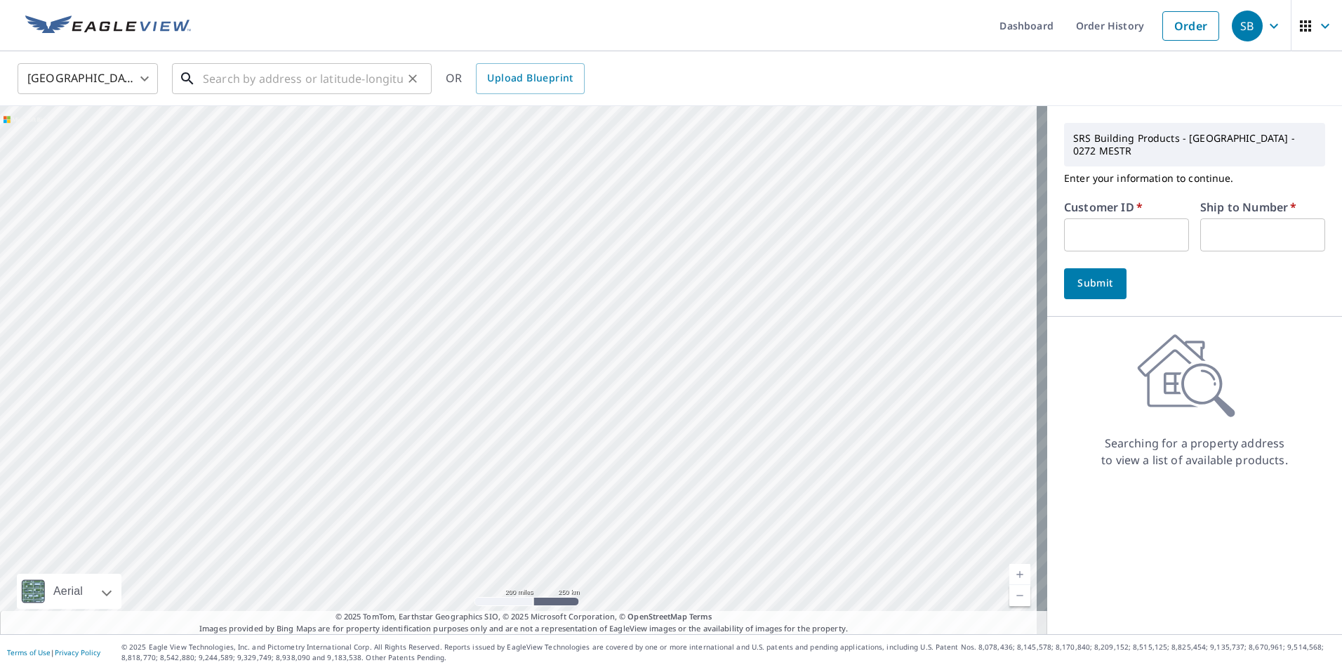
click at [209, 81] on input "text" at bounding box center [303, 78] width 200 height 39
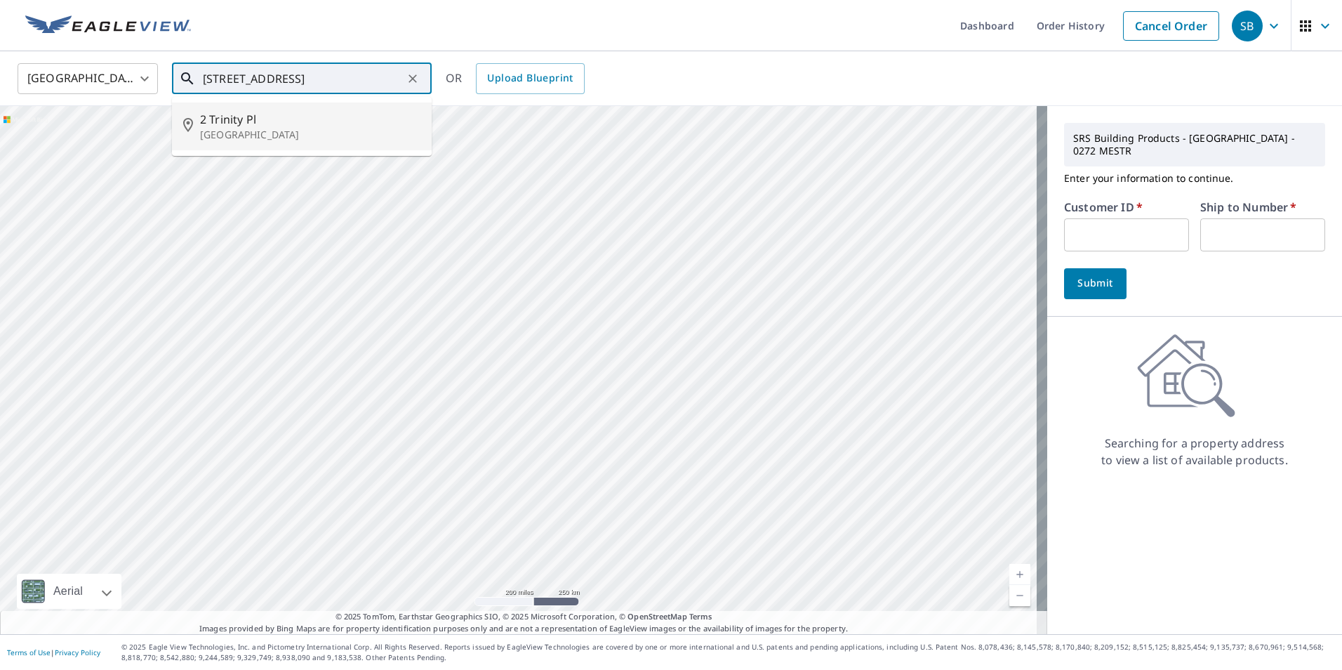
click at [209, 131] on p "Norwalk, CT 06854" at bounding box center [310, 135] width 220 height 14
type input "2 Trinity Pl Norwalk, CT 06854"
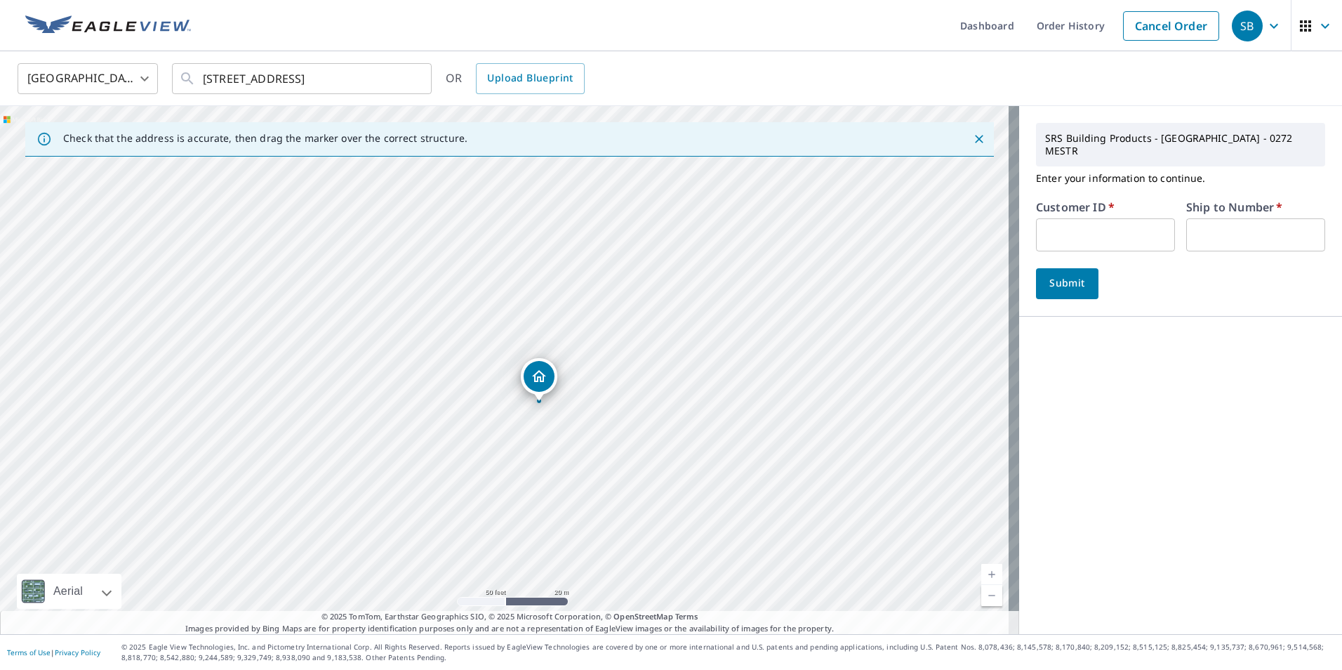
drag, startPoint x: 511, startPoint y: 366, endPoint x: 539, endPoint y: 397, distance: 42.3
click at [1057, 220] on input "text" at bounding box center [1105, 234] width 139 height 33
type input "s036655"
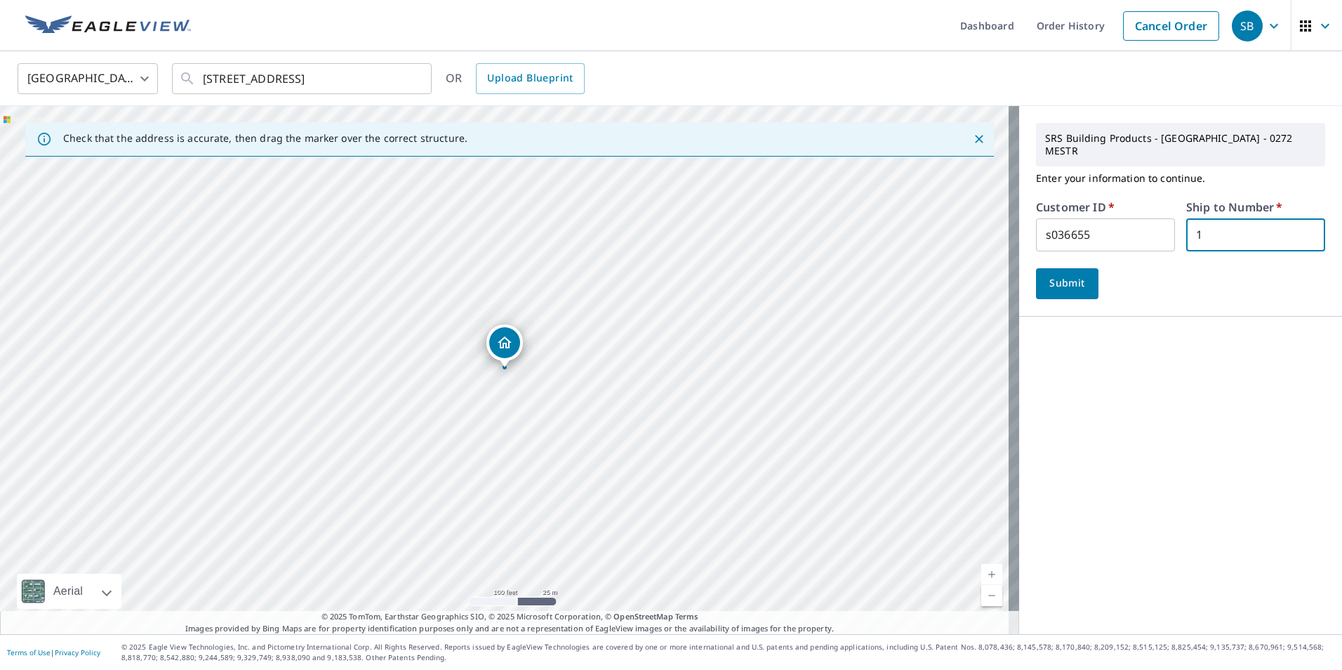
type input "1"
click at [1036, 268] on button "Submit" at bounding box center [1067, 283] width 62 height 31
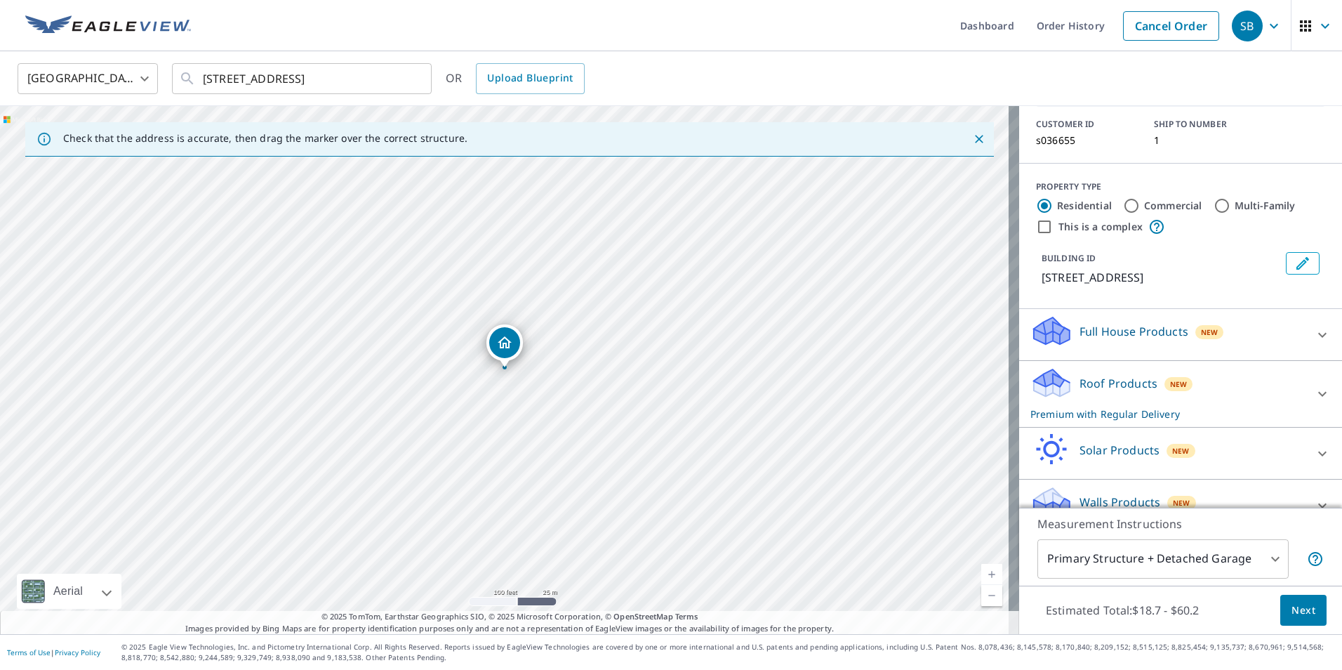
scroll to position [111, 0]
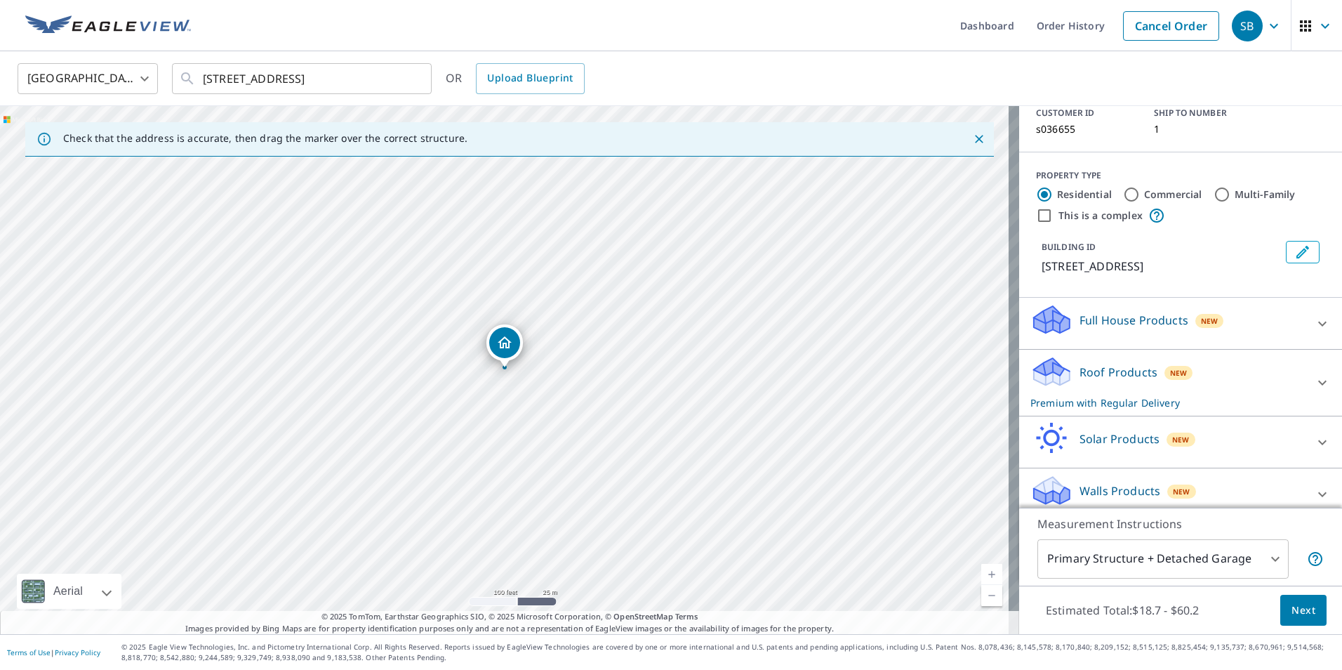
click at [1314, 374] on icon at bounding box center [1322, 382] width 17 height 17
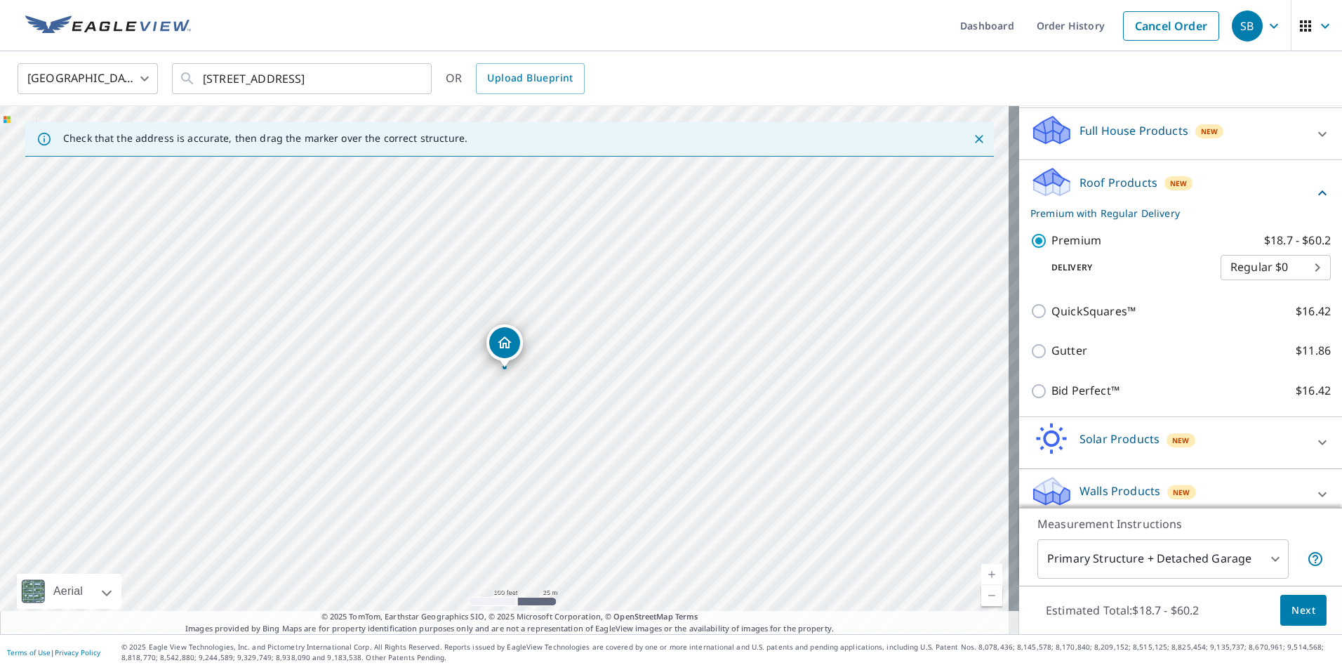
scroll to position [301, 0]
click at [1293, 605] on span "Next" at bounding box center [1304, 611] width 24 height 18
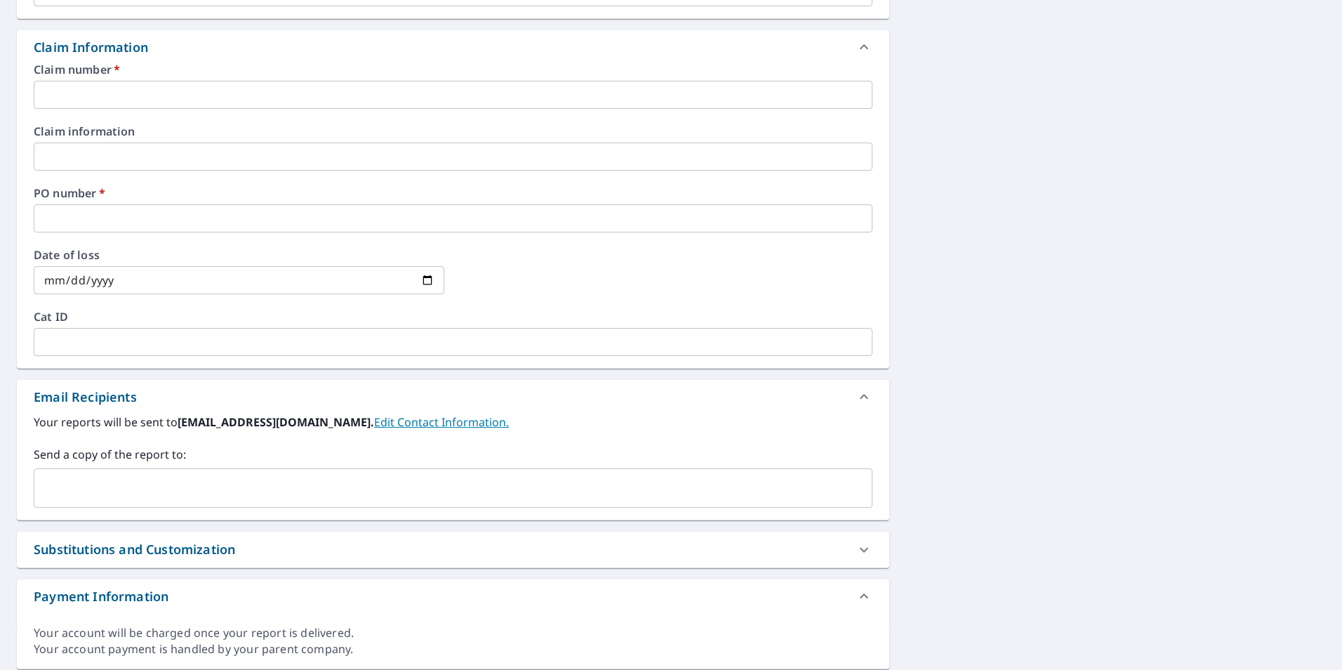
scroll to position [491, 0]
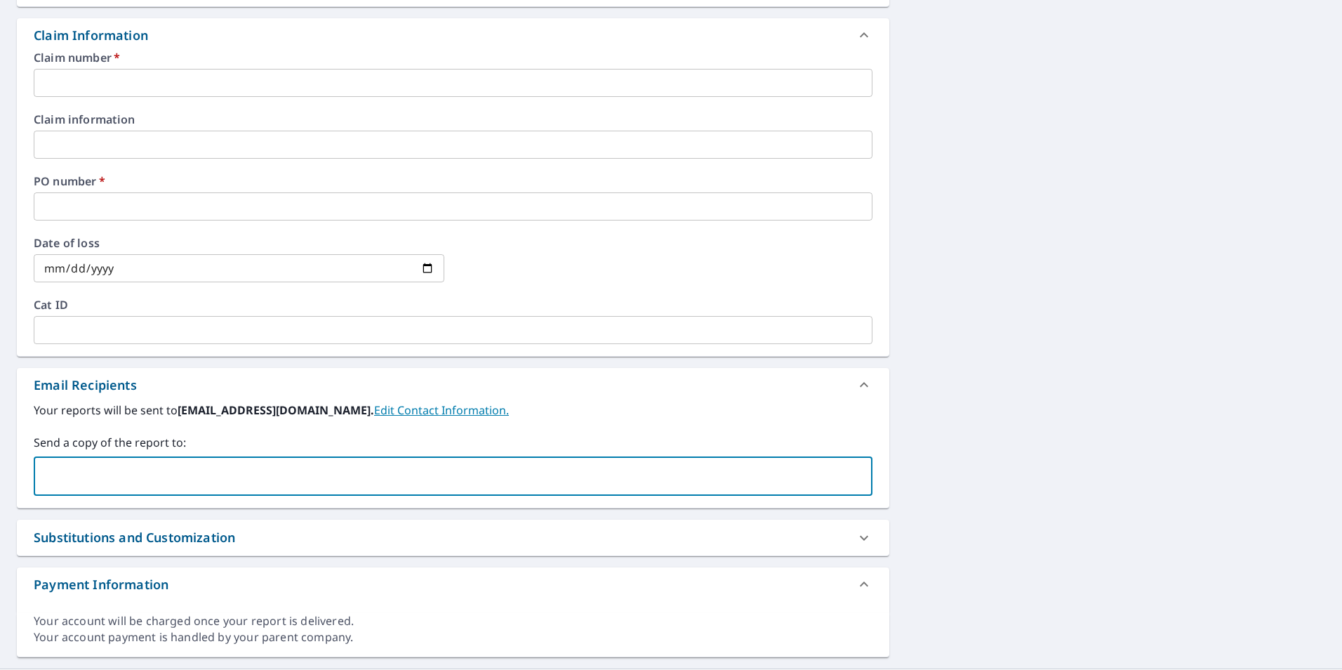
click at [110, 477] on input "text" at bounding box center [442, 476] width 805 height 27
type input "noel.davila@srsbuildingproducts.com"
checkbox input "true"
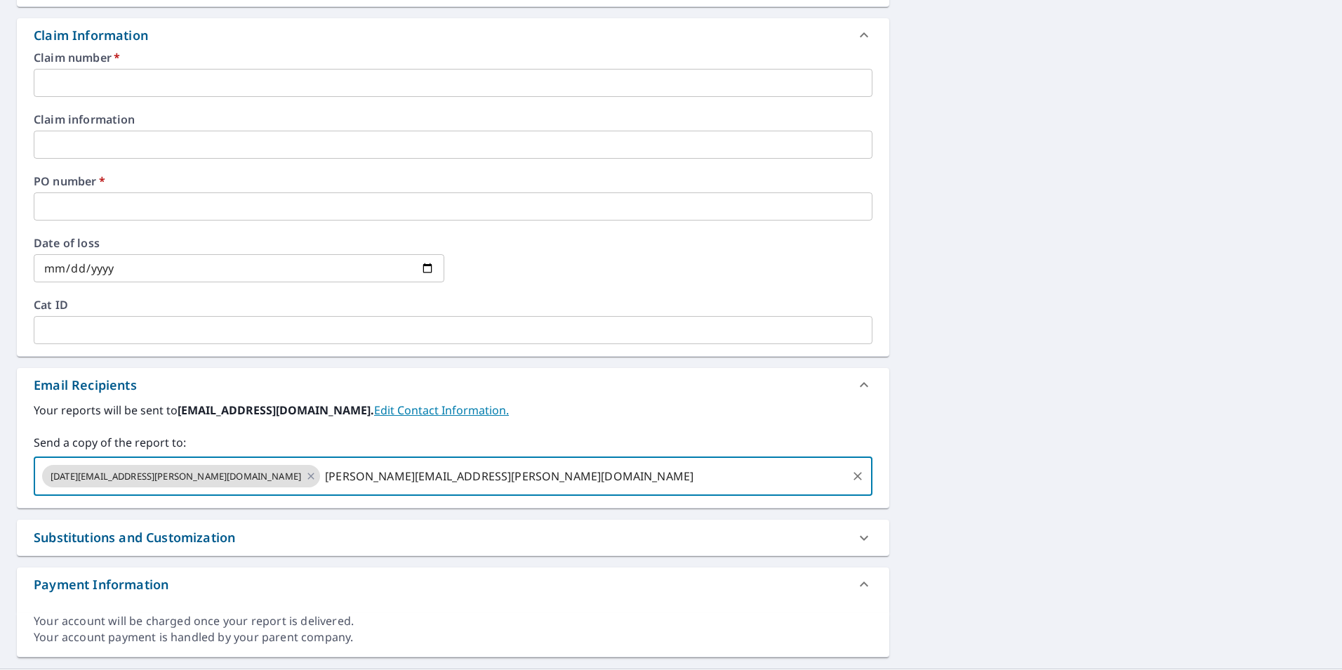
type input "carlos.vega@srsbuildingproducts.com"
checkbox input "true"
type input "leslie.clark@srsbuildingproducts.com"
checkbox input "true"
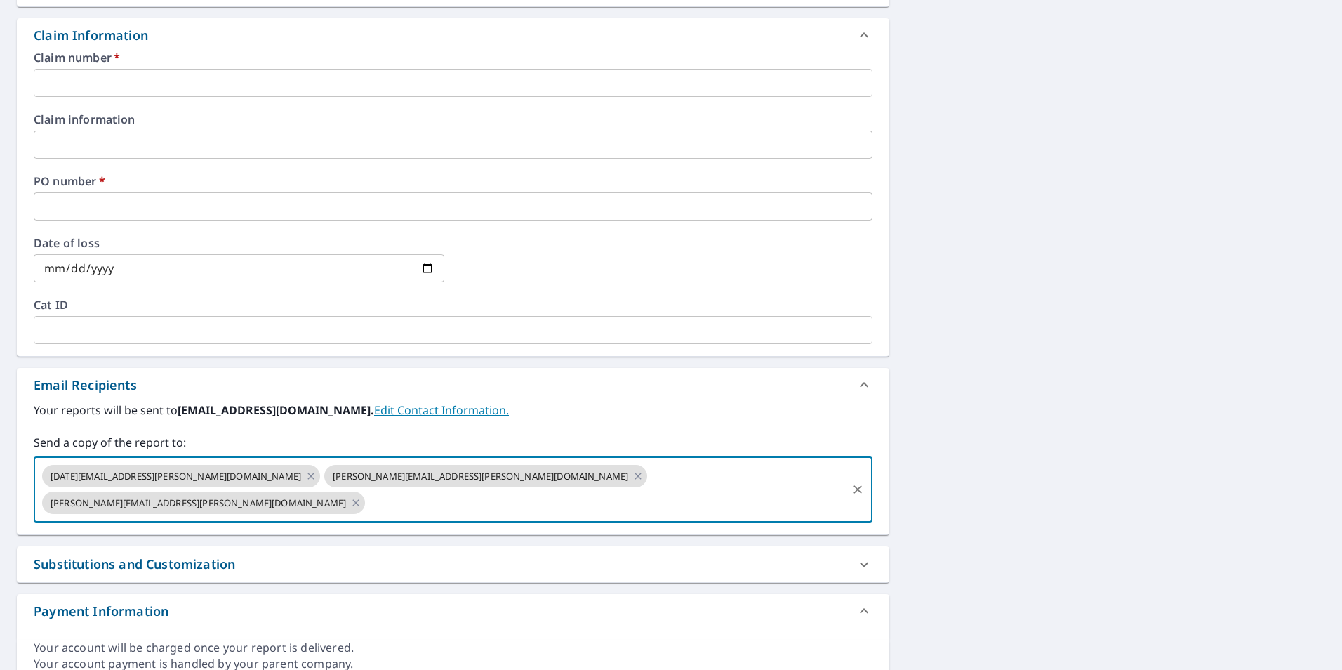
click at [81, 207] on input "text" at bounding box center [453, 206] width 839 height 28
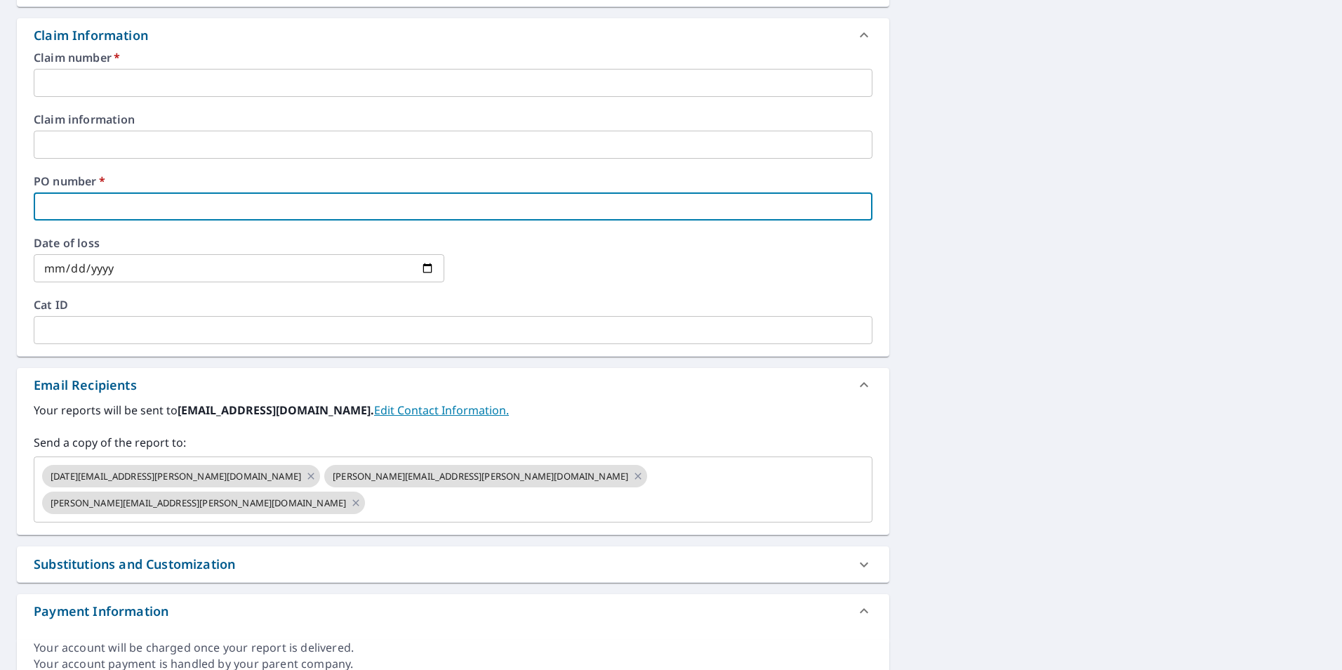
type input "s"
checkbox input "true"
type input "so"
checkbox input "true"
type input "sou"
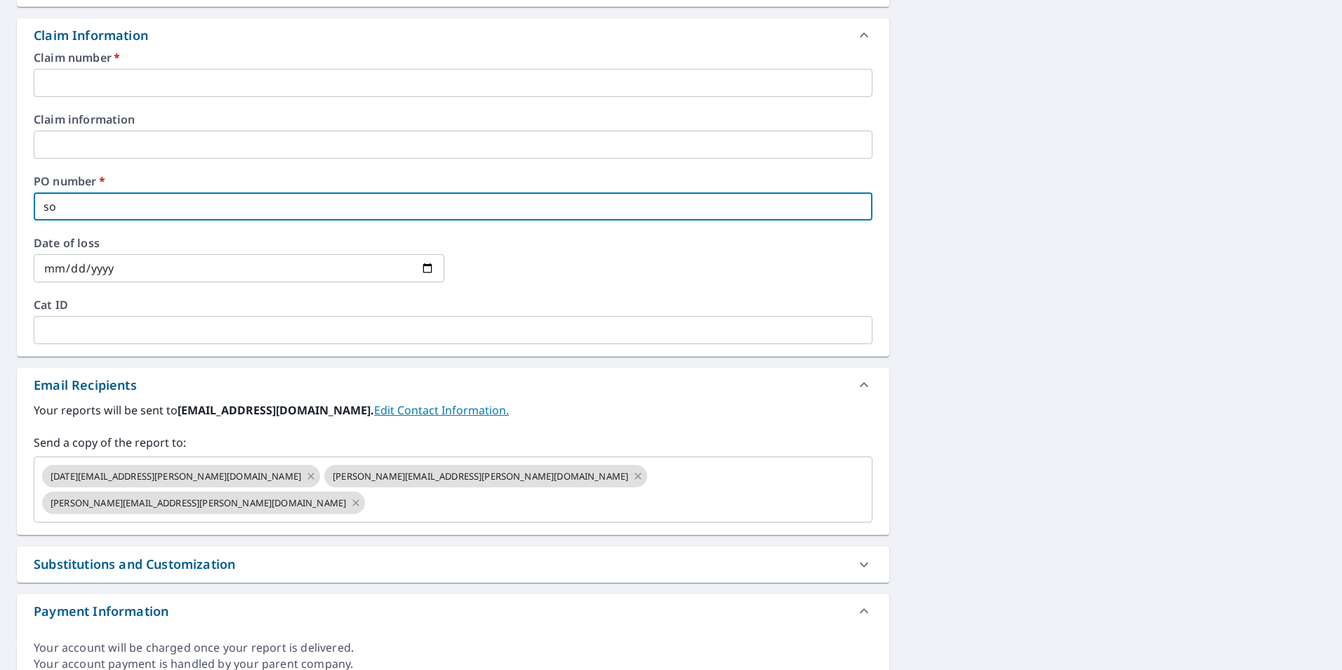
checkbox input "true"
type input "sout"
checkbox input "true"
type input "south"
checkbox input "true"
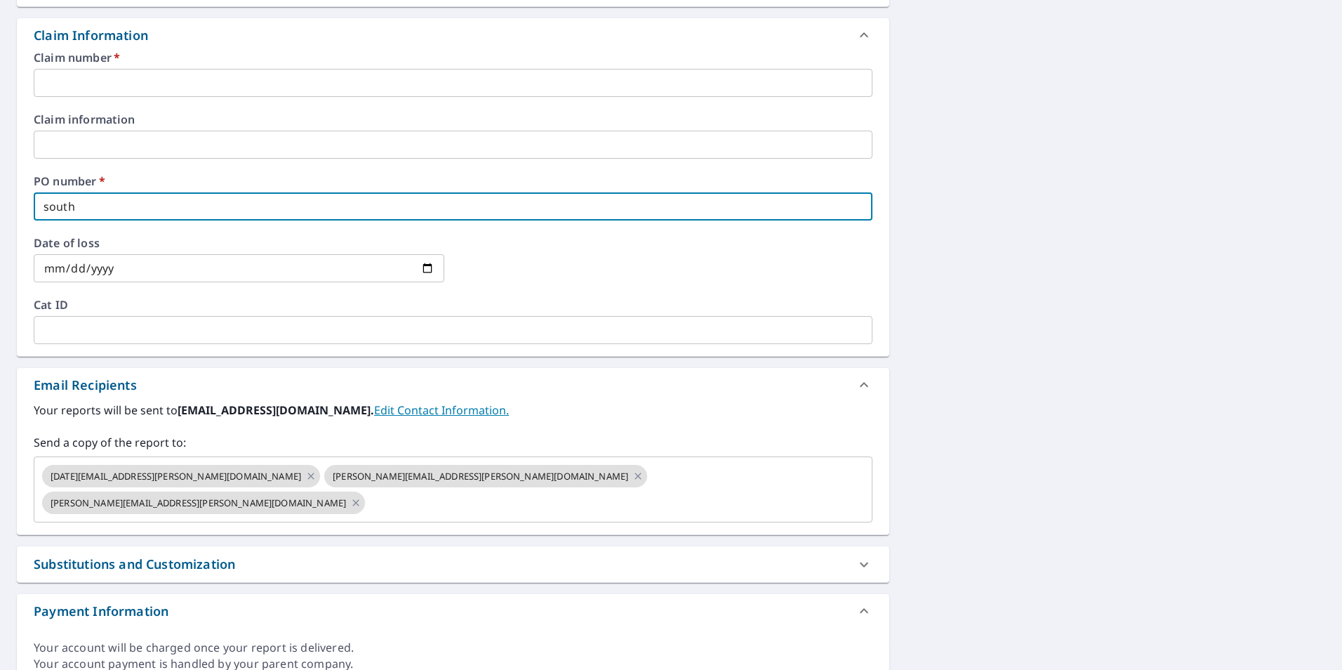
type input "south"
checkbox input "true"
type input "south n"
checkbox input "true"
type input "south no"
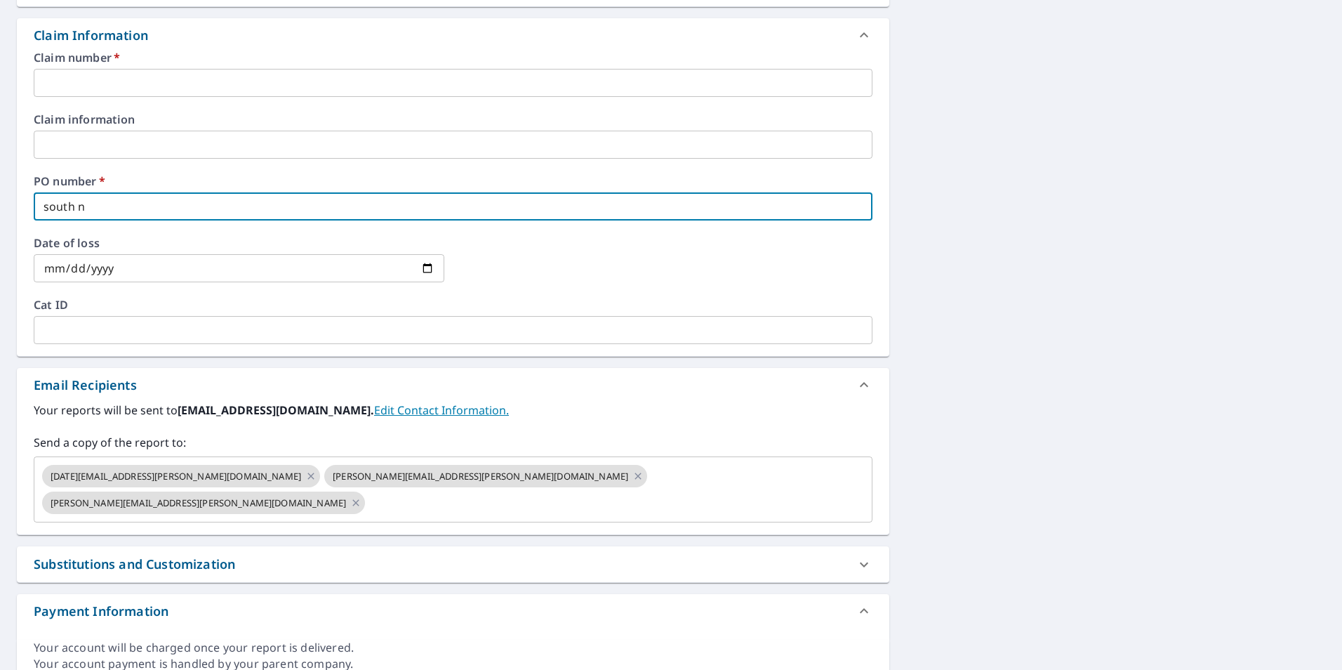
checkbox input "true"
type input "south nor"
checkbox input "true"
type input "south norw"
checkbox input "true"
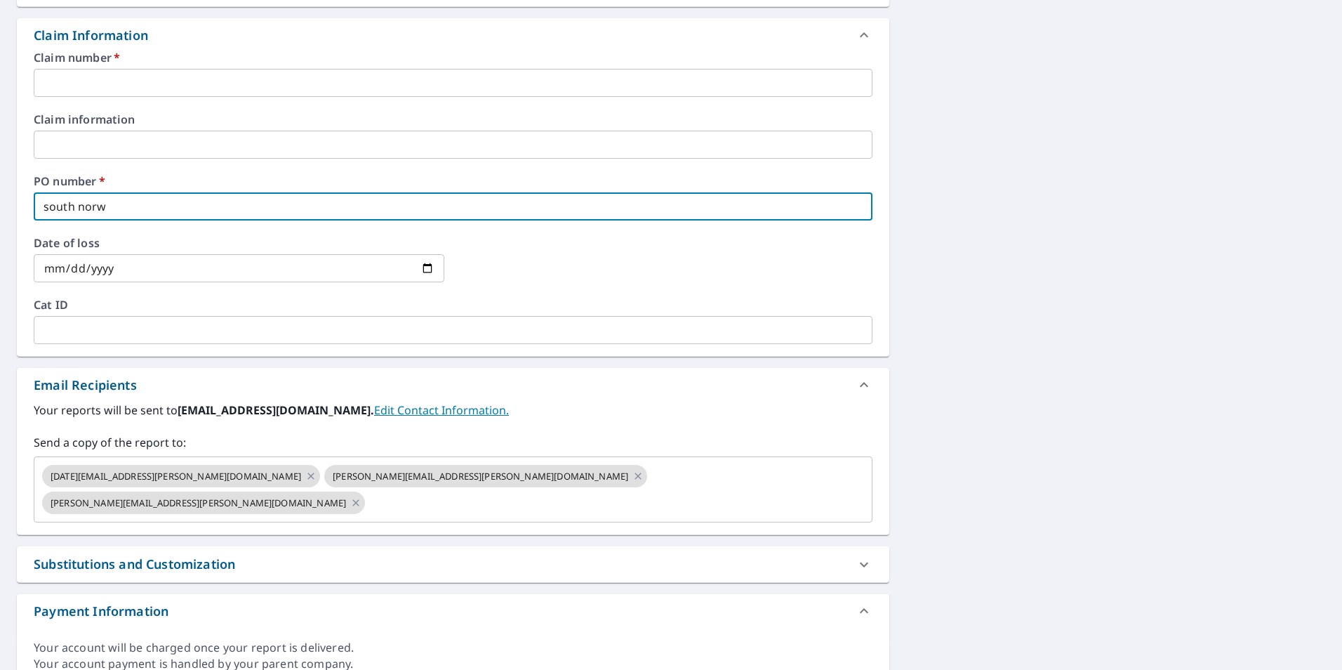
type input "south norwa"
checkbox input "true"
type input "south norwal"
checkbox input "true"
type input "south norwalk"
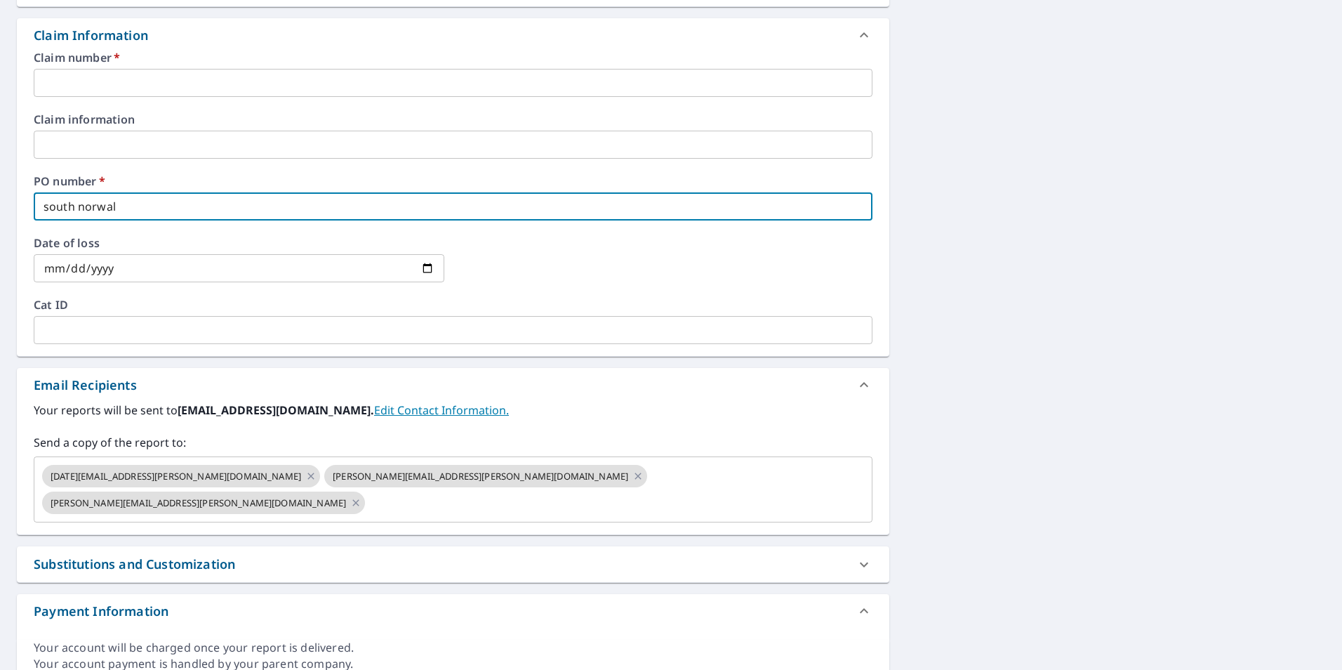
checkbox input "true"
type input "south norwalk"
checkbox input "true"
type input "SOUTH NORWALK"
checkbox input "true"
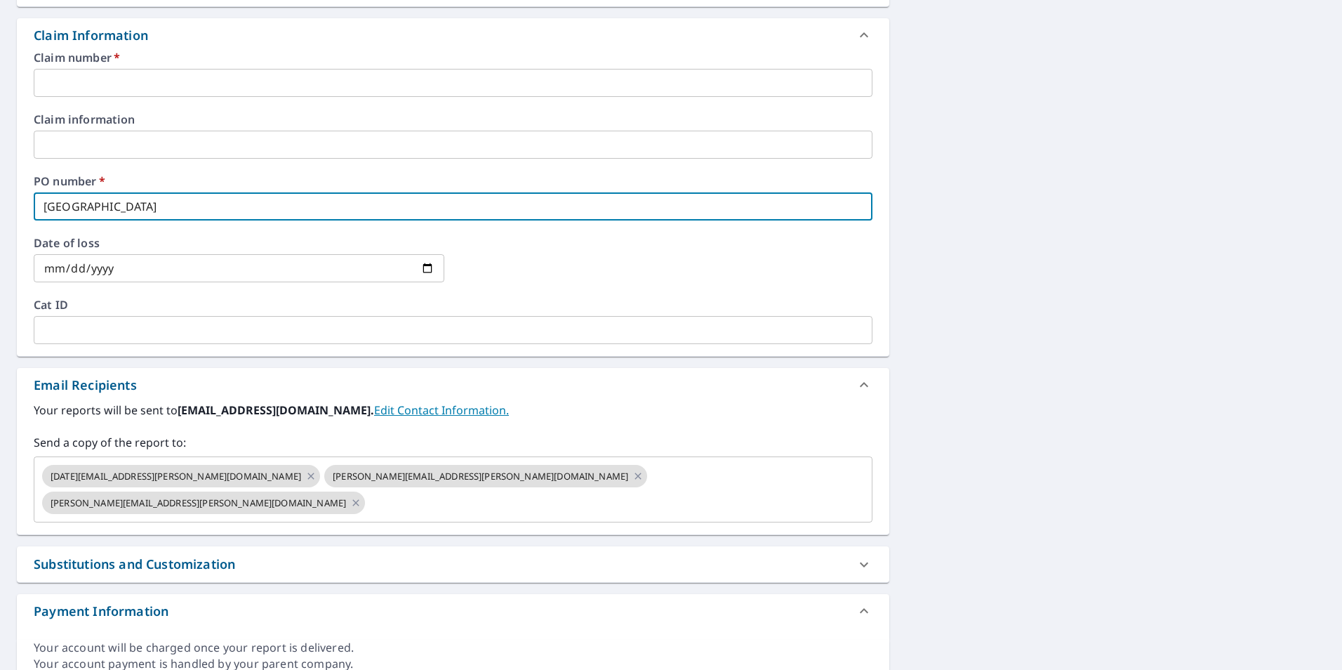
click at [101, 84] on input "text" at bounding box center [453, 83] width 839 height 28
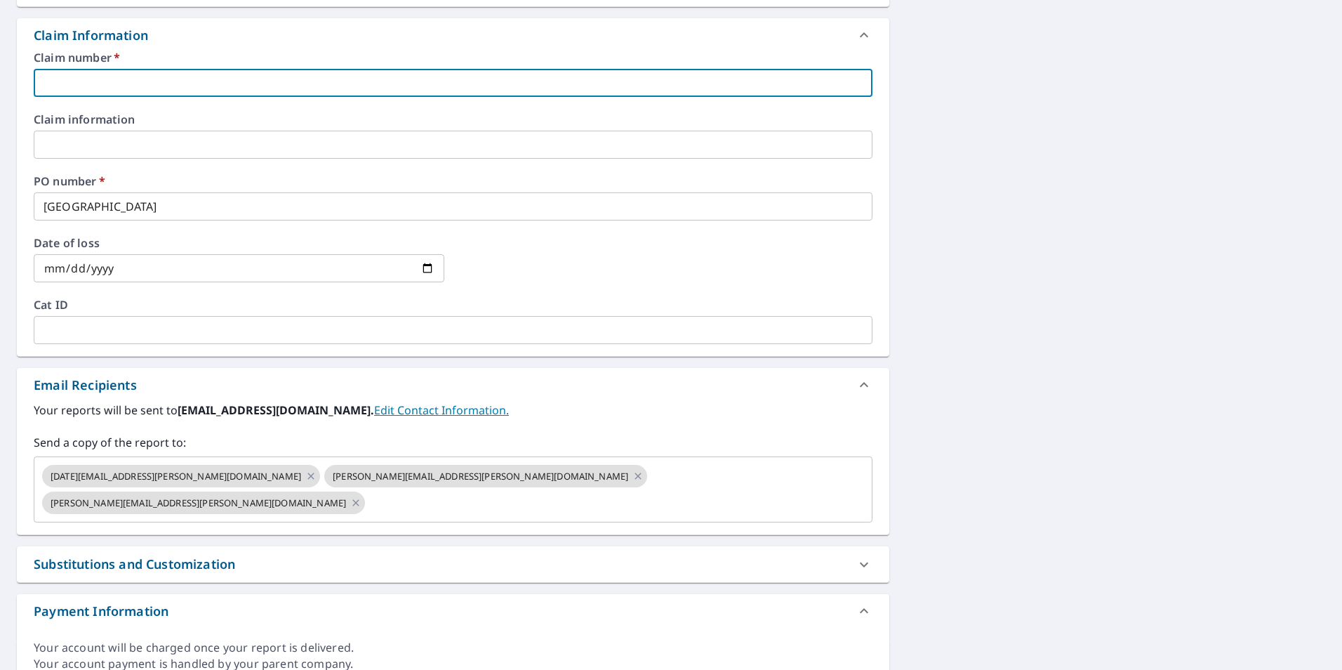
type input "s"
checkbox input "true"
type input "so"
checkbox input "true"
type input "sou"
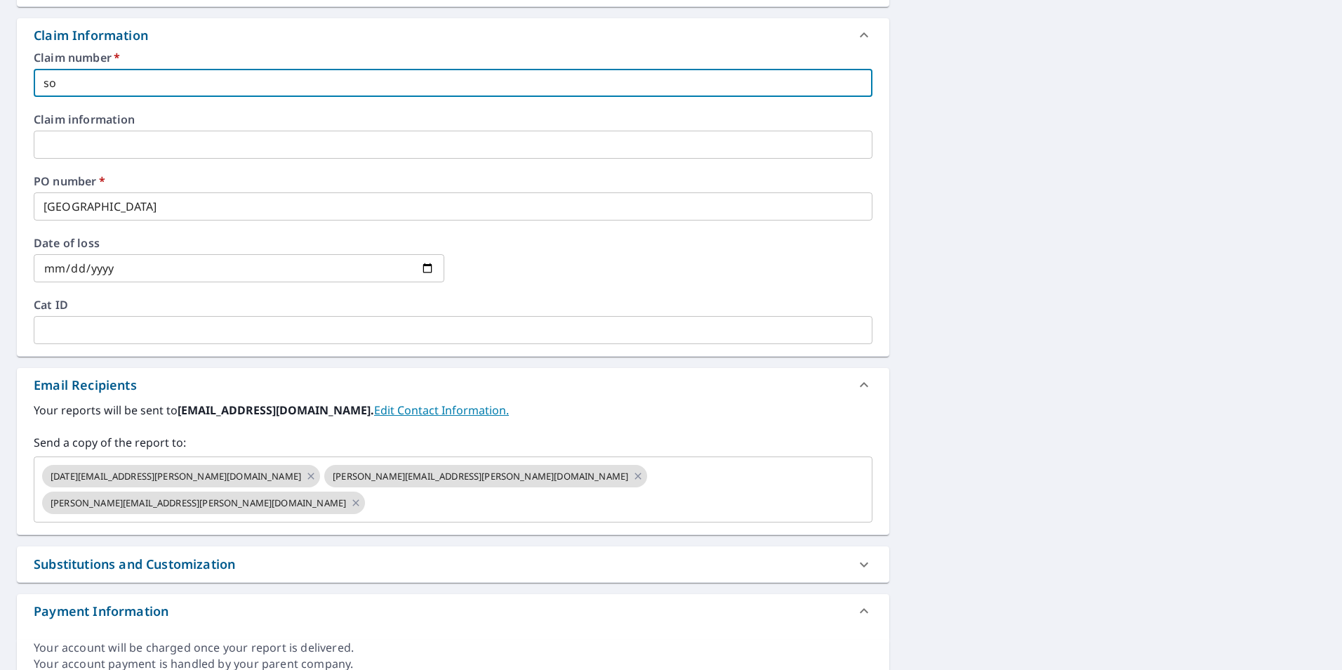
checkbox input "true"
type input "sout"
checkbox input "true"
type input "south"
checkbox input "true"
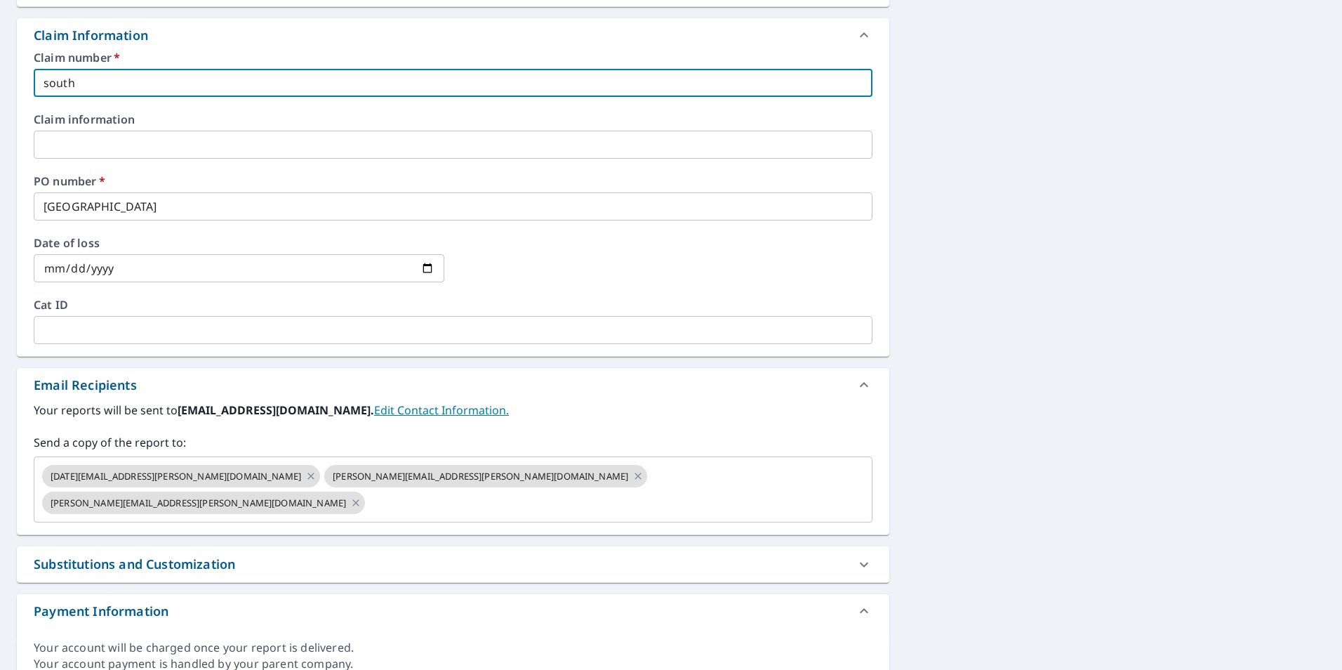
type input "south"
checkbox input "true"
type input "south n"
checkbox input "true"
type input "south no"
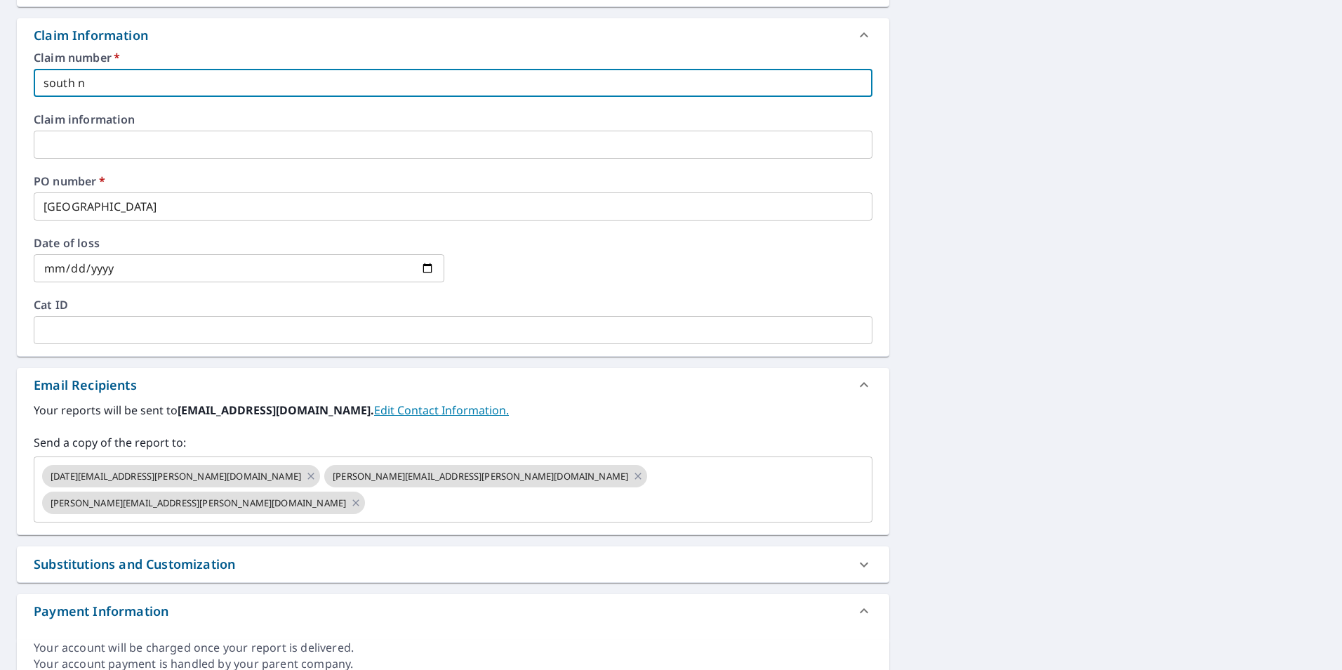
checkbox input "true"
type input "south nor"
checkbox input "true"
type input "south norw"
checkbox input "true"
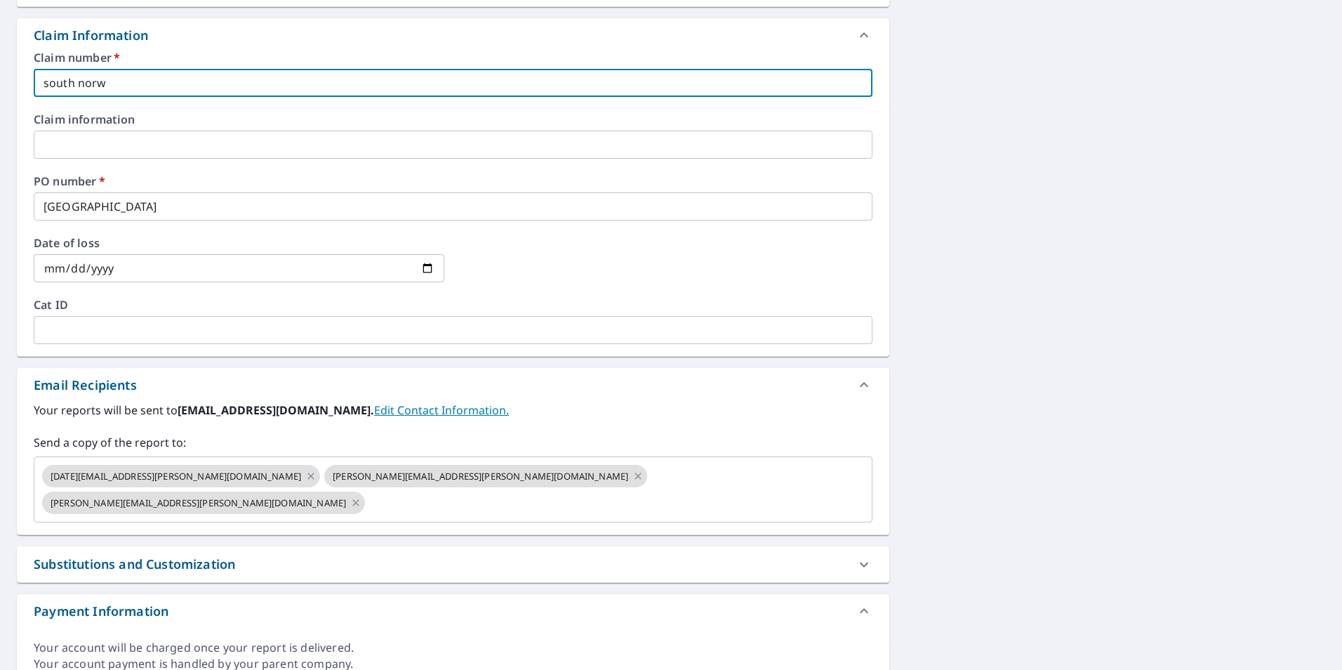
type input "south norwa"
checkbox input "true"
type input "south norwal"
checkbox input "true"
type input "south norwalk"
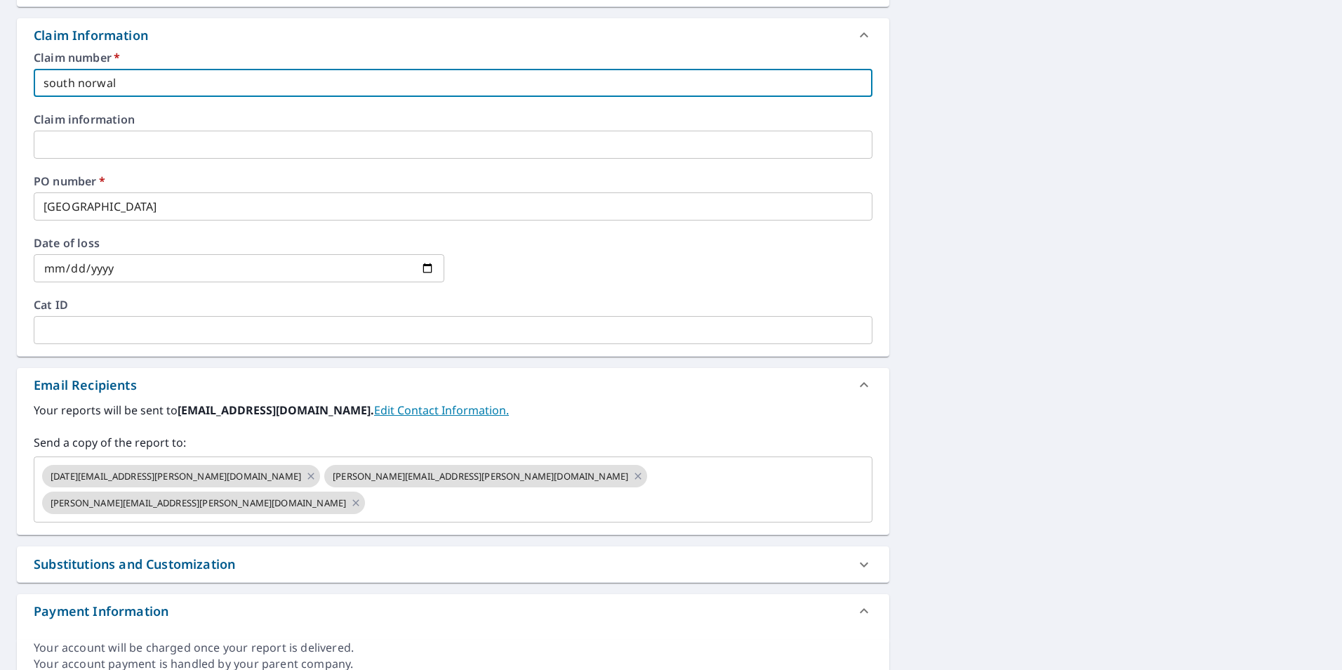
checkbox input "true"
type input "south norwalk"
checkbox input "true"
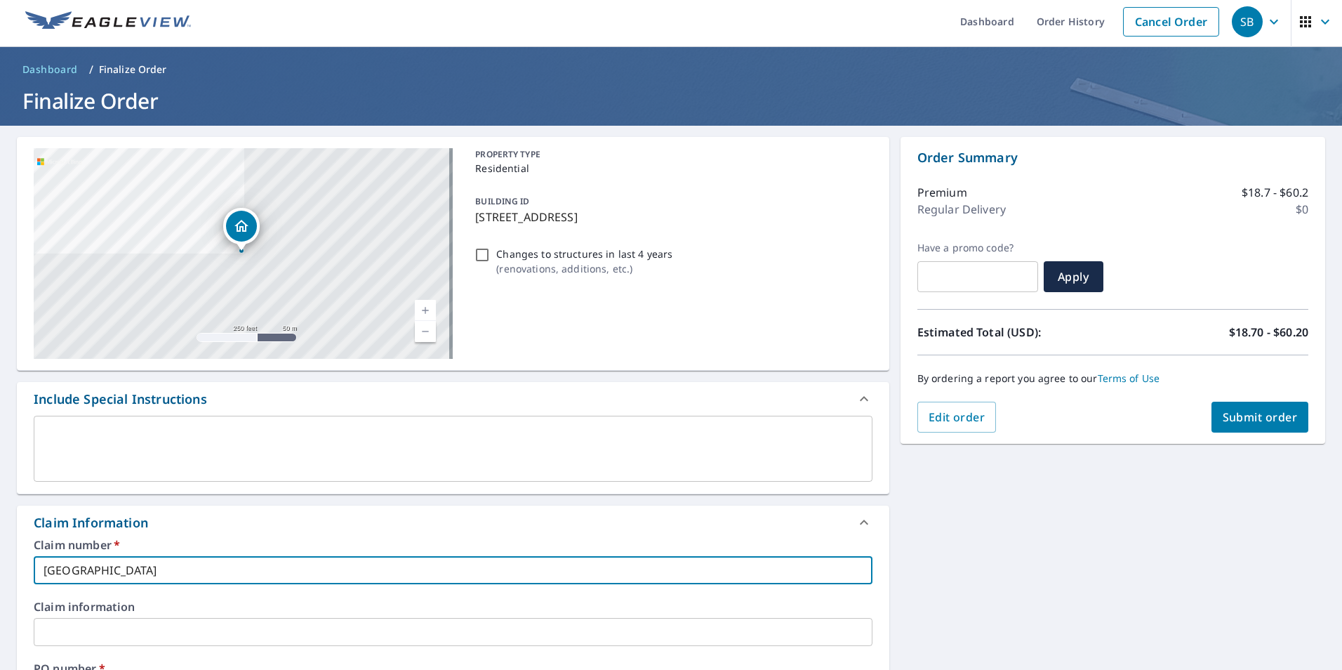
scroll to position [0, 0]
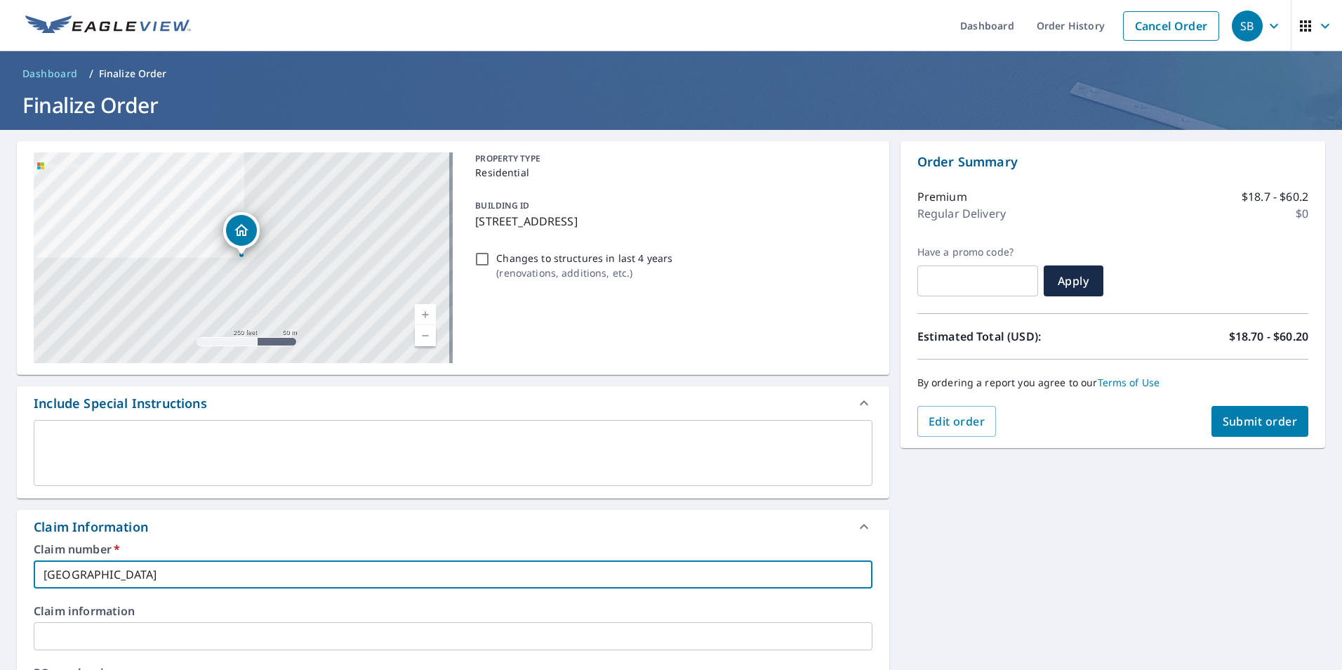
type input "south norwalk"
click at [1254, 418] on span "Submit order" at bounding box center [1260, 421] width 75 height 15
checkbox input "true"
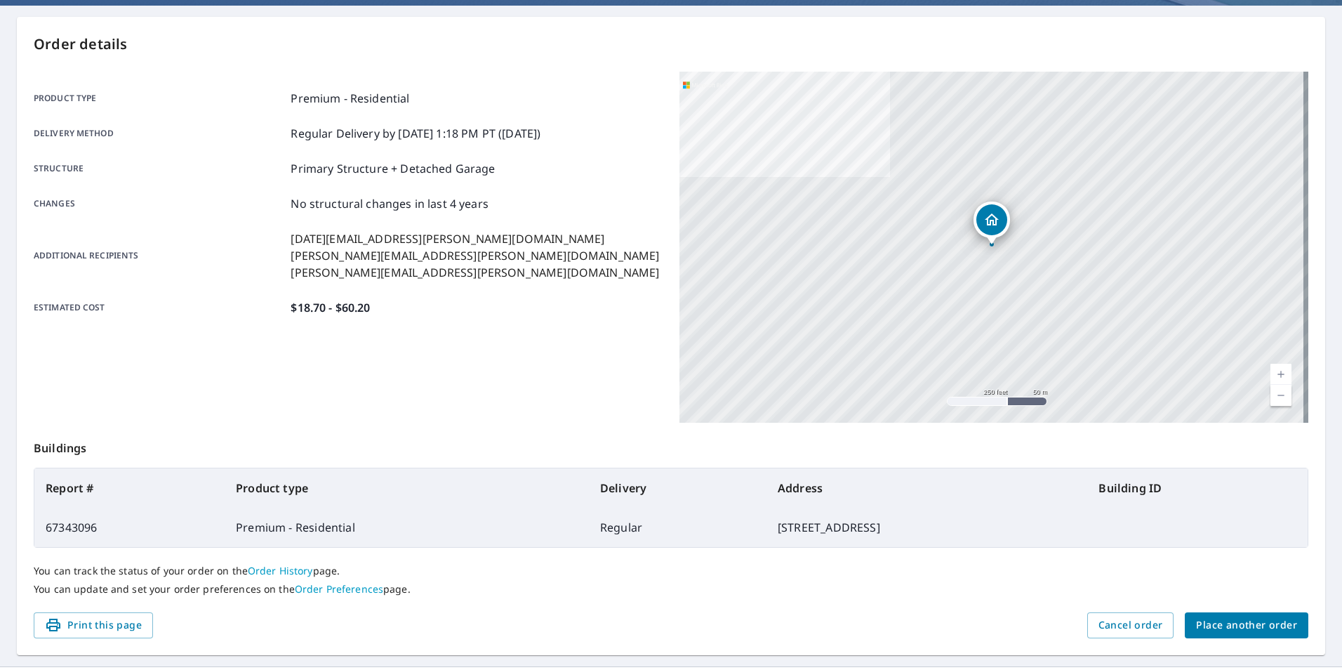
scroll to position [157, 0]
